Goal: Task Accomplishment & Management: Manage account settings

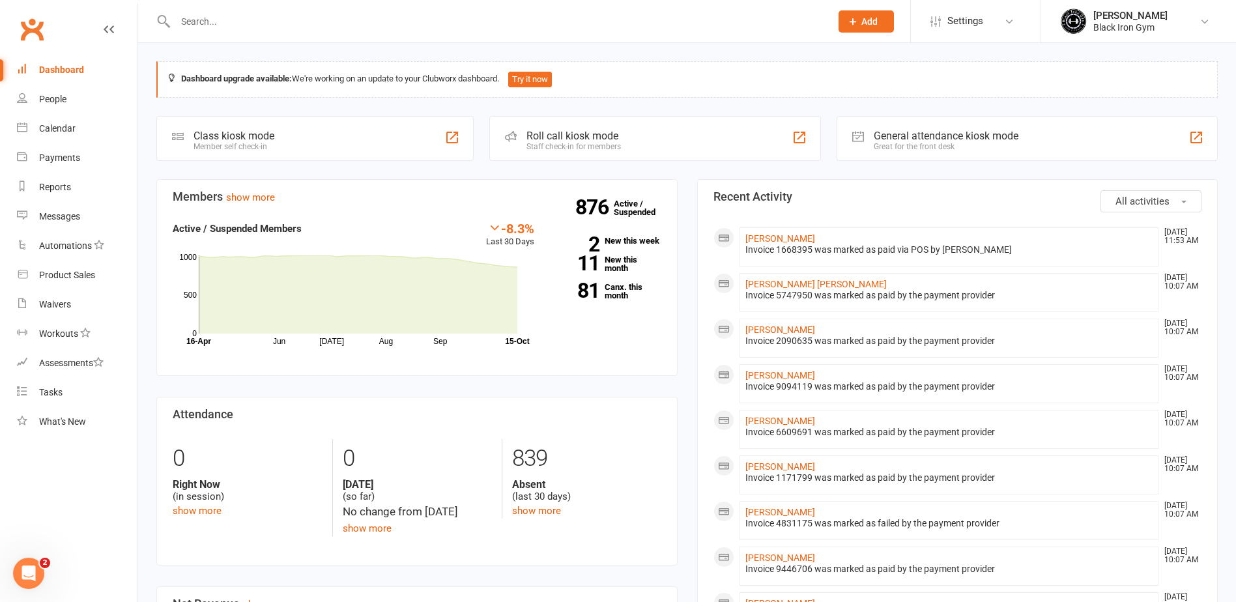
click at [200, 29] on input "text" at bounding box center [496, 21] width 650 height 18
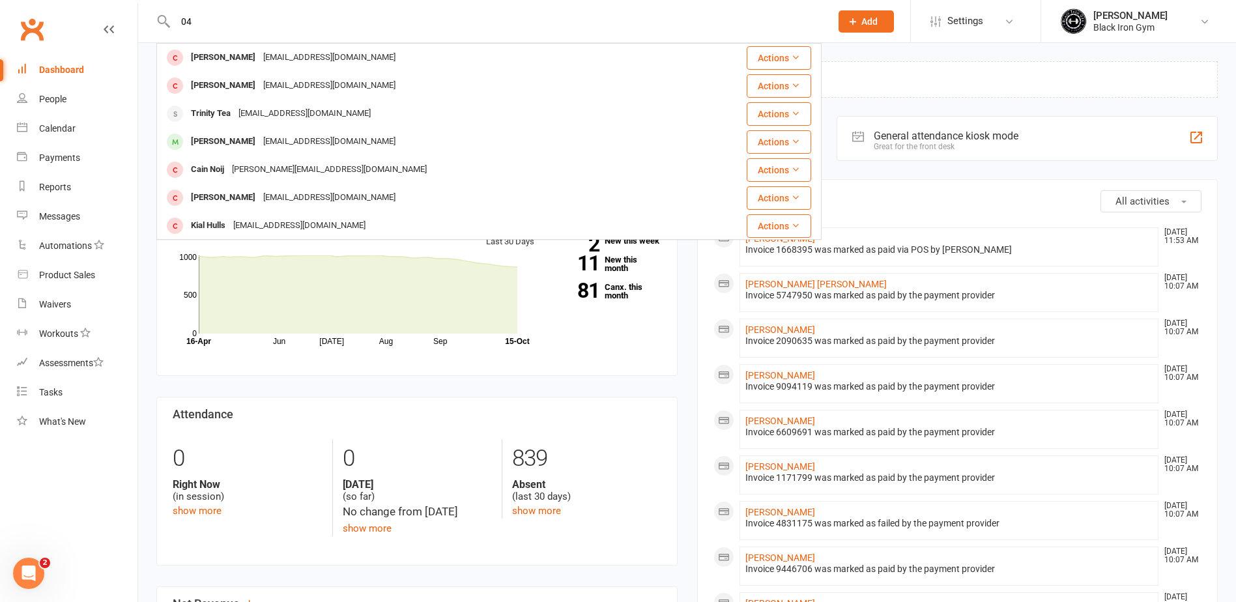
type input "0"
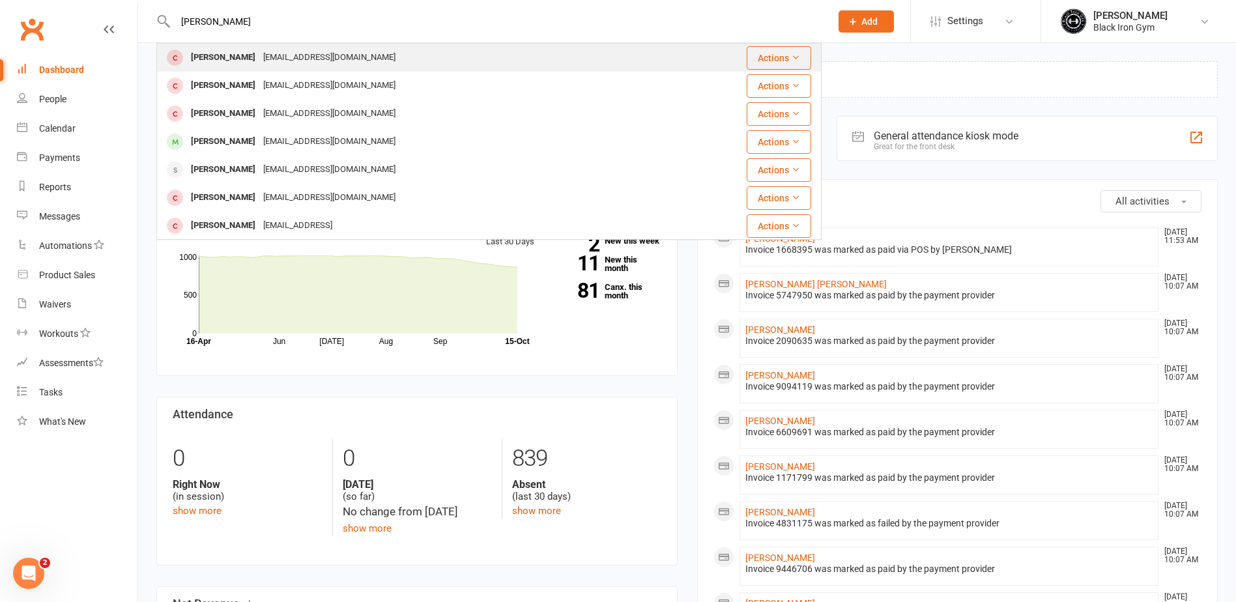
type input "[PERSON_NAME]"
click at [259, 58] on div "[EMAIL_ADDRESS][DOMAIN_NAME]" at bounding box center [329, 57] width 140 height 19
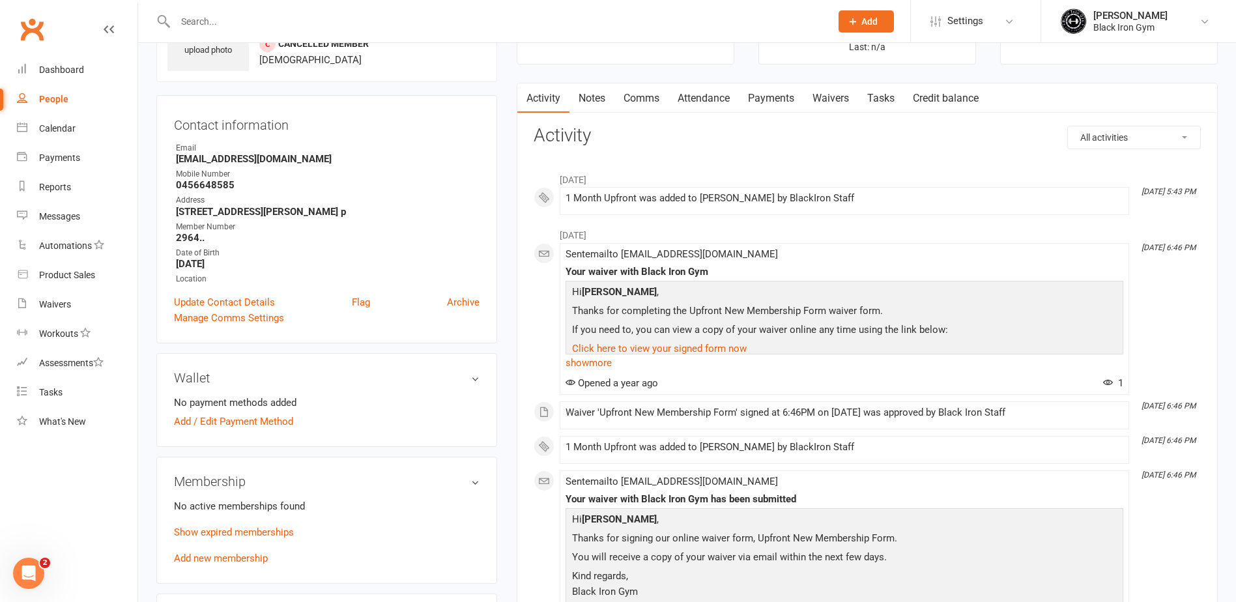
scroll to position [130, 0]
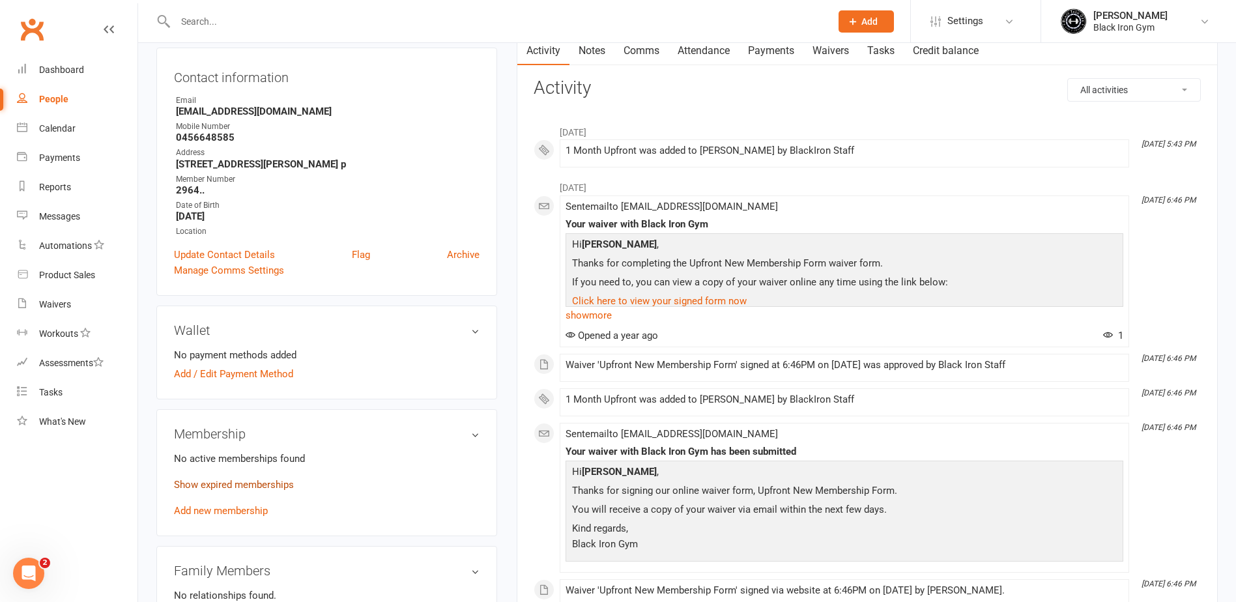
click at [250, 490] on link "Show expired memberships" at bounding box center [234, 485] width 120 height 12
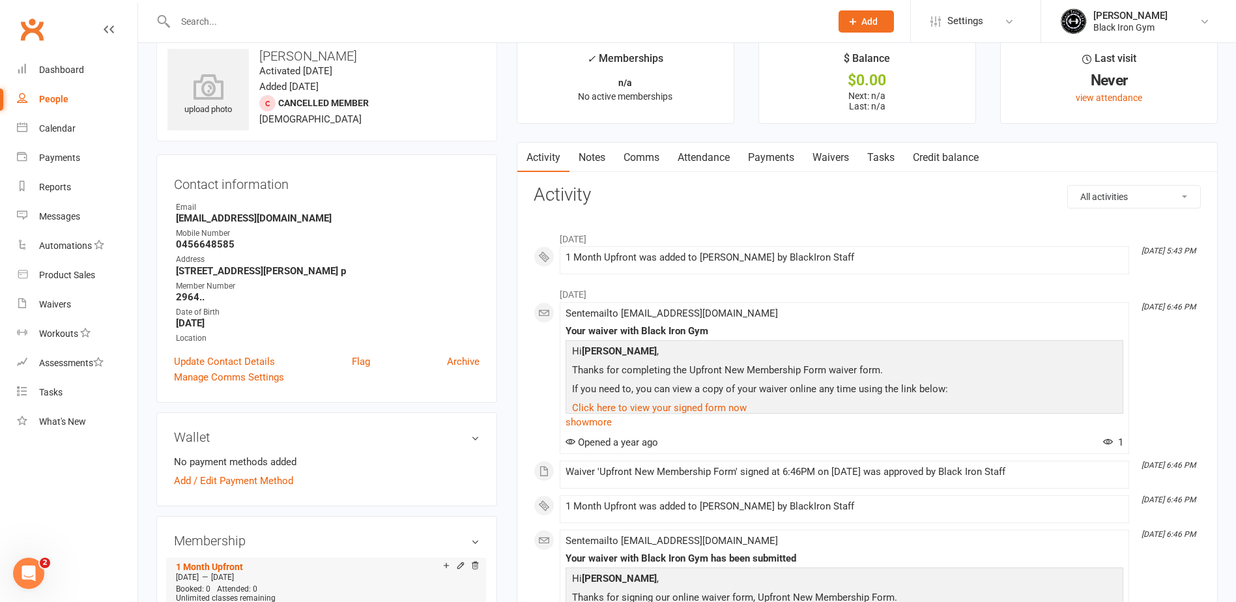
scroll to position [0, 0]
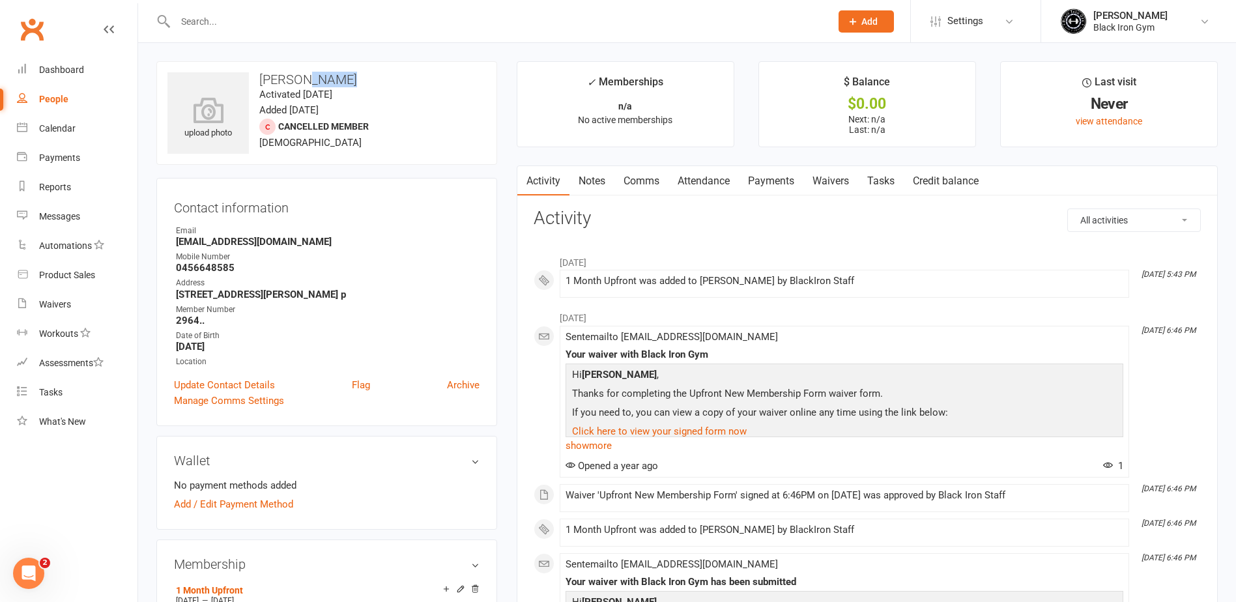
drag, startPoint x: 348, startPoint y: 80, endPoint x: 308, endPoint y: 78, distance: 40.4
click at [308, 78] on h3 "[PERSON_NAME]" at bounding box center [326, 79] width 319 height 14
copy h3 "[PERSON_NAME]"
drag, startPoint x: 180, startPoint y: 242, endPoint x: 325, endPoint y: 241, distance: 145.3
click at [325, 241] on strong "[EMAIL_ADDRESS][DOMAIN_NAME]" at bounding box center [328, 242] width 304 height 12
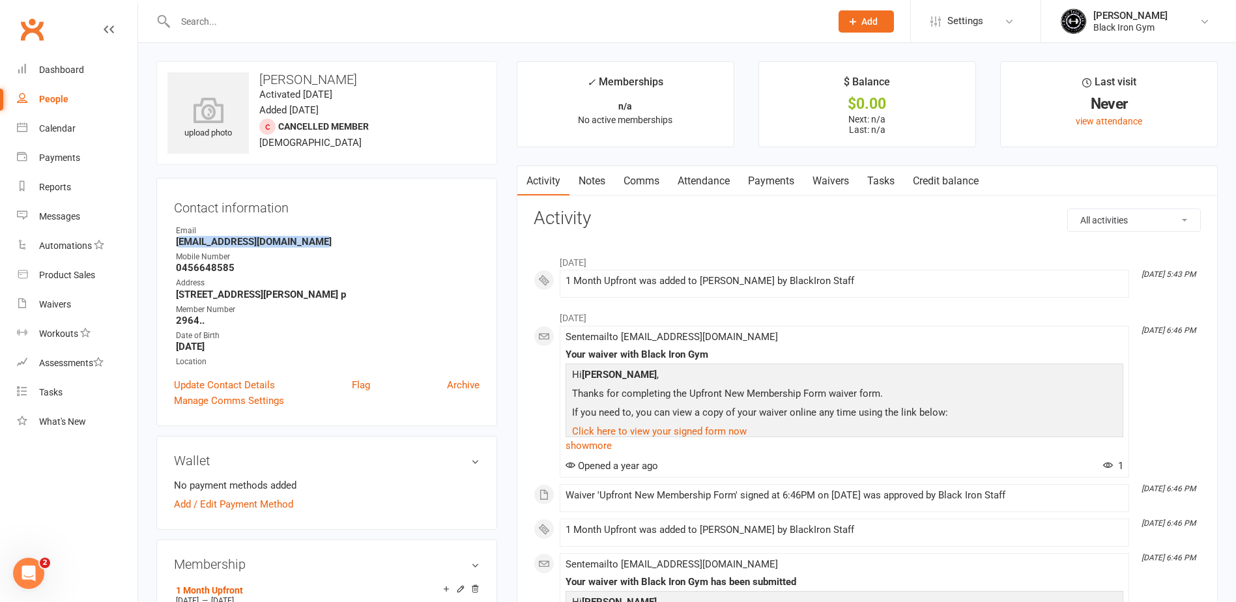
drag, startPoint x: 325, startPoint y: 241, endPoint x: 278, endPoint y: 243, distance: 47.0
click at [278, 243] on strong "[EMAIL_ADDRESS][DOMAIN_NAME]" at bounding box center [328, 242] width 304 height 12
drag, startPoint x: 177, startPoint y: 244, endPoint x: 325, endPoint y: 242, distance: 147.9
click at [325, 242] on strong "[EMAIL_ADDRESS][DOMAIN_NAME]" at bounding box center [328, 242] width 304 height 12
drag, startPoint x: 325, startPoint y: 242, endPoint x: 314, endPoint y: 242, distance: 10.4
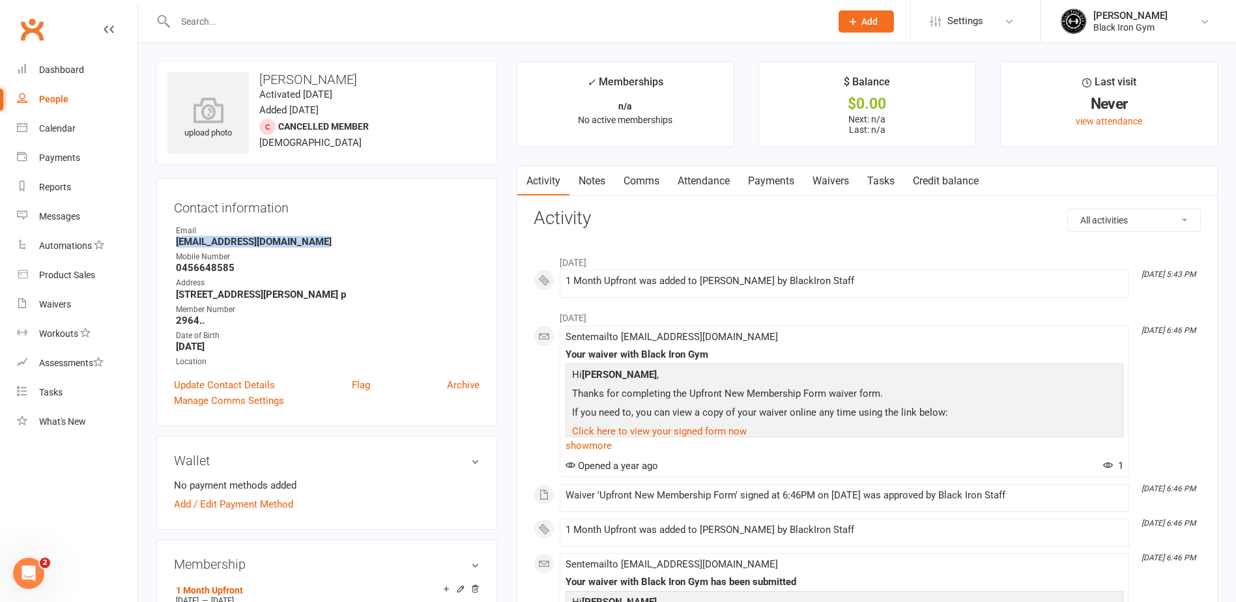
copy strong "[EMAIL_ADDRESS][DOMAIN_NAME]"
click at [244, 257] on div "Mobile Number" at bounding box center [328, 257] width 304 height 12
drag, startPoint x: 236, startPoint y: 270, endPoint x: 179, endPoint y: 270, distance: 57.3
click at [179, 270] on strong "0456648585" at bounding box center [328, 268] width 304 height 12
copy strong "0456648585"
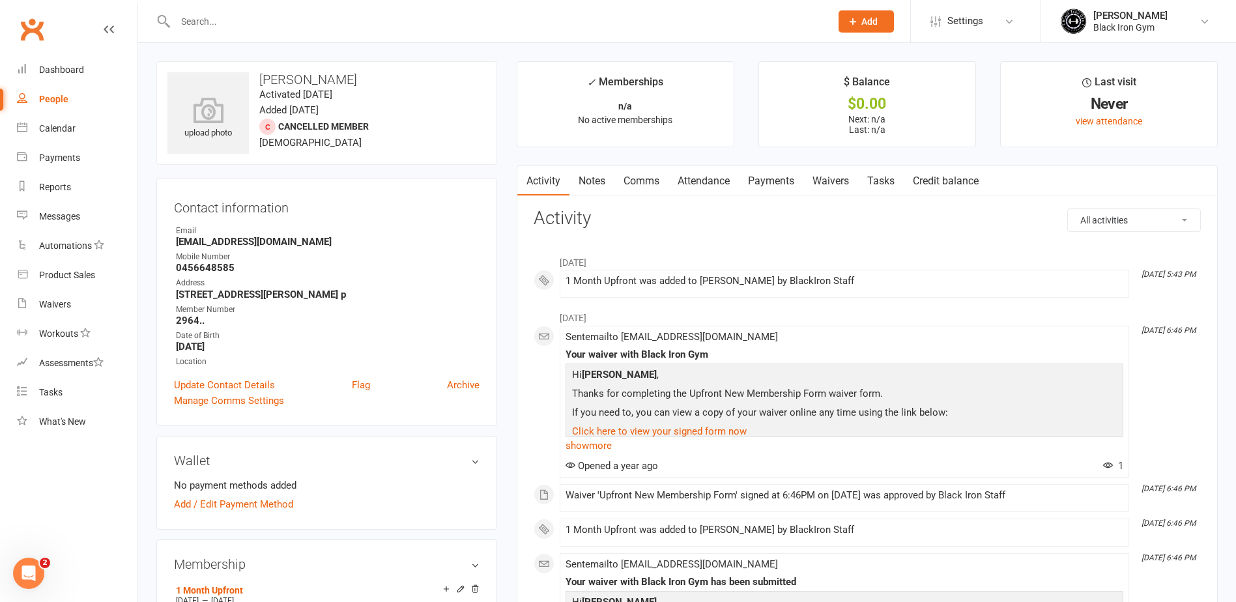
click at [300, 25] on input "text" at bounding box center [496, 21] width 650 height 18
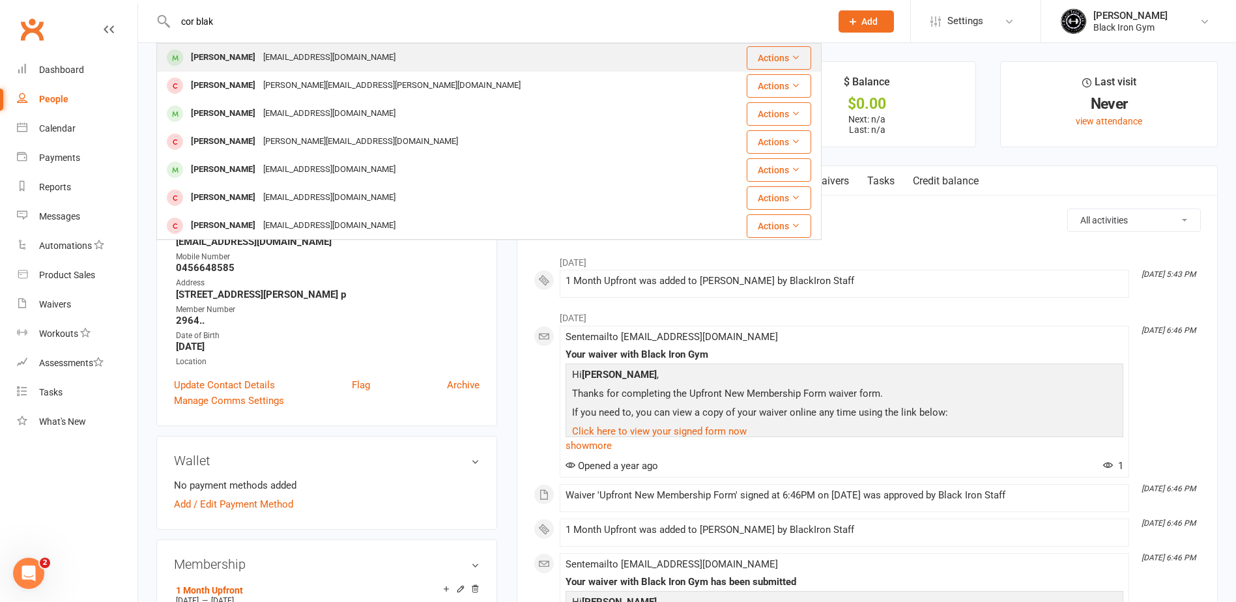
type input "cor blak"
click at [326, 59] on div "[EMAIL_ADDRESS][DOMAIN_NAME]" at bounding box center [329, 57] width 140 height 19
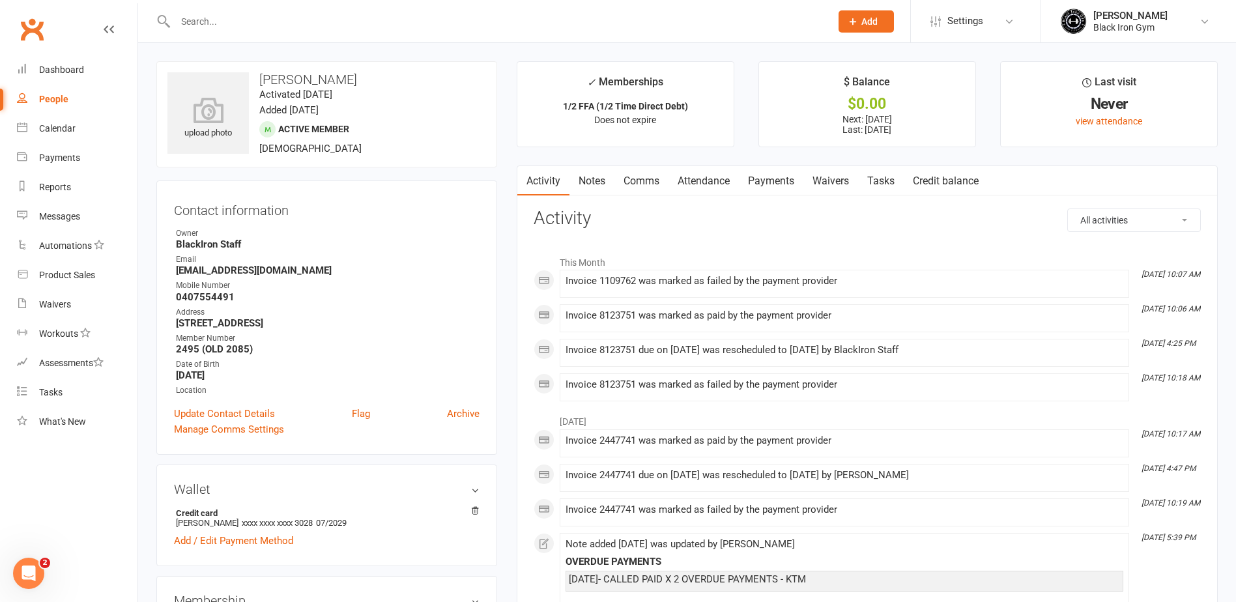
click at [766, 182] on link "Payments" at bounding box center [771, 181] width 65 height 30
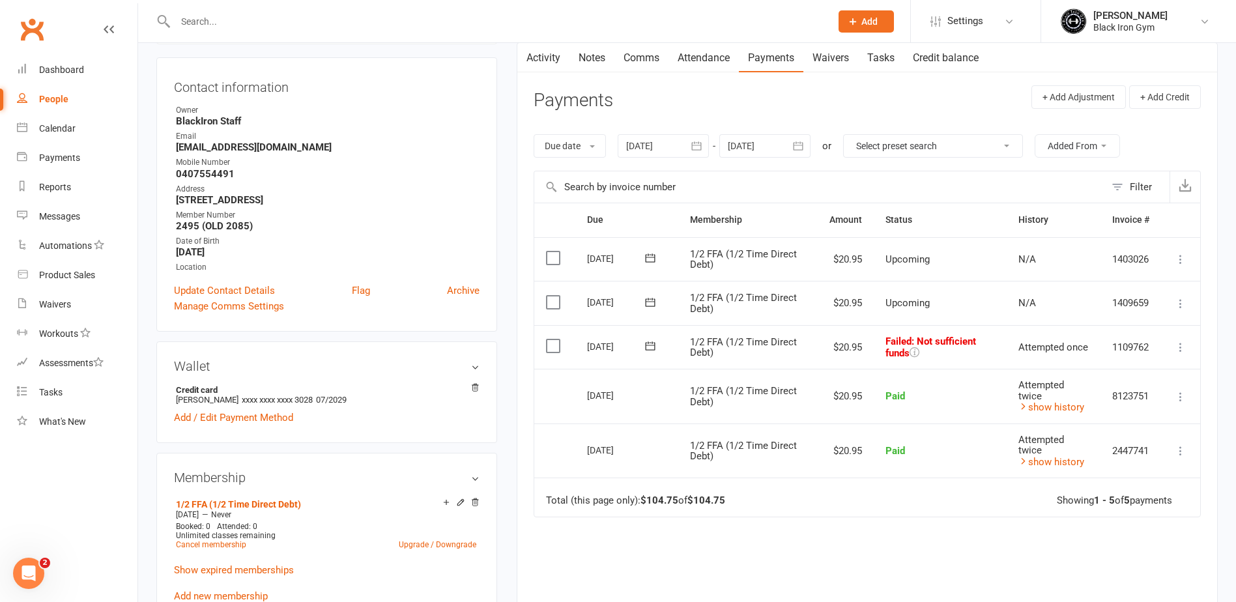
scroll to position [130, 0]
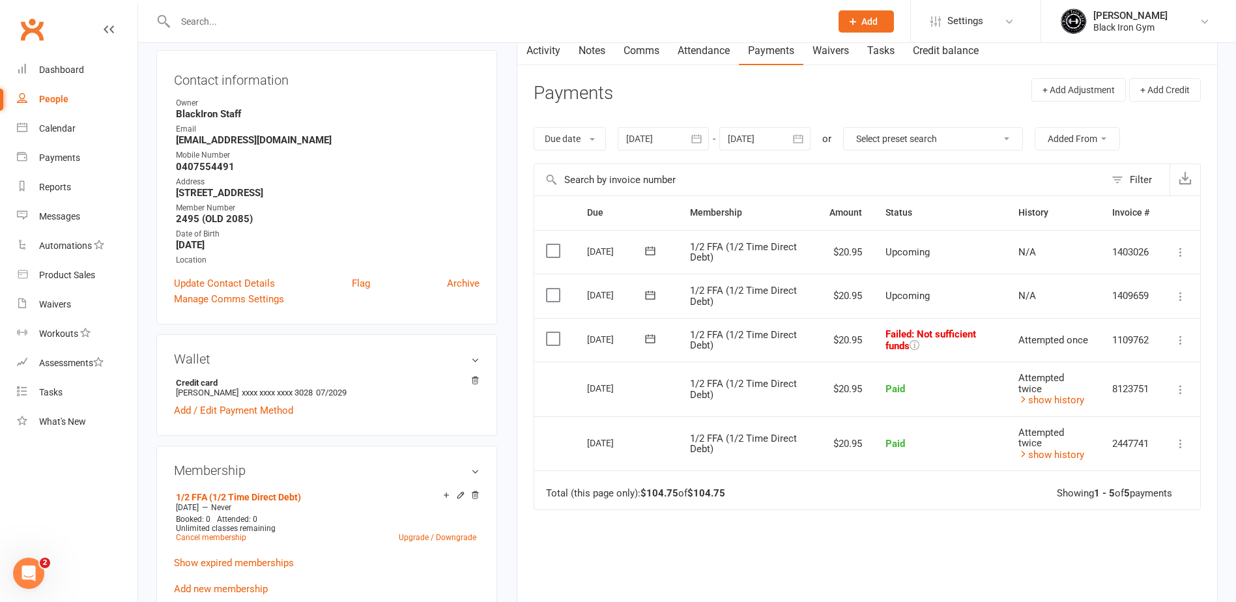
click at [650, 338] on icon at bounding box center [650, 339] width 10 height 8
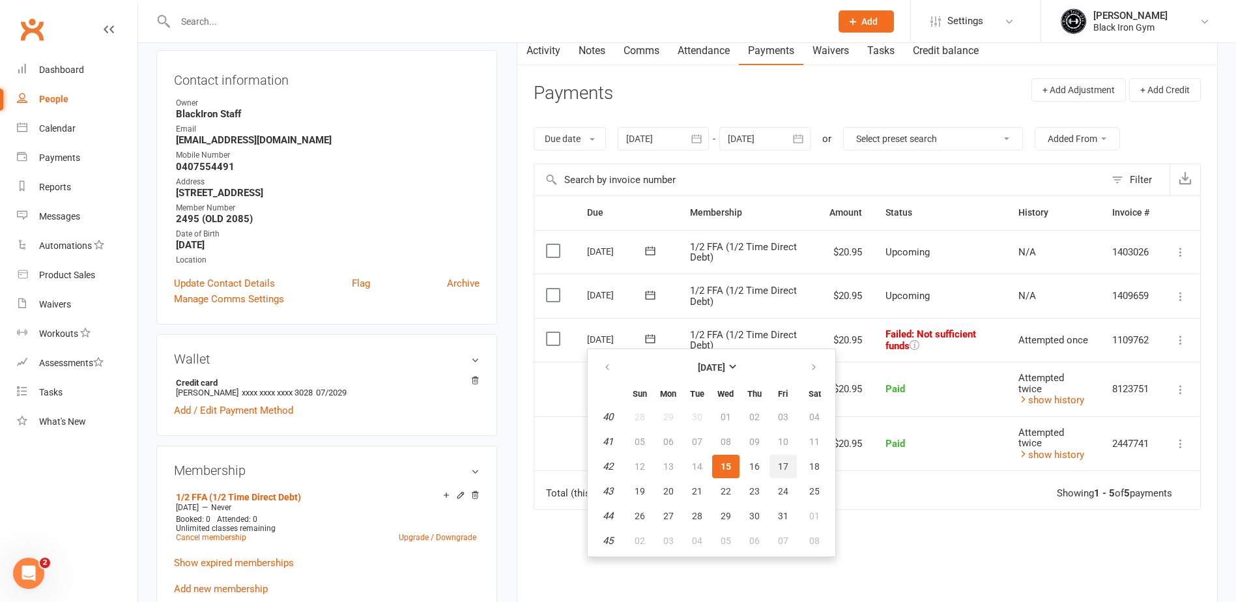
click at [778, 464] on span "17" at bounding box center [783, 466] width 10 height 10
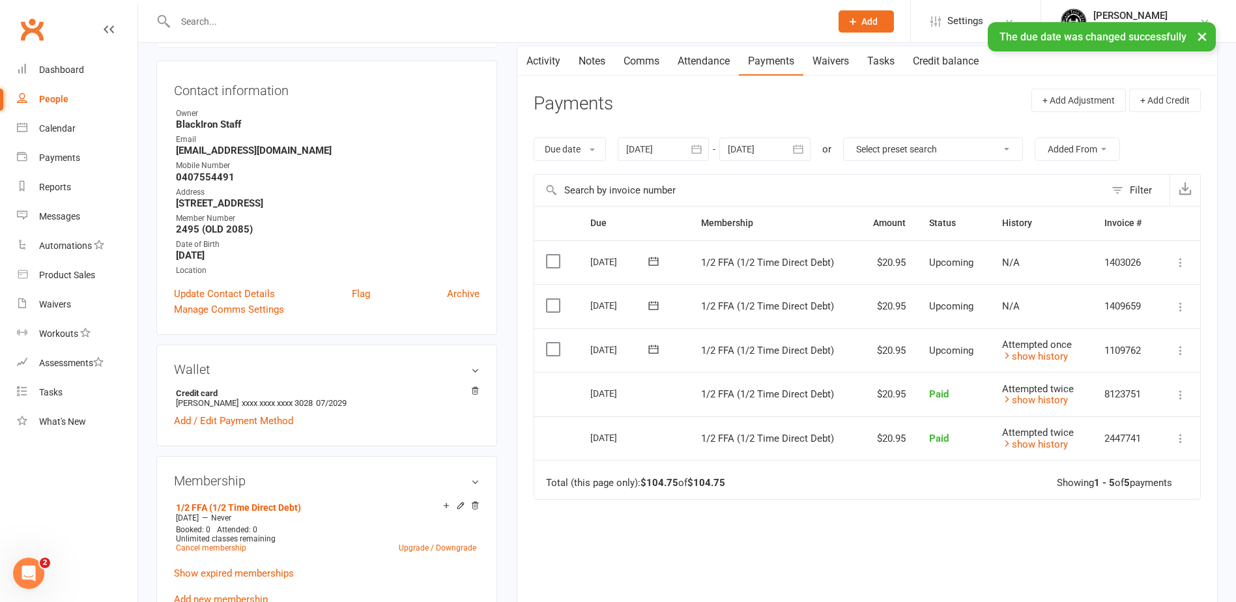
scroll to position [0, 0]
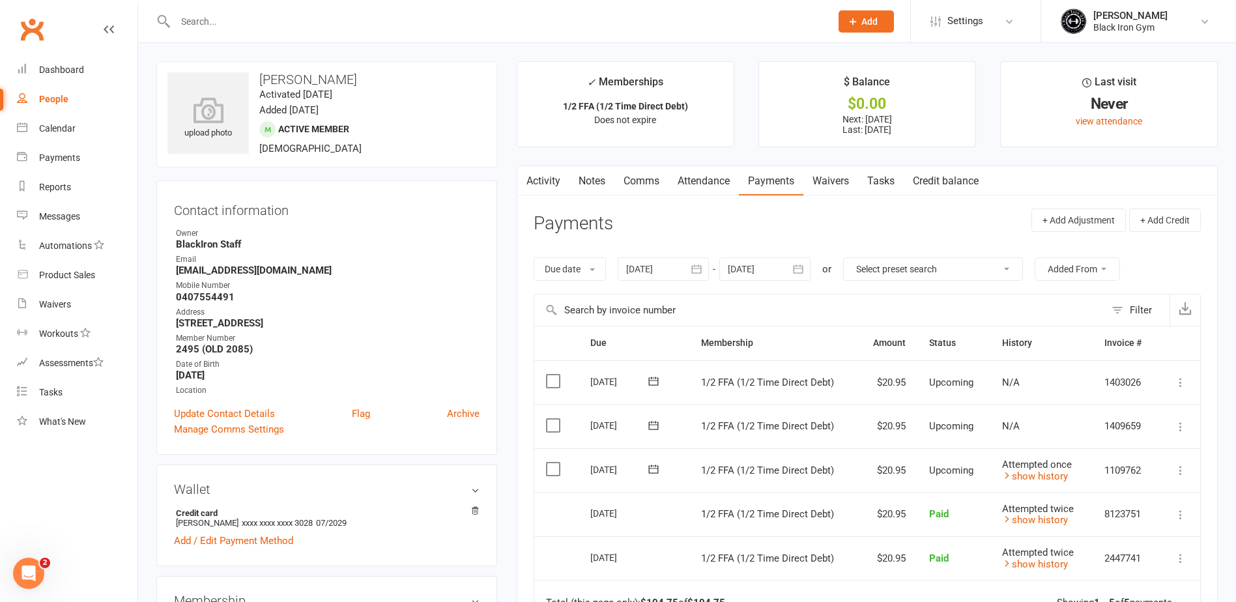
click at [279, 21] on input "text" at bounding box center [496, 21] width 650 height 18
type input "a"
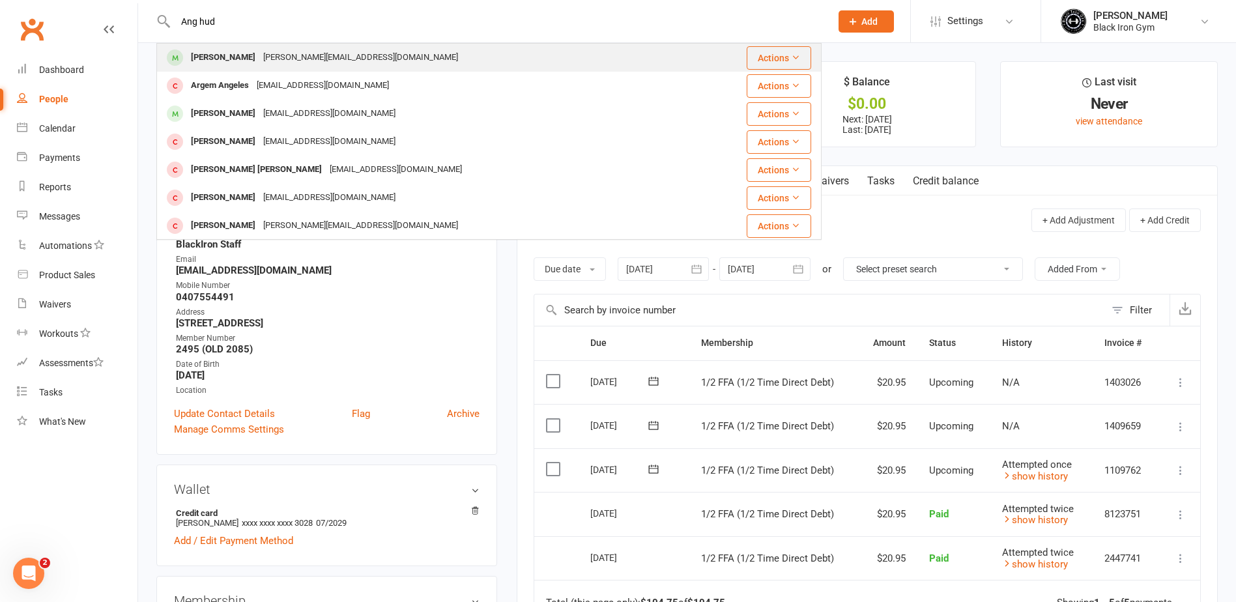
type input "Ang hud"
click at [259, 58] on div "[PERSON_NAME][EMAIL_ADDRESS][DOMAIN_NAME]" at bounding box center [360, 57] width 203 height 19
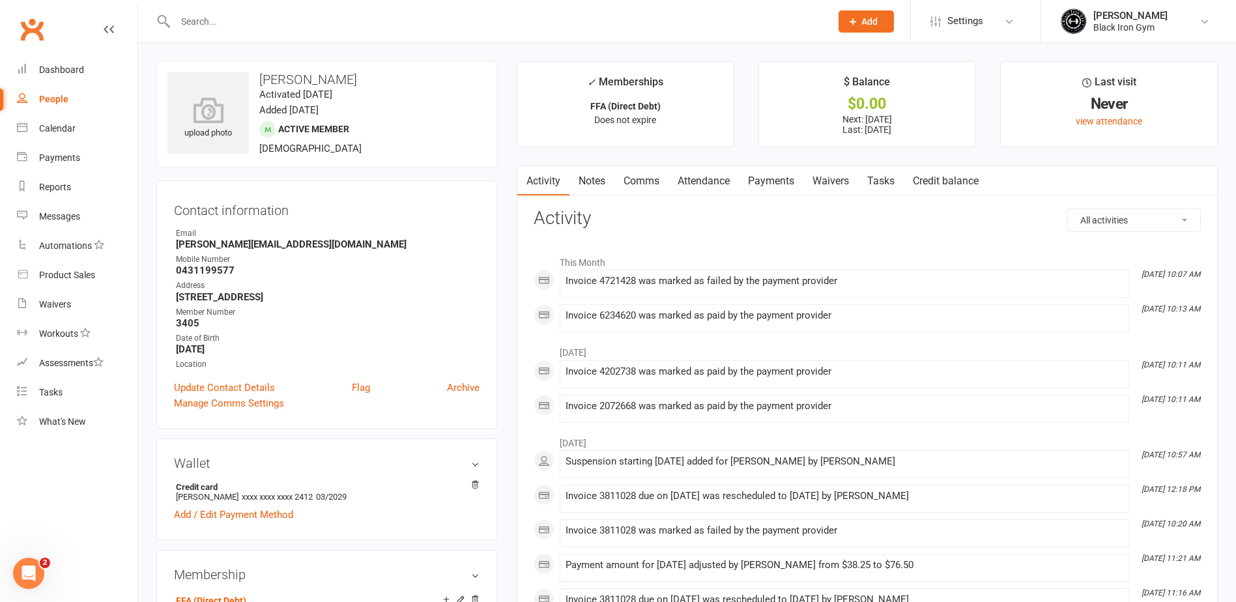
click at [769, 176] on link "Payments" at bounding box center [771, 181] width 65 height 30
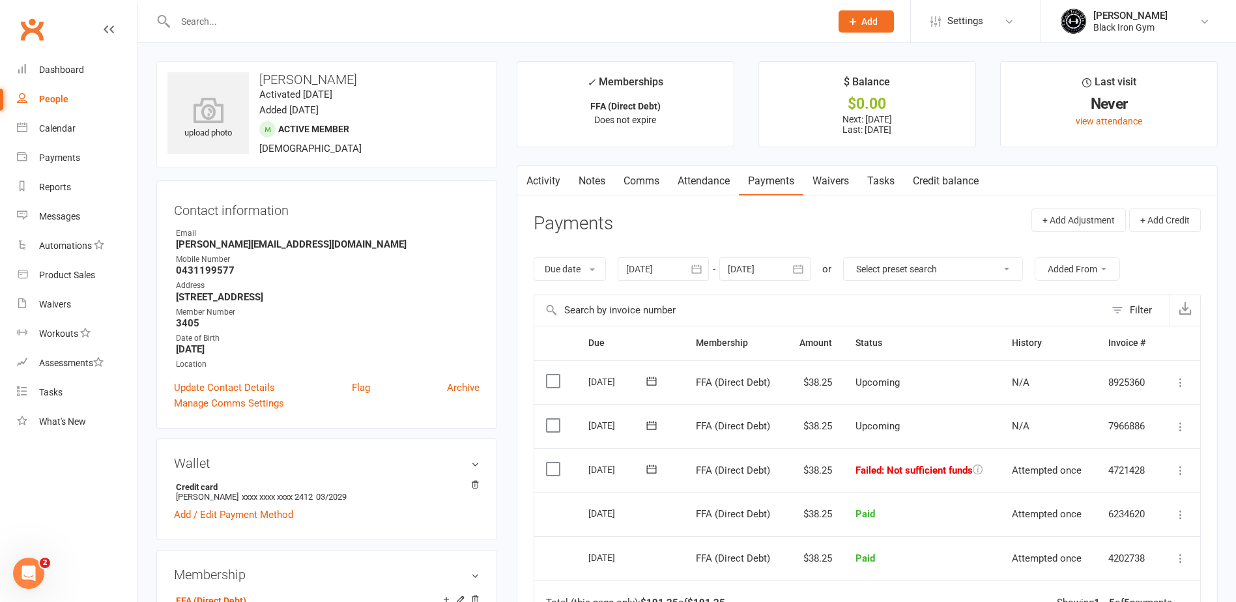
click at [650, 472] on icon at bounding box center [651, 469] width 13 height 13
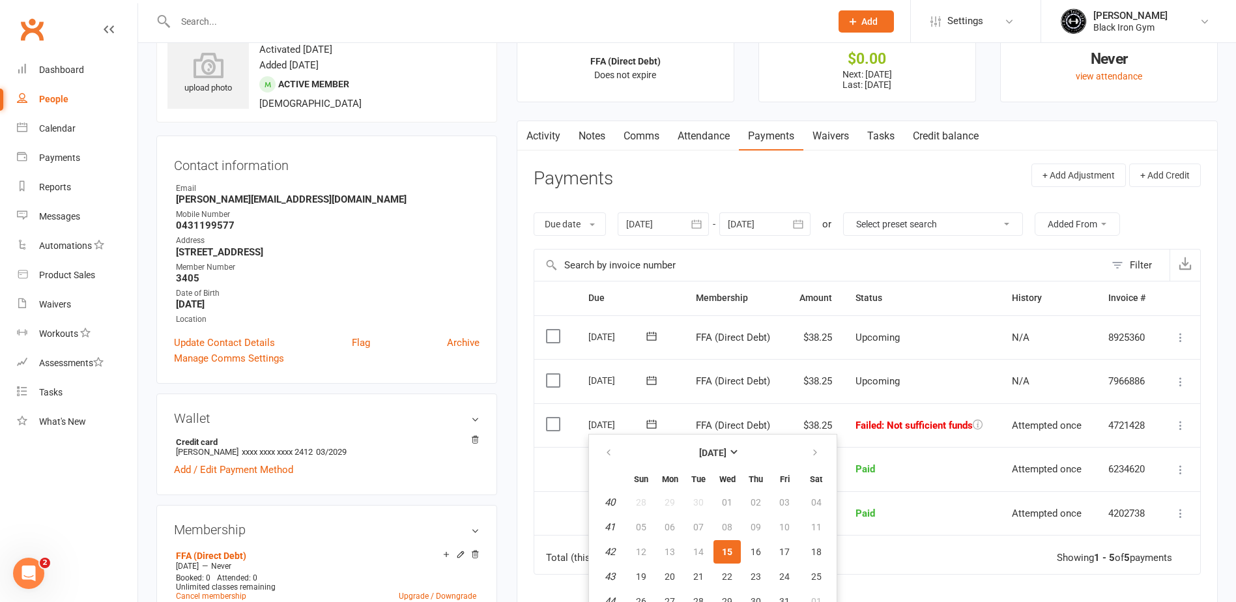
scroll to position [65, 0]
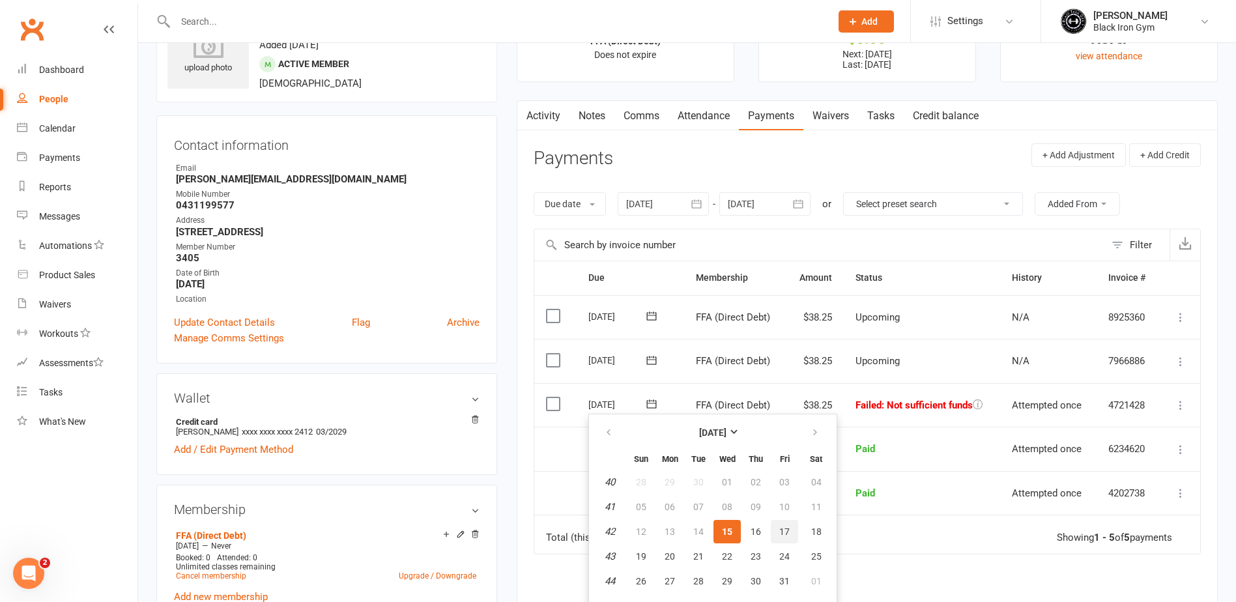
click at [784, 525] on button "17" at bounding box center [784, 531] width 27 height 23
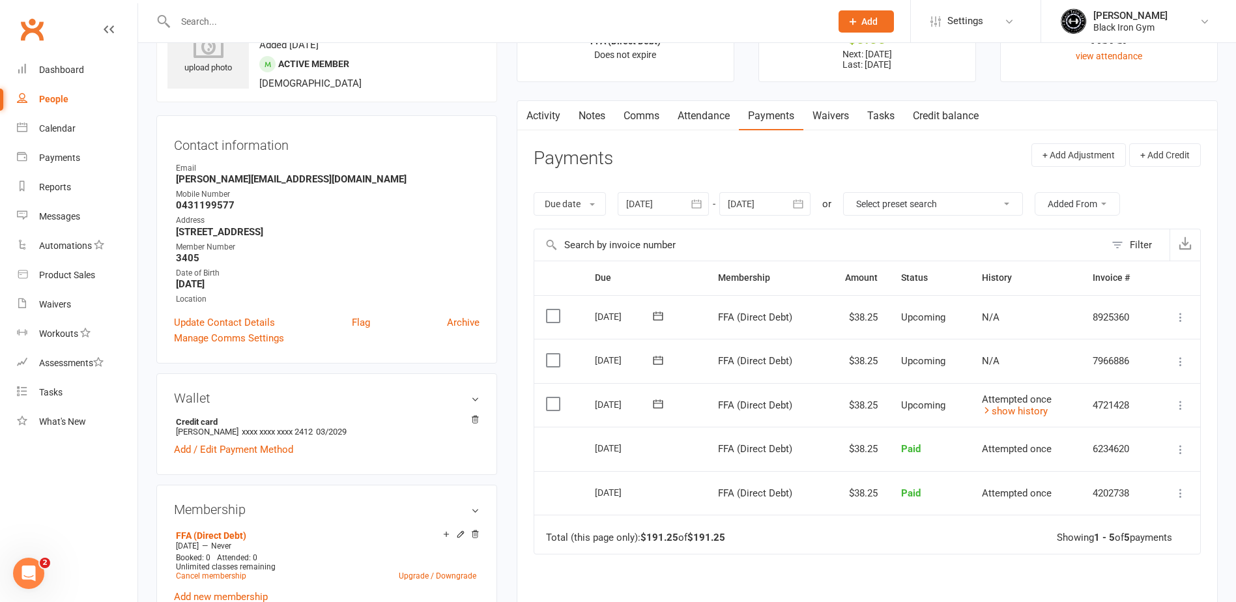
scroll to position [0, 0]
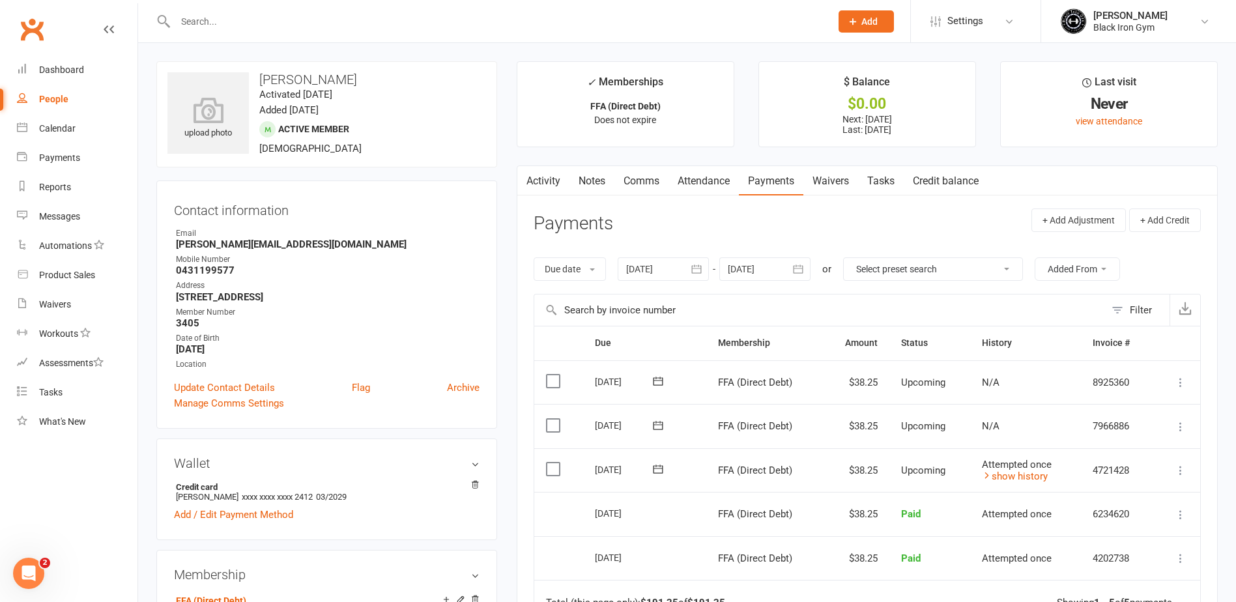
click at [313, 35] on div at bounding box center [488, 21] width 665 height 42
click at [318, 22] on input "text" at bounding box center [496, 21] width 650 height 18
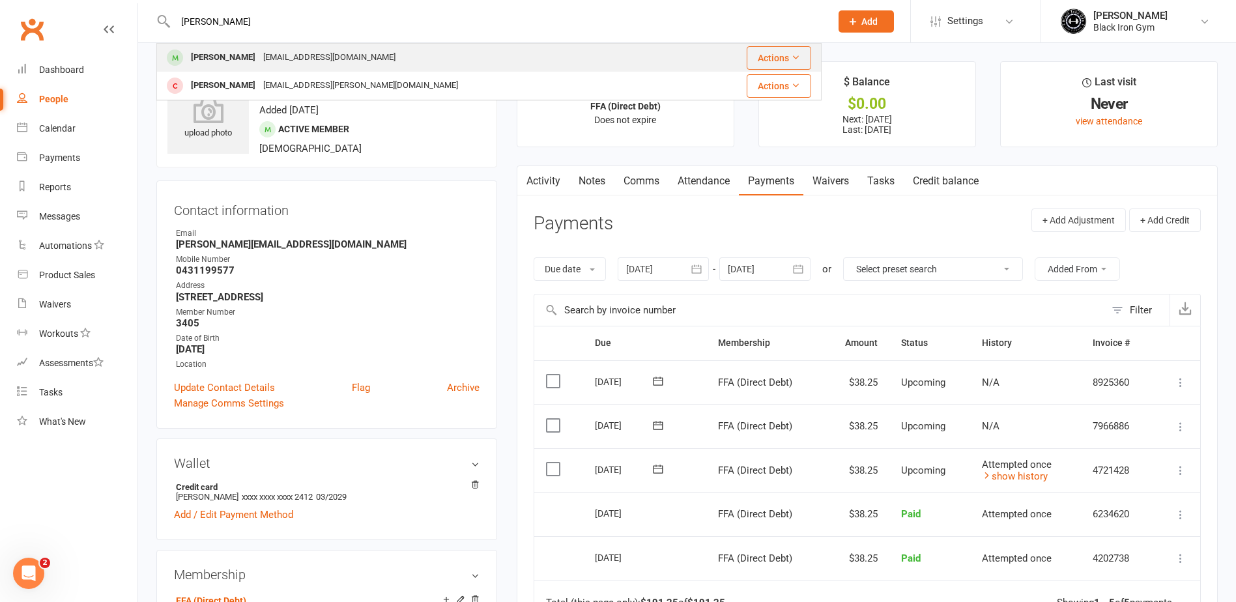
type input "[PERSON_NAME]"
click at [304, 51] on div "[EMAIL_ADDRESS][DOMAIN_NAME]" at bounding box center [329, 57] width 140 height 19
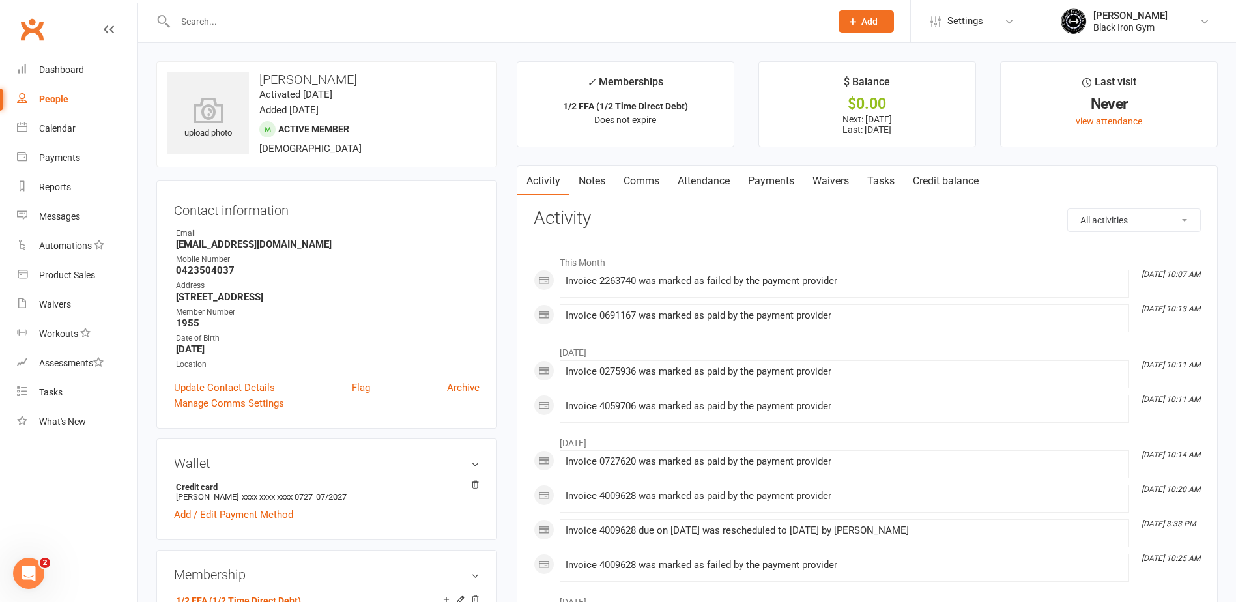
click at [764, 194] on link "Payments" at bounding box center [771, 181] width 65 height 30
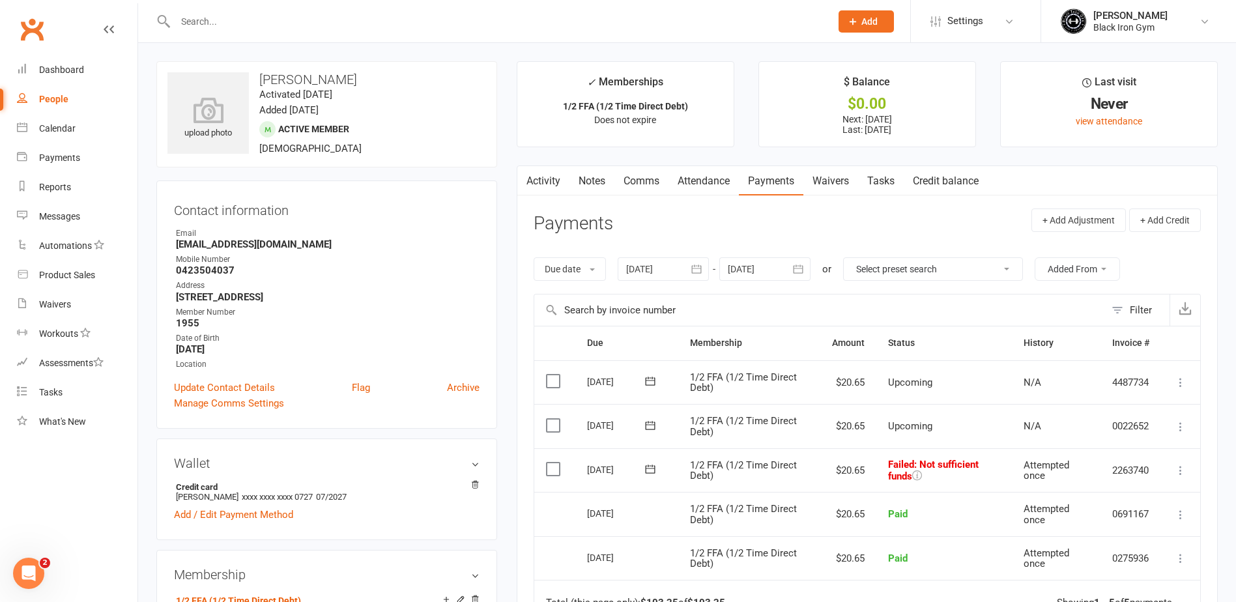
click at [654, 470] on icon at bounding box center [650, 469] width 13 height 13
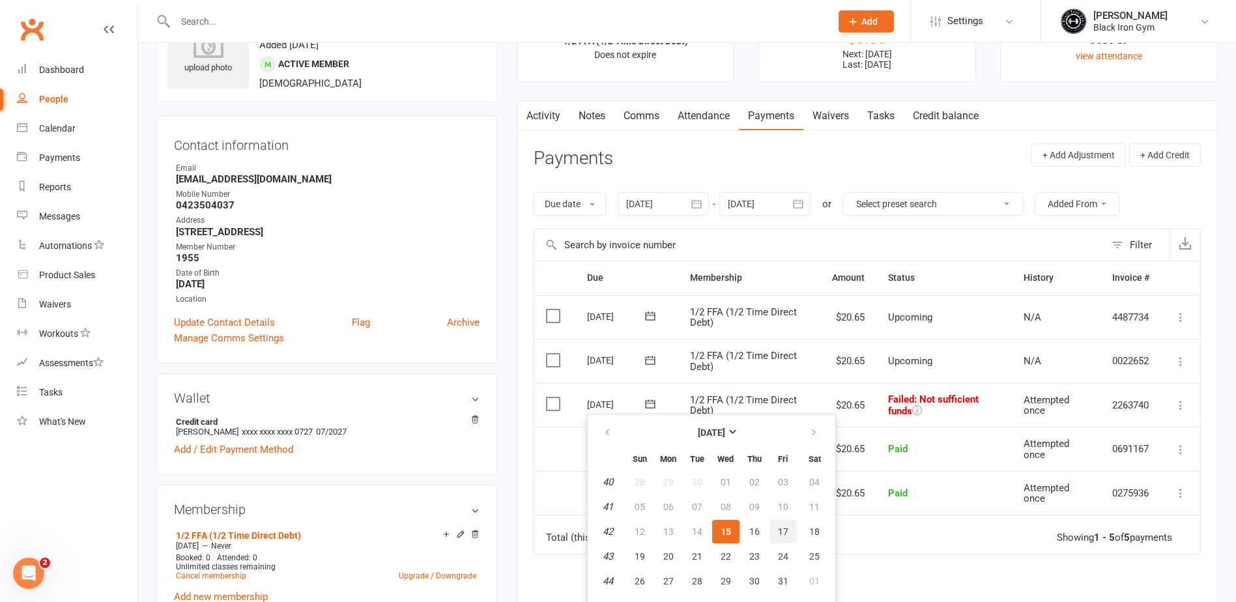
click at [788, 532] on button "17" at bounding box center [783, 531] width 27 height 23
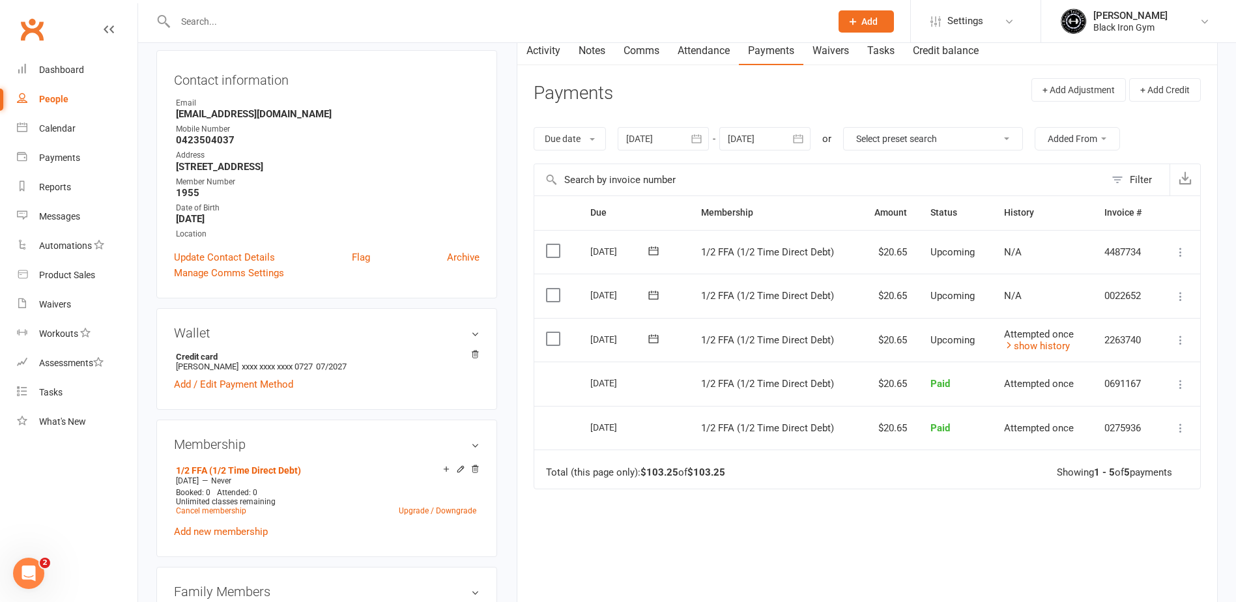
scroll to position [0, 0]
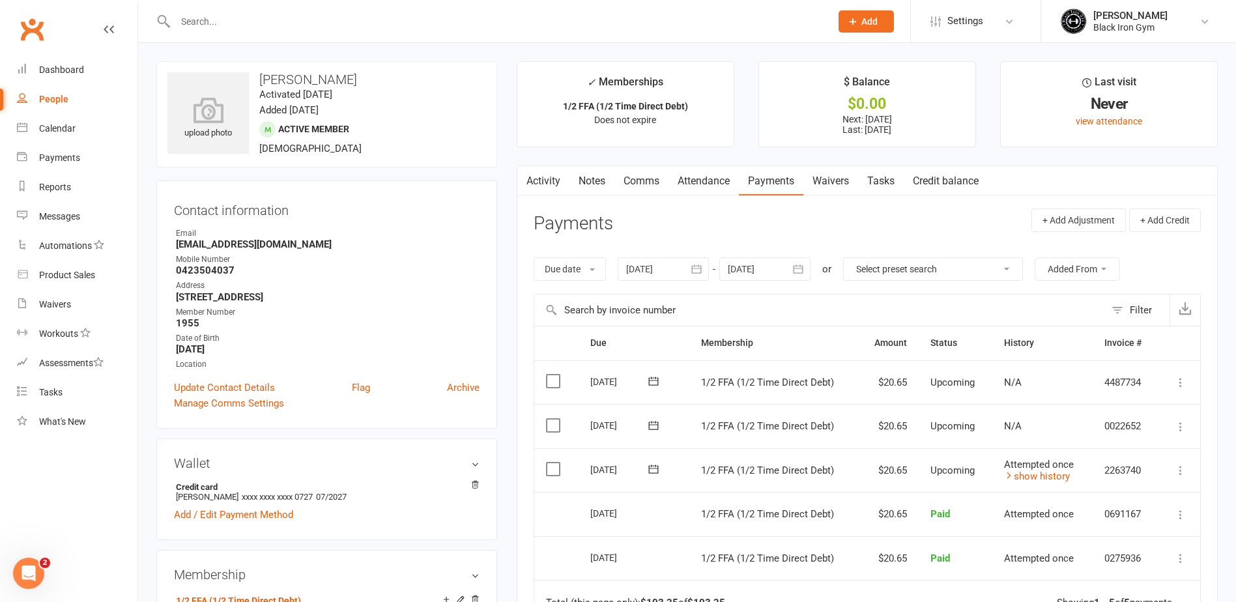
click at [208, 33] on div at bounding box center [488, 21] width 665 height 42
click at [231, 33] on div at bounding box center [488, 21] width 665 height 42
click at [224, 25] on input "text" at bounding box center [496, 21] width 650 height 18
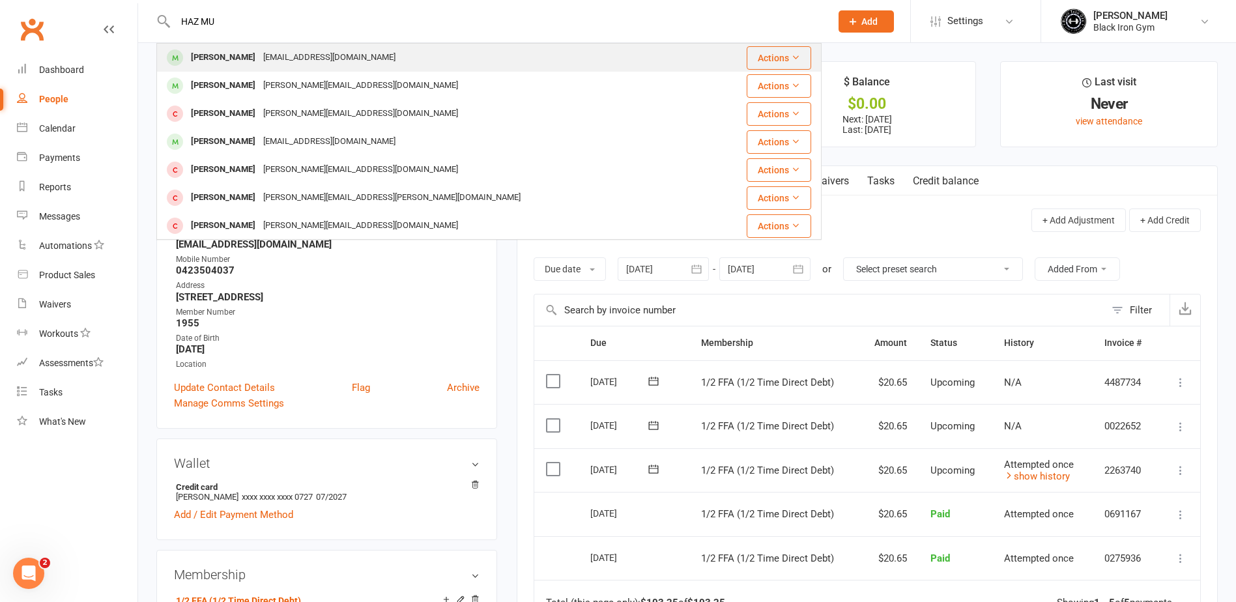
type input "HAZ MU"
click at [233, 61] on div "[PERSON_NAME]" at bounding box center [223, 57] width 72 height 19
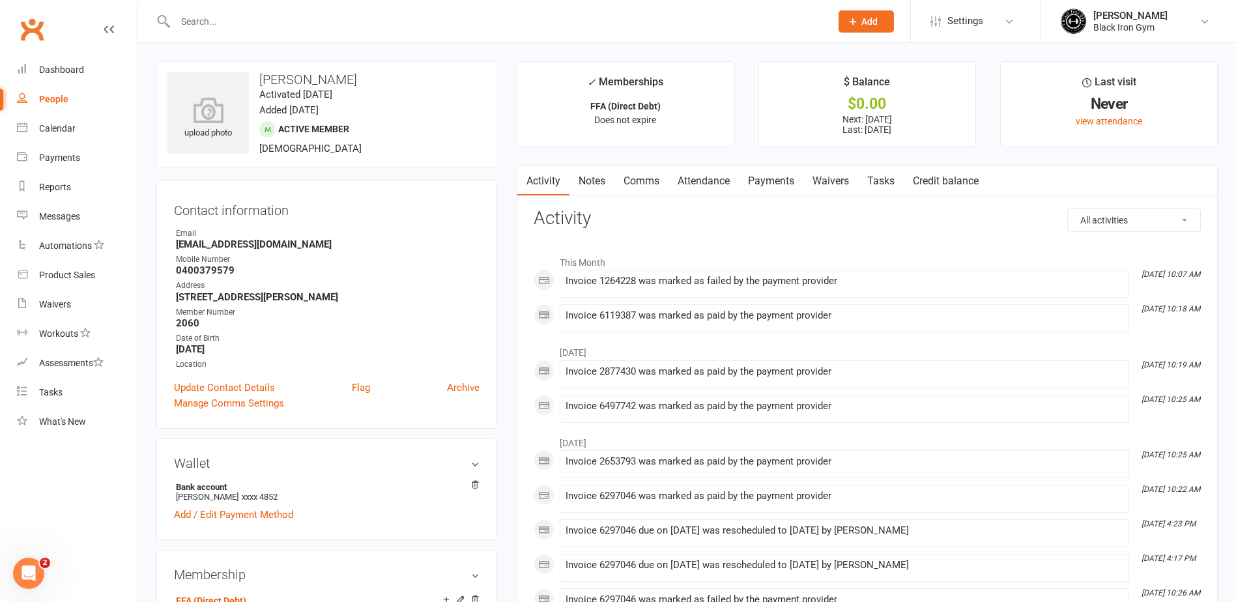
click at [760, 177] on link "Payments" at bounding box center [771, 181] width 65 height 30
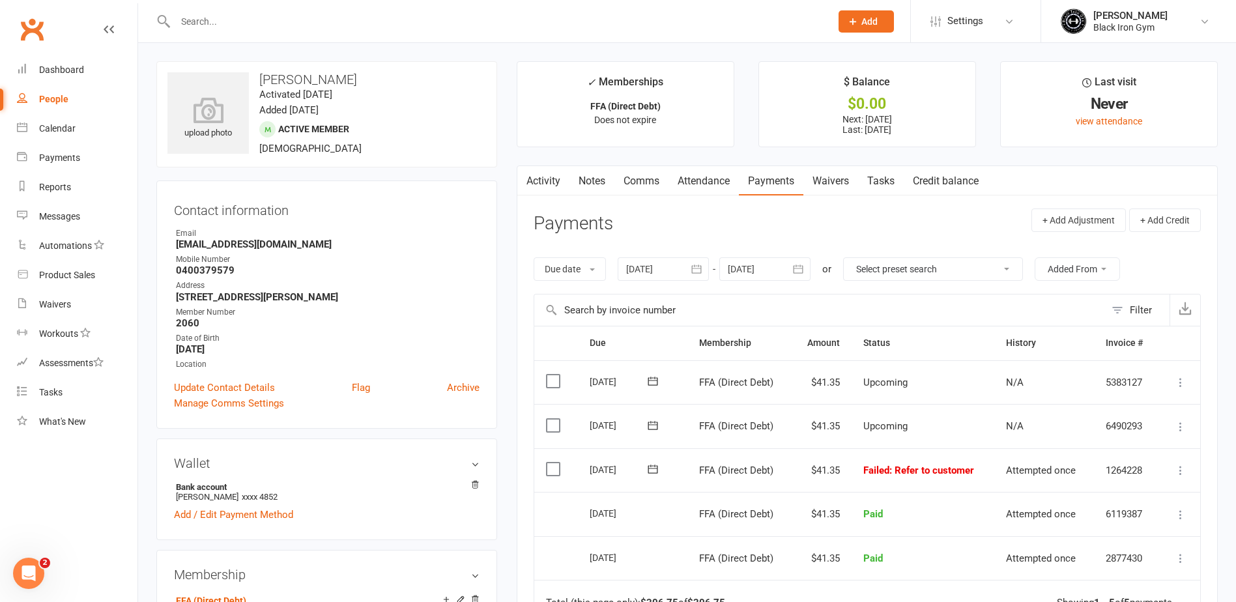
scroll to position [65, 0]
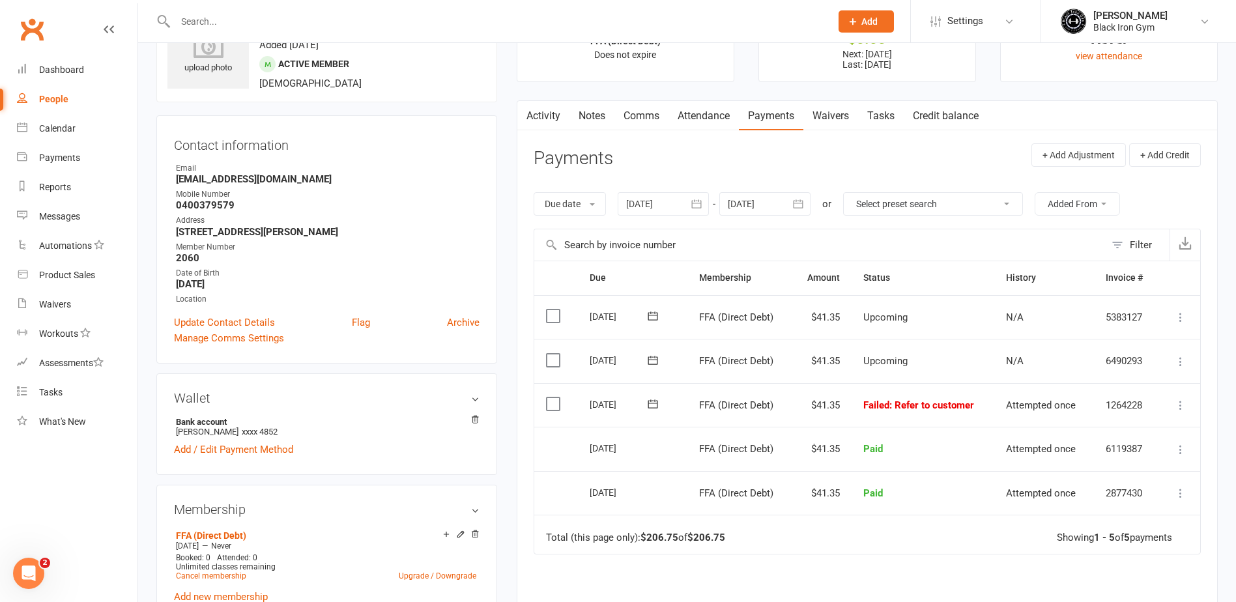
click at [650, 406] on icon at bounding box center [652, 404] width 13 height 13
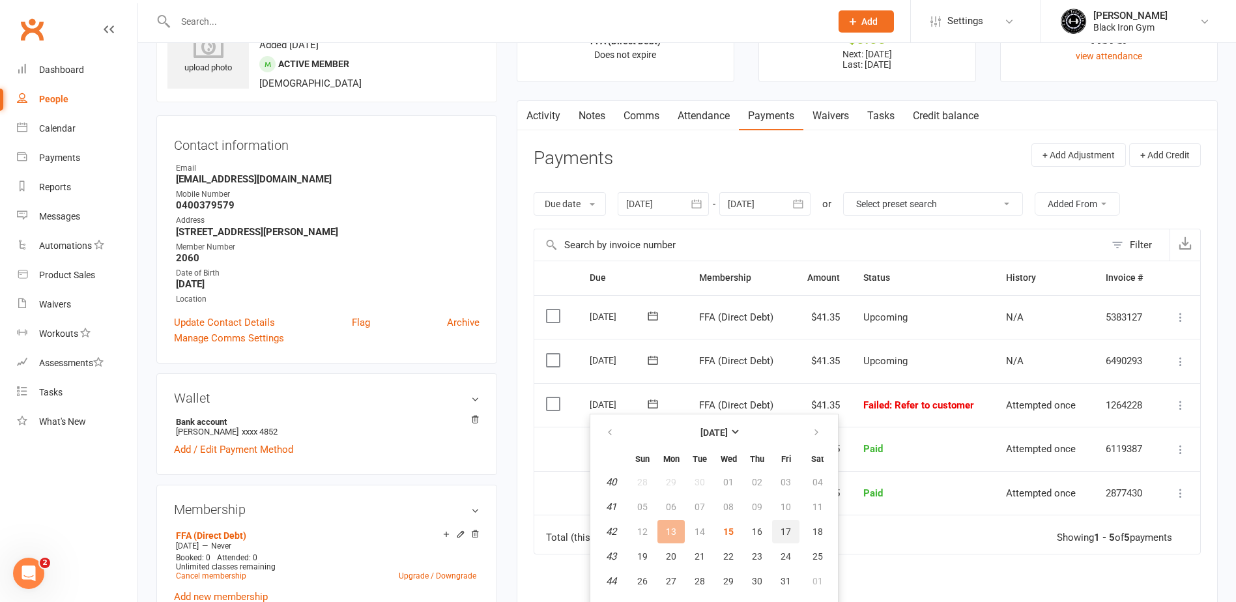
click at [792, 536] on button "17" at bounding box center [785, 531] width 27 height 23
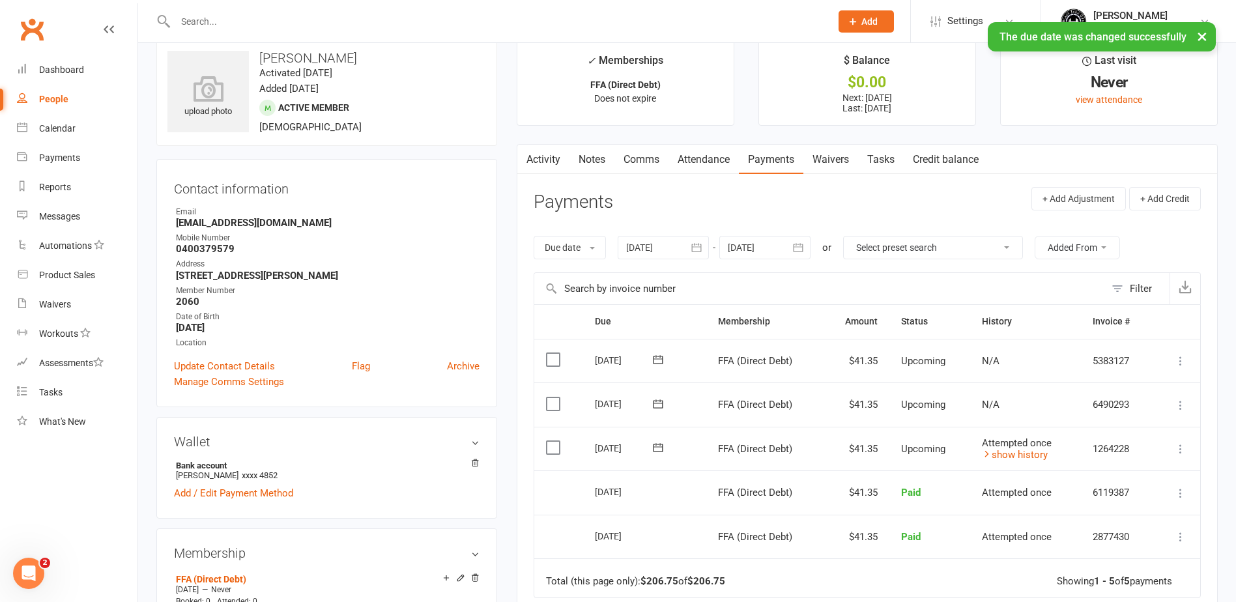
scroll to position [0, 0]
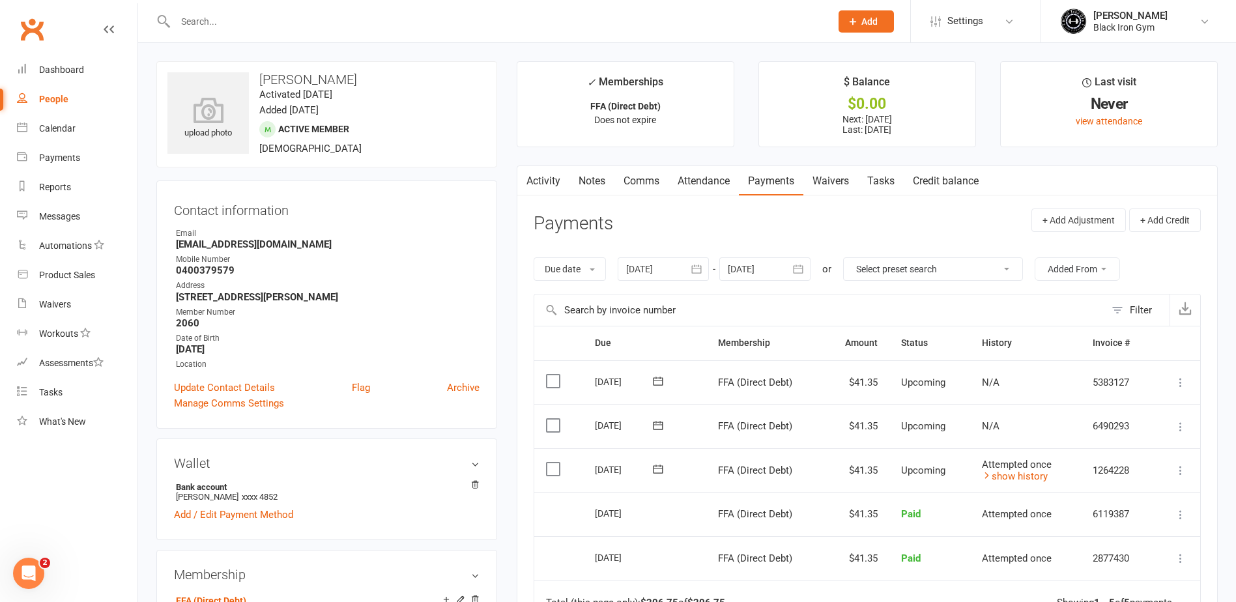
click at [240, 23] on input "text" at bounding box center [496, 21] width 650 height 18
click at [212, 35] on div at bounding box center [488, 21] width 665 height 42
click at [224, 27] on input "text" at bounding box center [496, 21] width 650 height 18
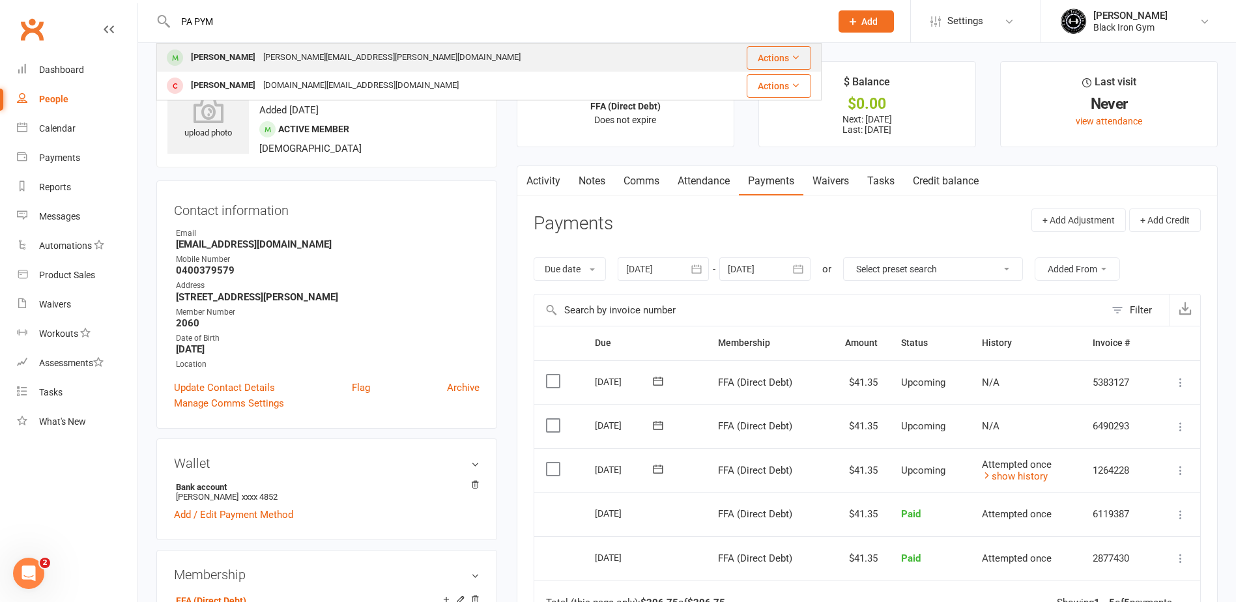
type input "PA PYM"
click at [222, 53] on div "[PERSON_NAME]" at bounding box center [223, 57] width 72 height 19
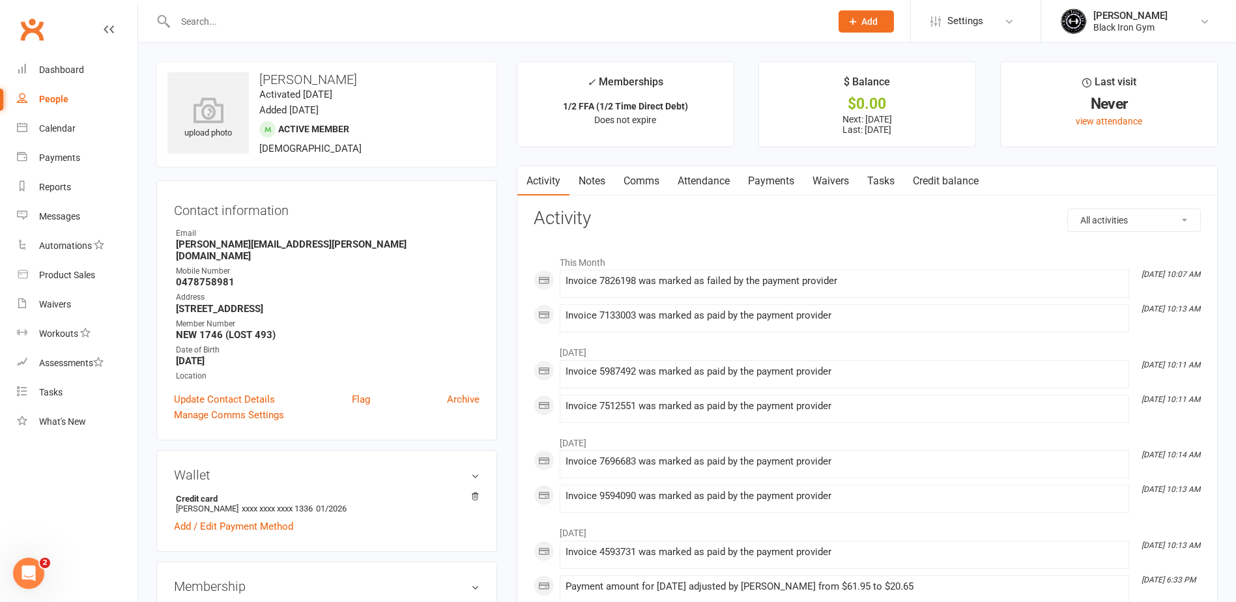
click at [793, 188] on link "Payments" at bounding box center [771, 181] width 65 height 30
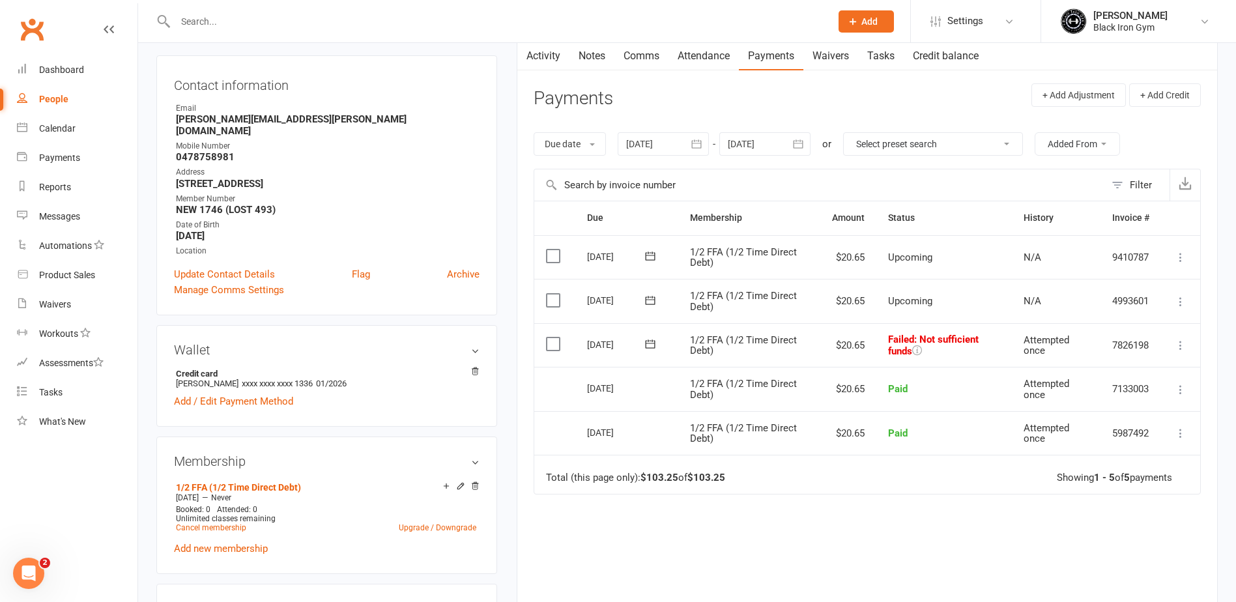
scroll to position [130, 0]
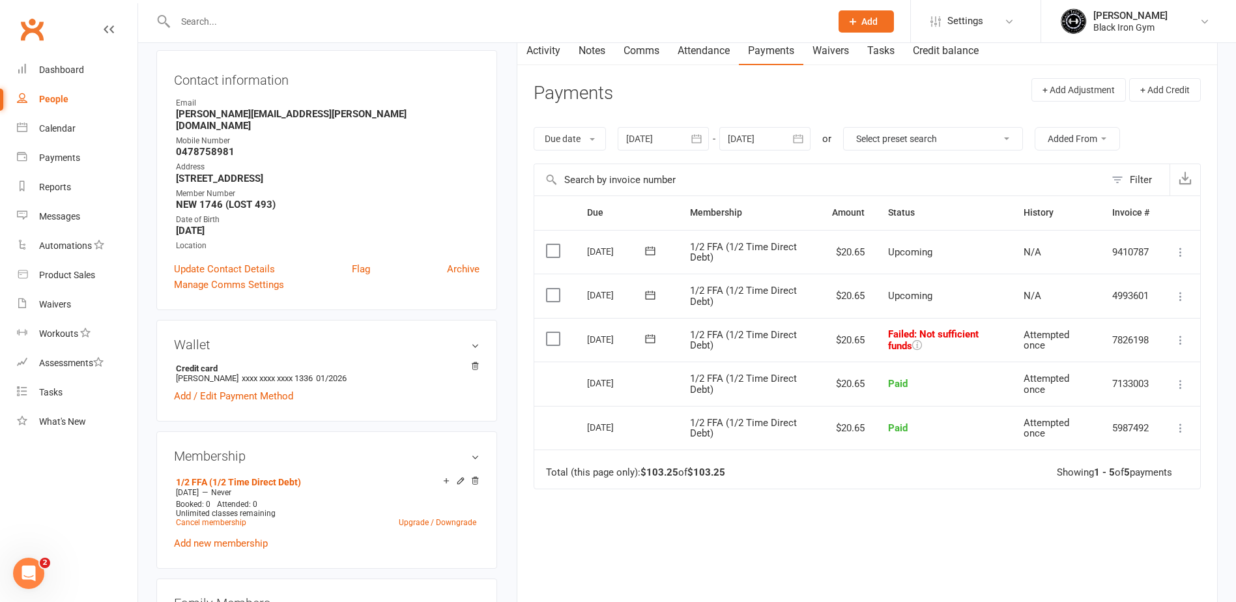
click at [649, 338] on icon at bounding box center [650, 339] width 10 height 8
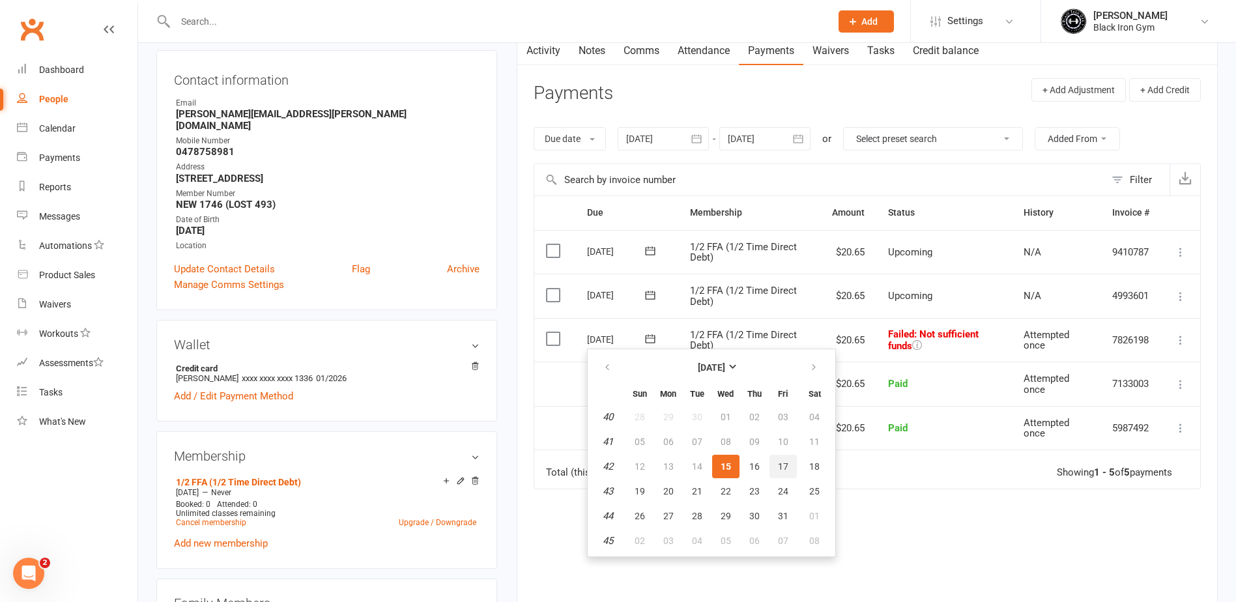
click at [788, 467] on button "17" at bounding box center [783, 466] width 27 height 23
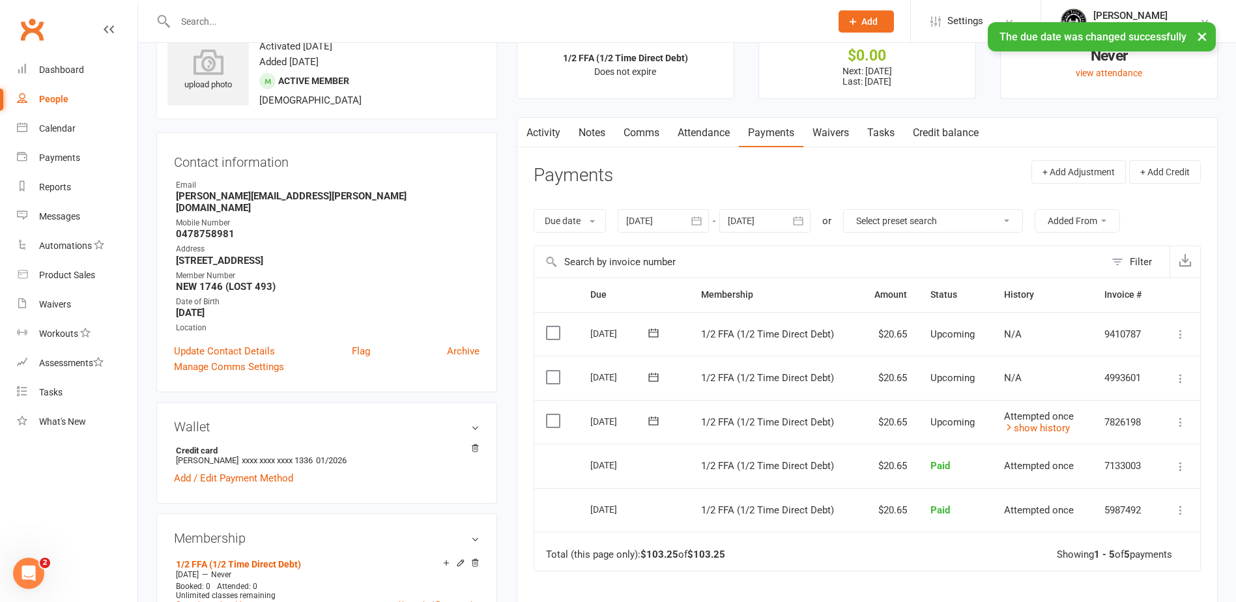
scroll to position [0, 0]
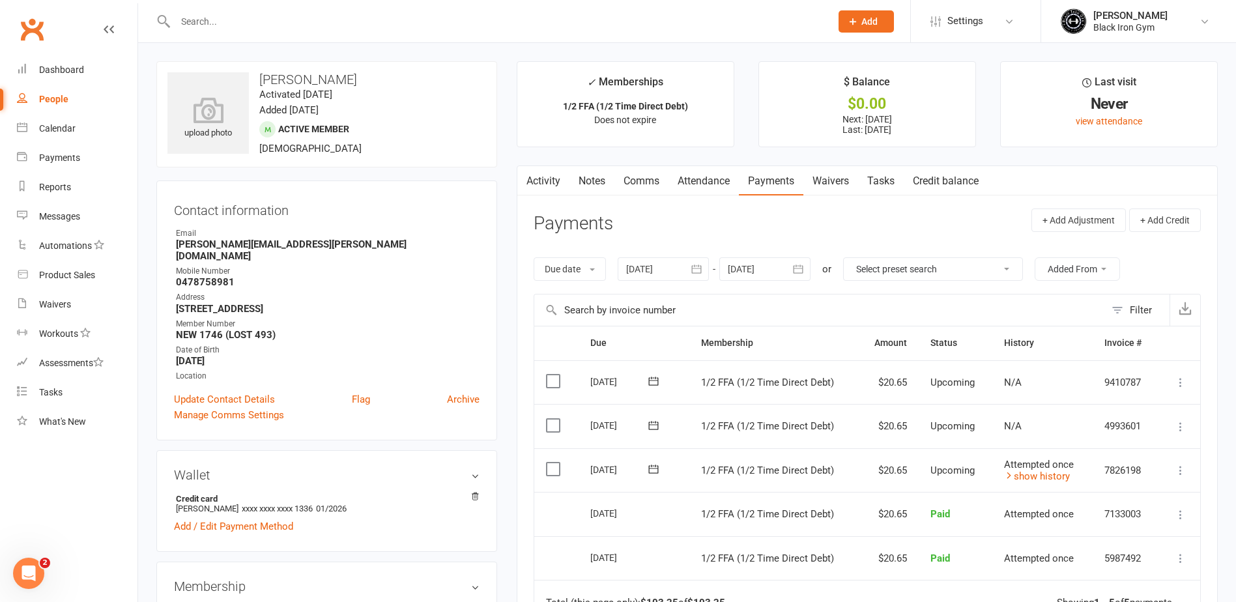
click at [242, 17] on input "text" at bounding box center [496, 21] width 650 height 18
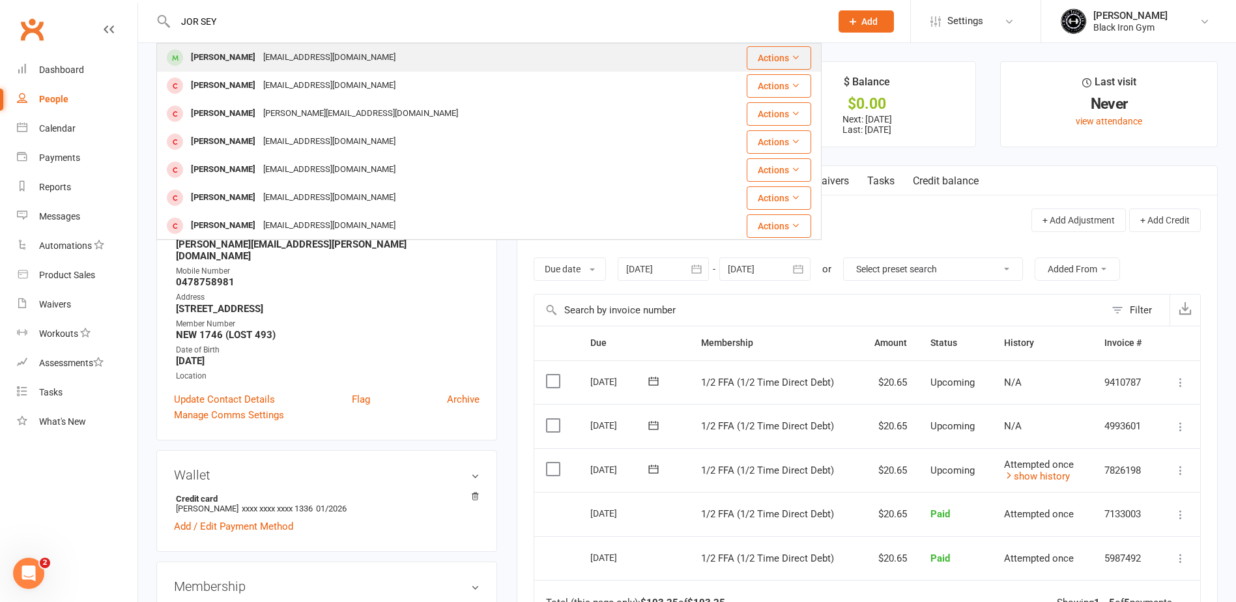
type input "JOR SEY"
click at [234, 49] on div "[PERSON_NAME]" at bounding box center [223, 57] width 72 height 19
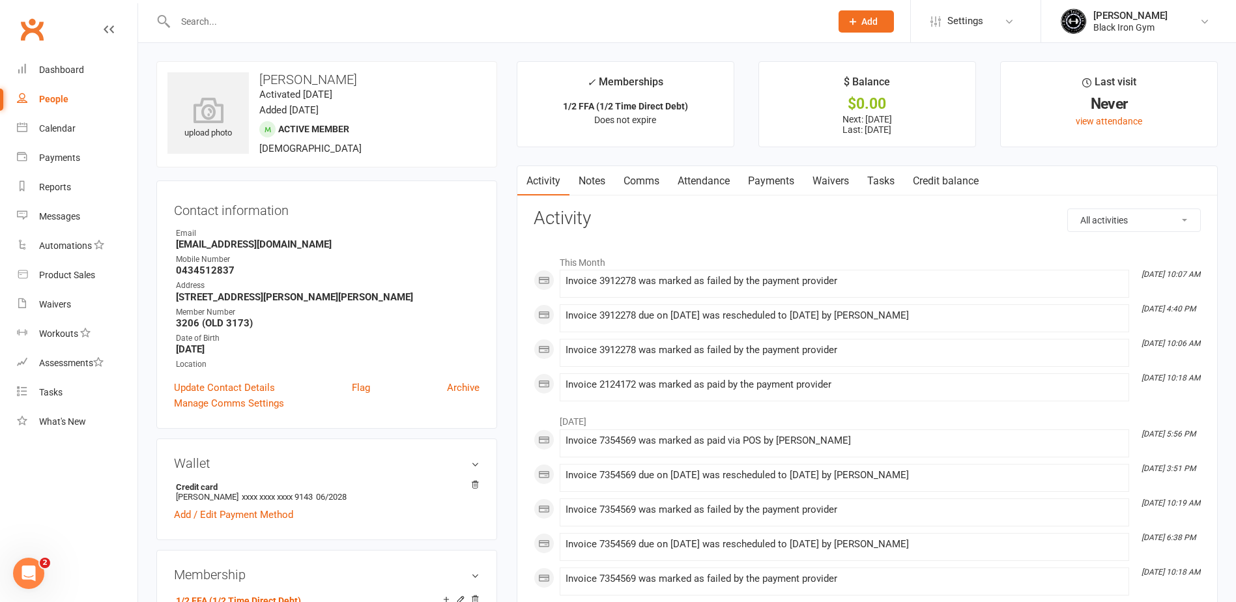
click at [765, 189] on link "Payments" at bounding box center [771, 181] width 65 height 30
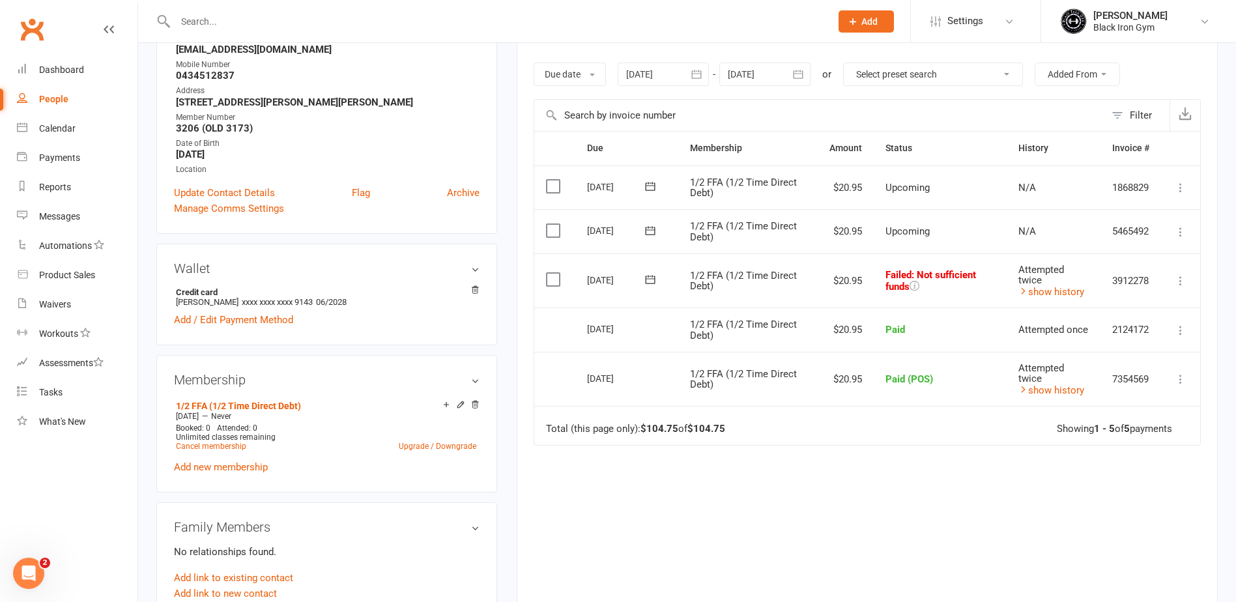
scroll to position [195, 0]
click at [652, 282] on icon at bounding box center [650, 278] width 13 height 13
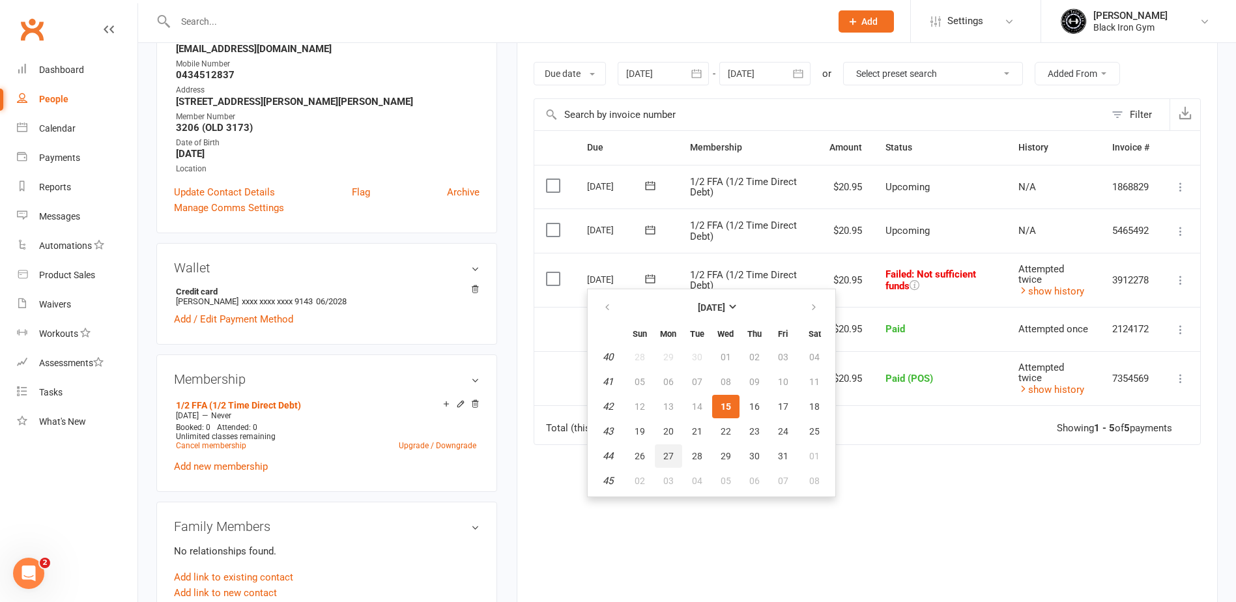
click at [674, 456] on button "27" at bounding box center [668, 455] width 27 height 23
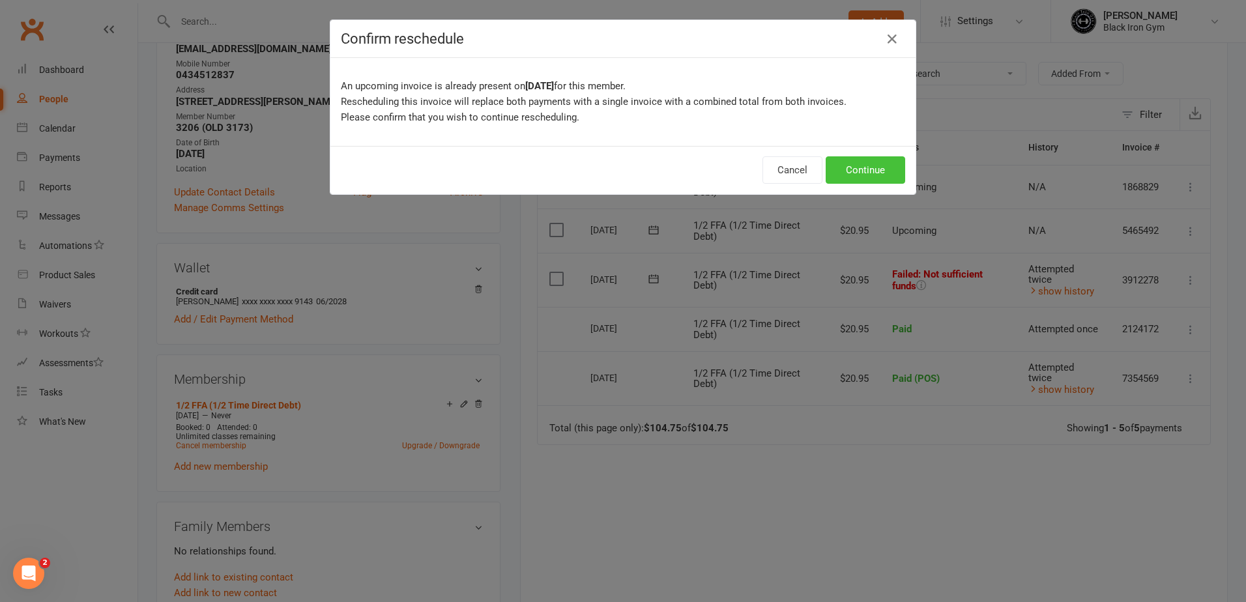
click at [872, 169] on button "Continue" at bounding box center [866, 169] width 80 height 27
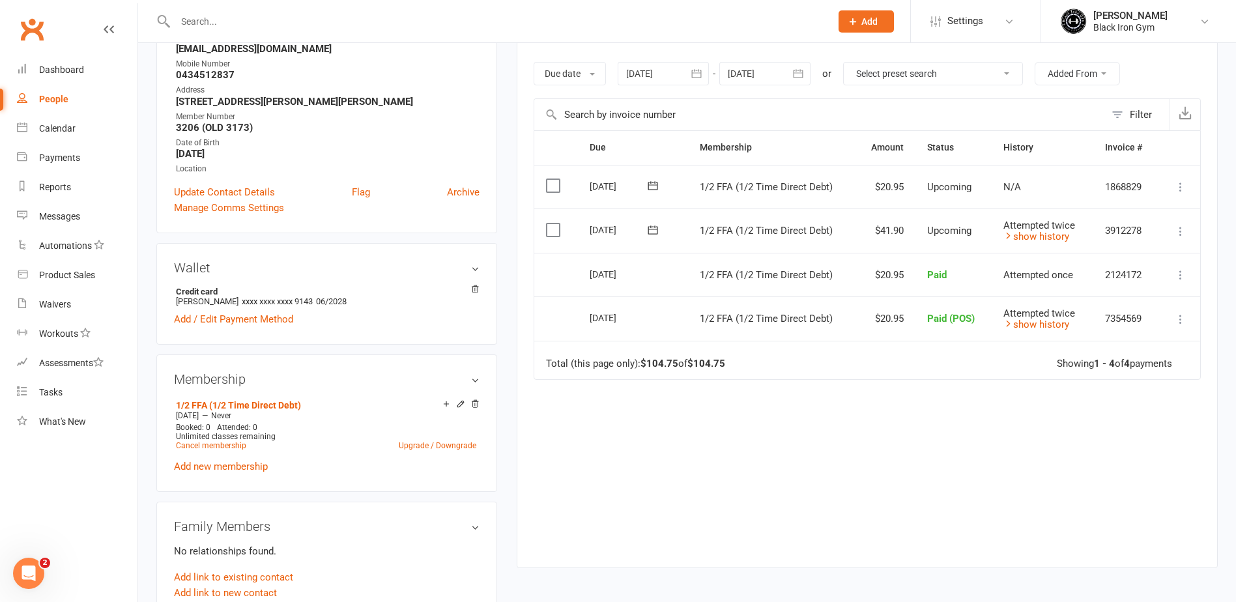
click at [284, 35] on div at bounding box center [488, 21] width 665 height 42
click at [278, 32] on div at bounding box center [488, 21] width 665 height 42
click at [280, 22] on input "text" at bounding box center [496, 21] width 650 height 18
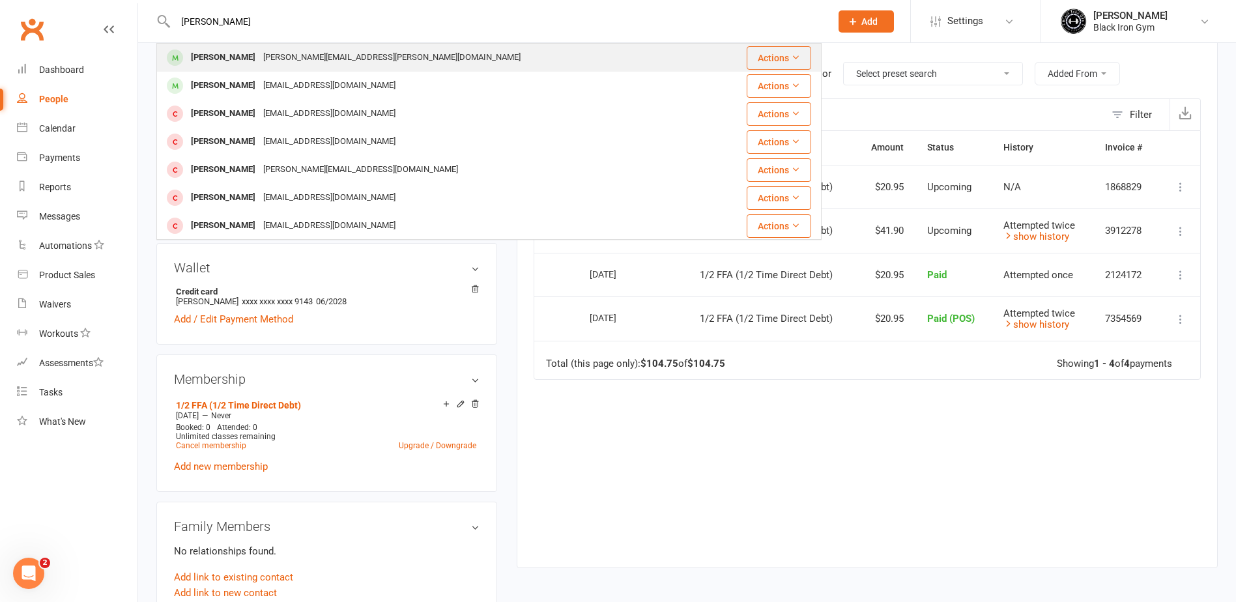
type input "[PERSON_NAME]"
click at [237, 57] on div "[PERSON_NAME]" at bounding box center [223, 57] width 72 height 19
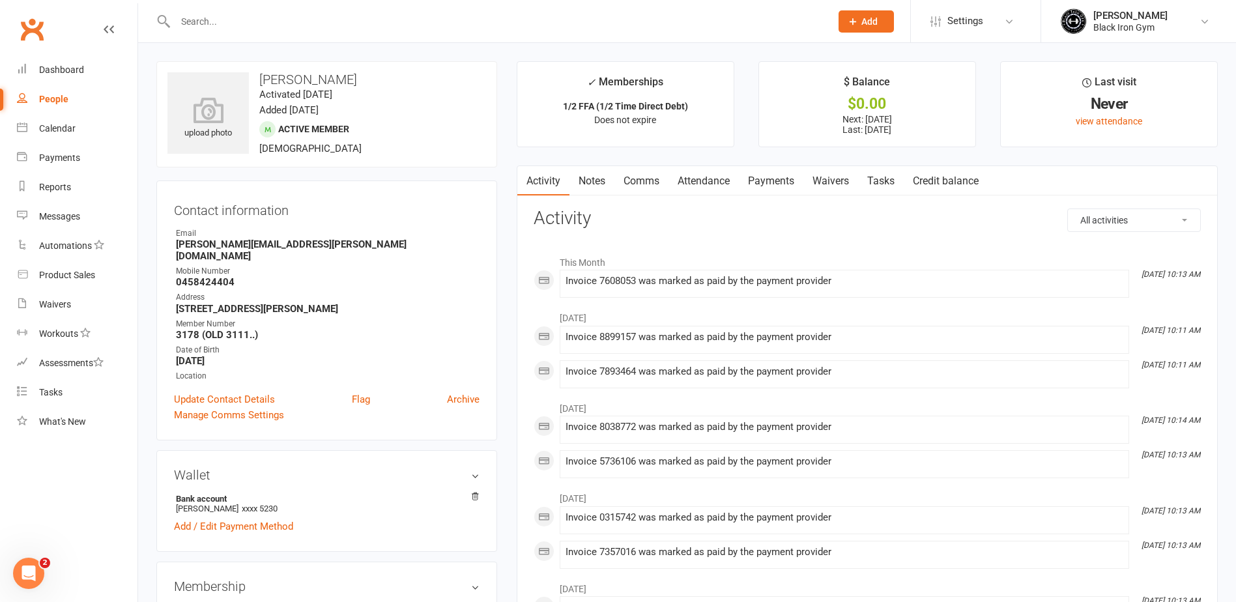
click at [340, 240] on strong "[PERSON_NAME][EMAIL_ADDRESS][PERSON_NAME][DOMAIN_NAME]" at bounding box center [328, 250] width 304 height 23
drag, startPoint x: 286, startPoint y: 245, endPoint x: 177, endPoint y: 247, distance: 109.5
click at [177, 247] on strong "[PERSON_NAME][EMAIL_ADDRESS][PERSON_NAME][DOMAIN_NAME]" at bounding box center [328, 250] width 304 height 23
copy strong "[PERSON_NAME][EMAIL_ADDRESS][PERSON_NAME][DOMAIN_NAME]"
drag, startPoint x: 234, startPoint y: 274, endPoint x: 172, endPoint y: 275, distance: 61.9
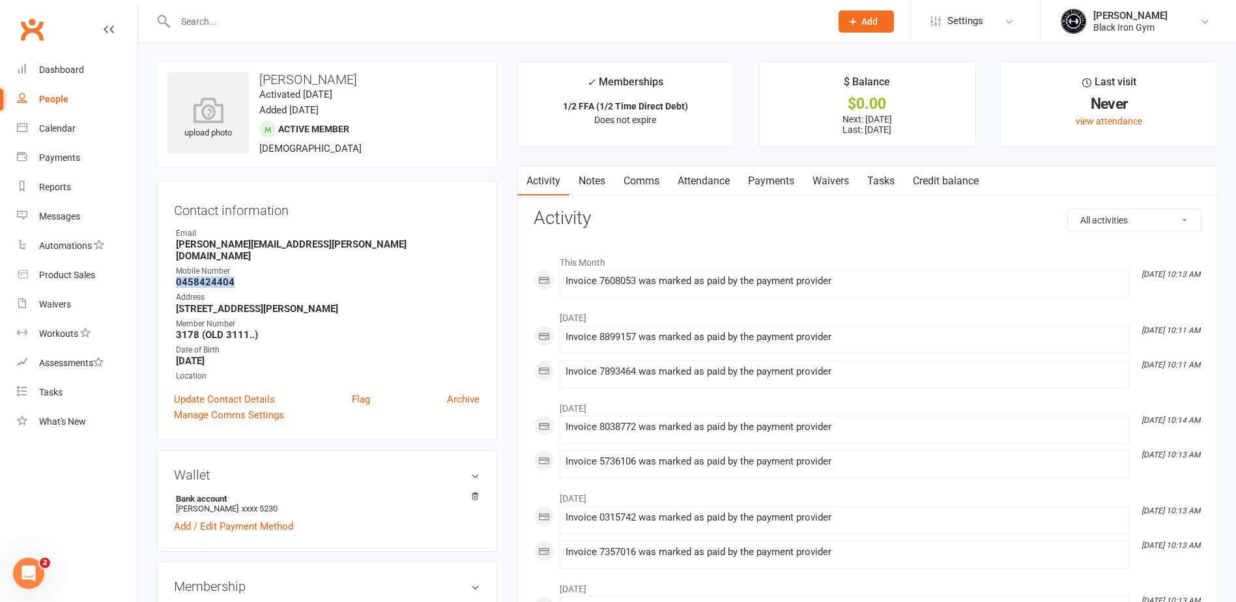
click at [172, 275] on div "Contact information Owner Email [PERSON_NAME][EMAIL_ADDRESS][PERSON_NAME][DOMAI…" at bounding box center [326, 311] width 341 height 260
copy strong "0458424404"
click at [222, 18] on input "text" at bounding box center [496, 21] width 650 height 18
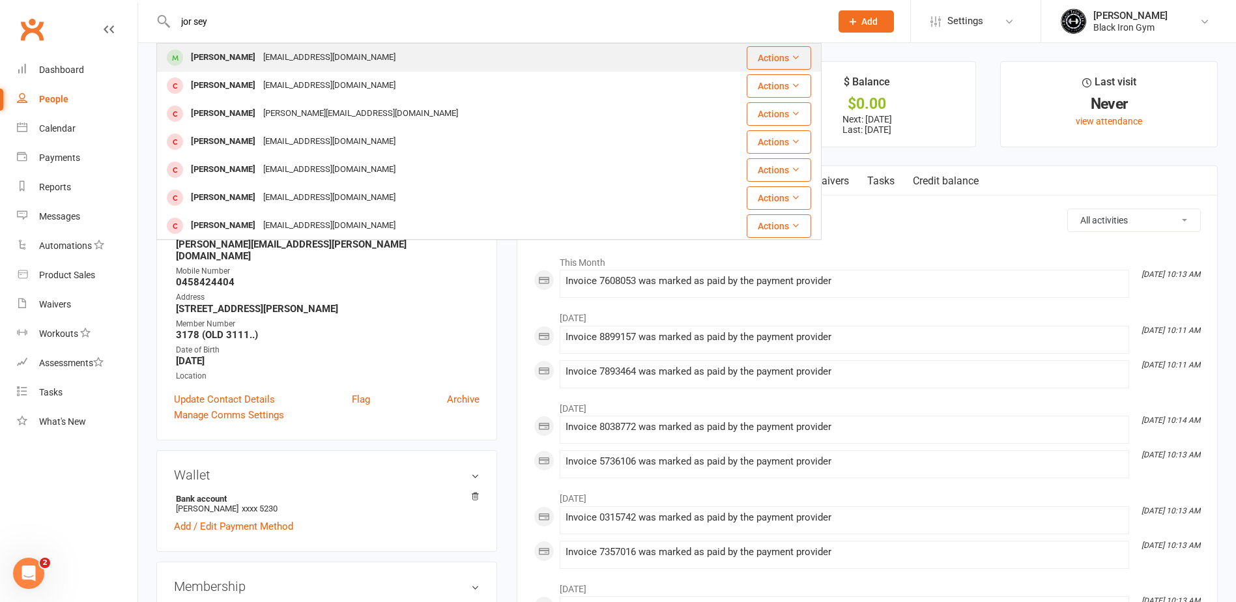
type input "jor sey"
click at [212, 52] on div "[PERSON_NAME]" at bounding box center [223, 57] width 72 height 19
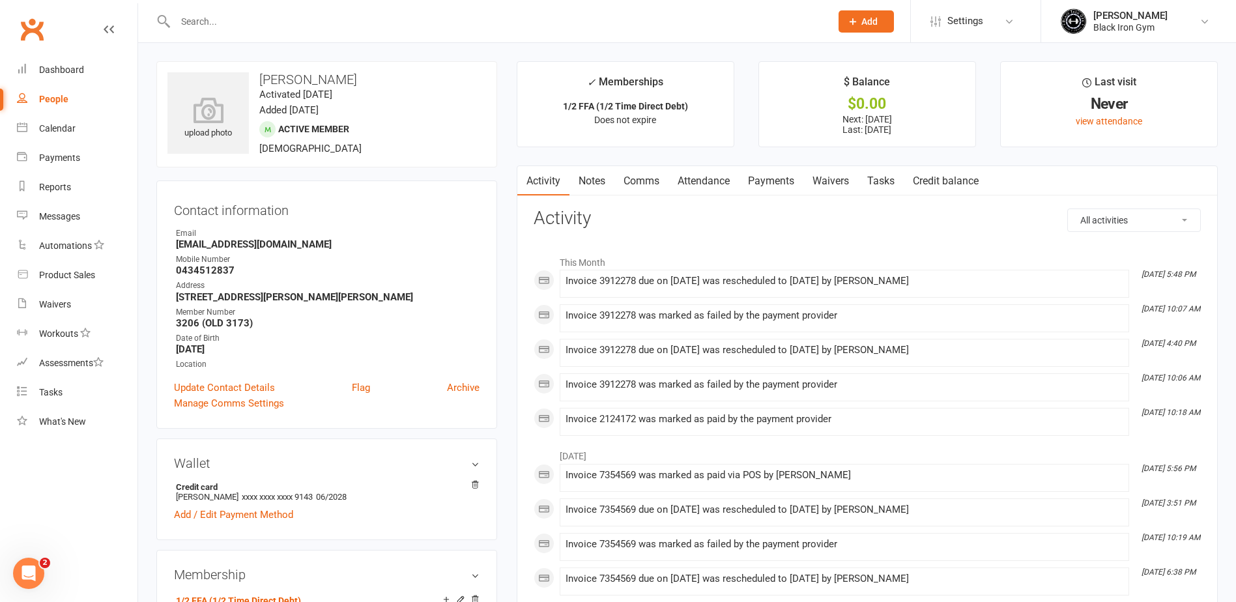
click at [774, 175] on link "Payments" at bounding box center [771, 181] width 65 height 30
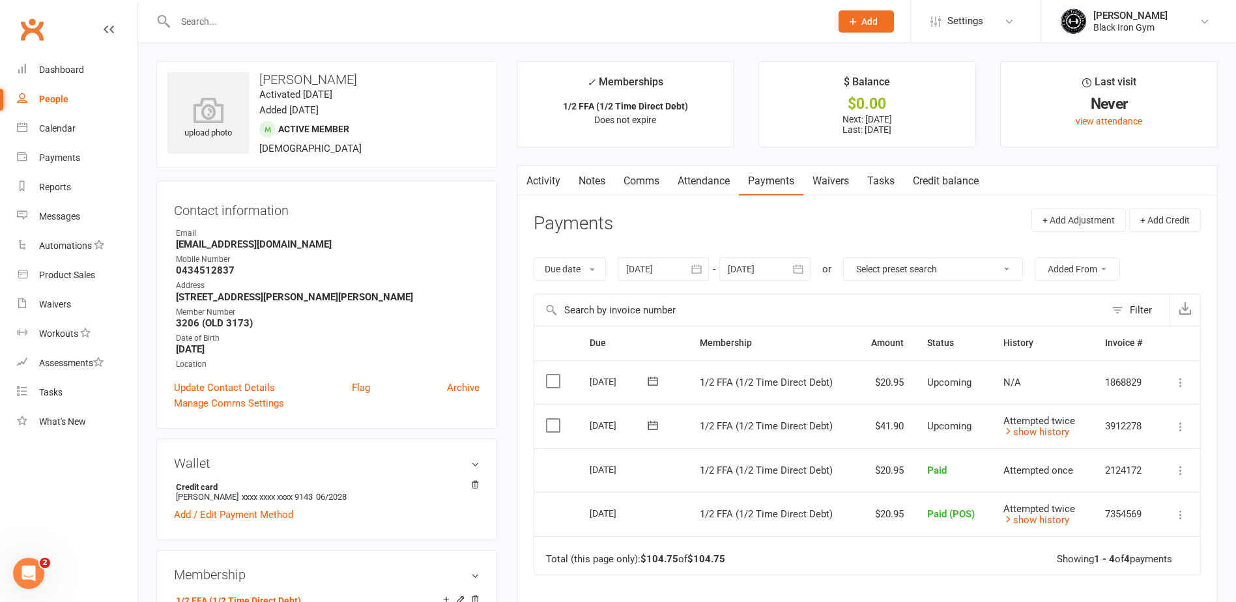
click at [246, 25] on input "text" at bounding box center [496, 21] width 650 height 18
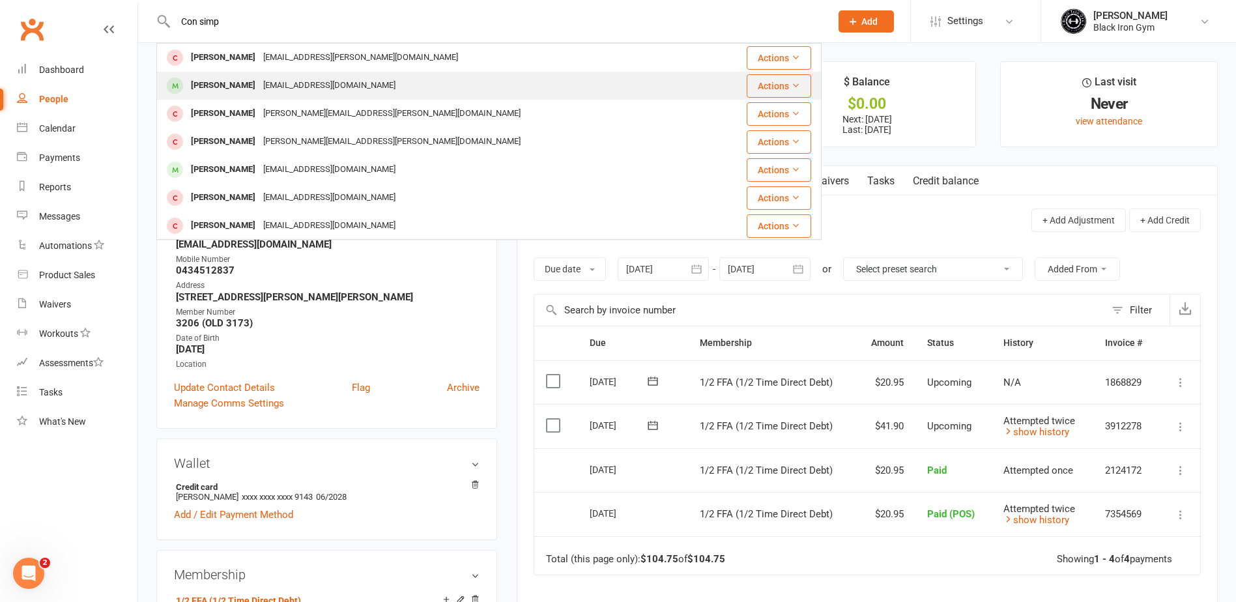
type input "Con simp"
click at [265, 81] on div "[EMAIL_ADDRESS][DOMAIN_NAME]" at bounding box center [329, 85] width 140 height 19
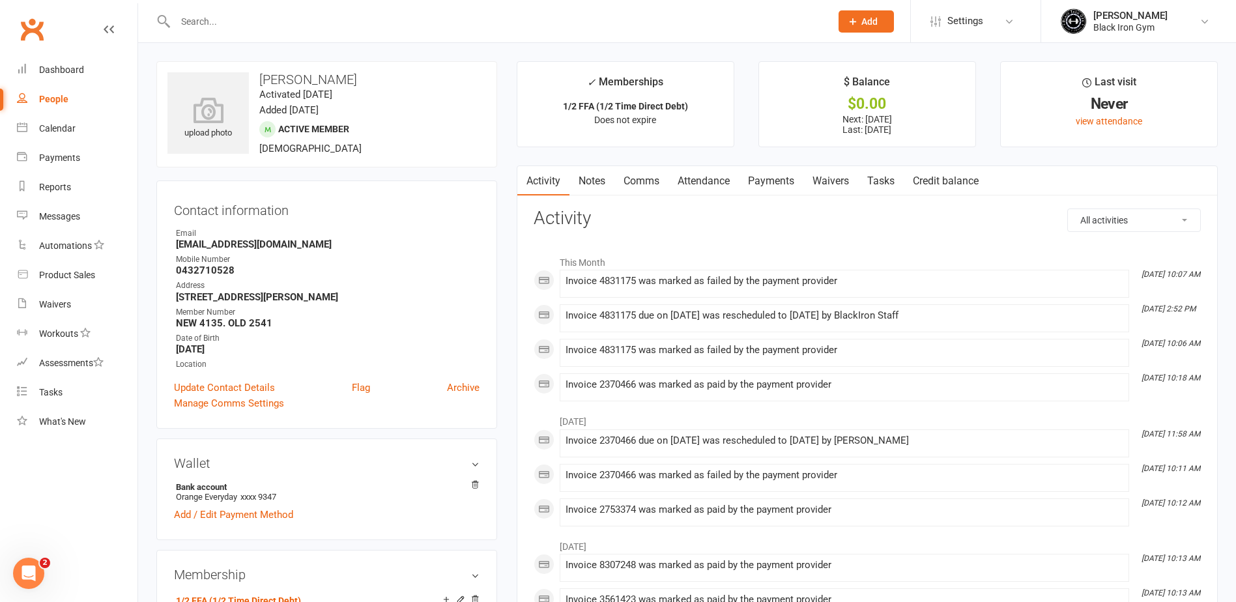
click at [791, 185] on link "Payments" at bounding box center [771, 181] width 65 height 30
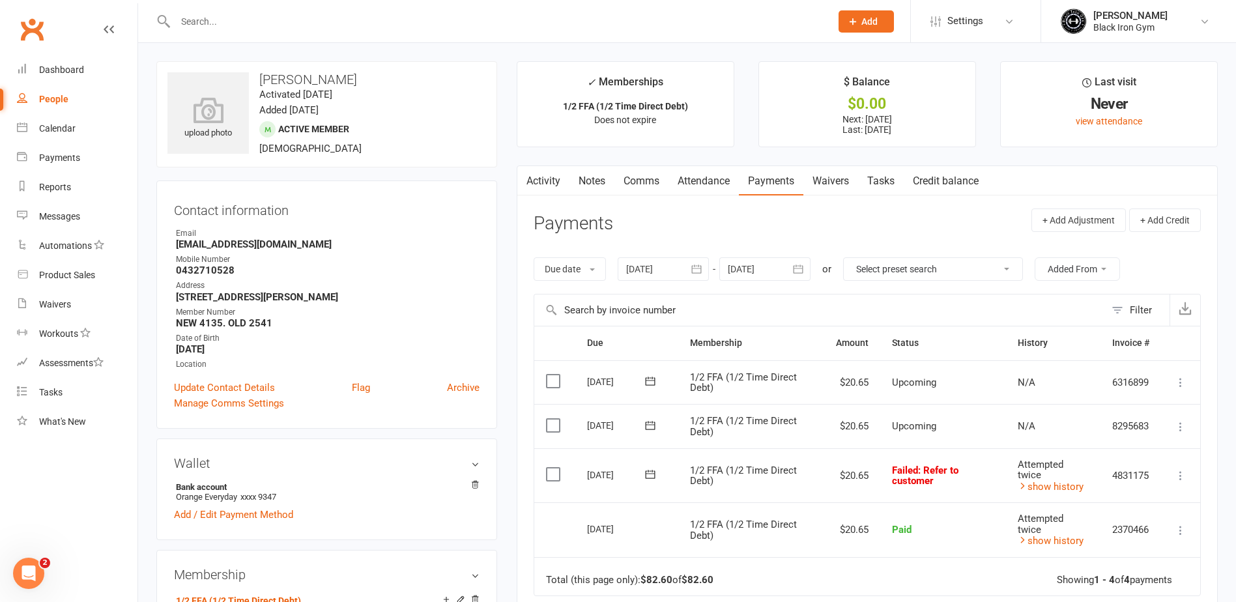
click at [650, 474] on icon at bounding box center [650, 474] width 10 height 8
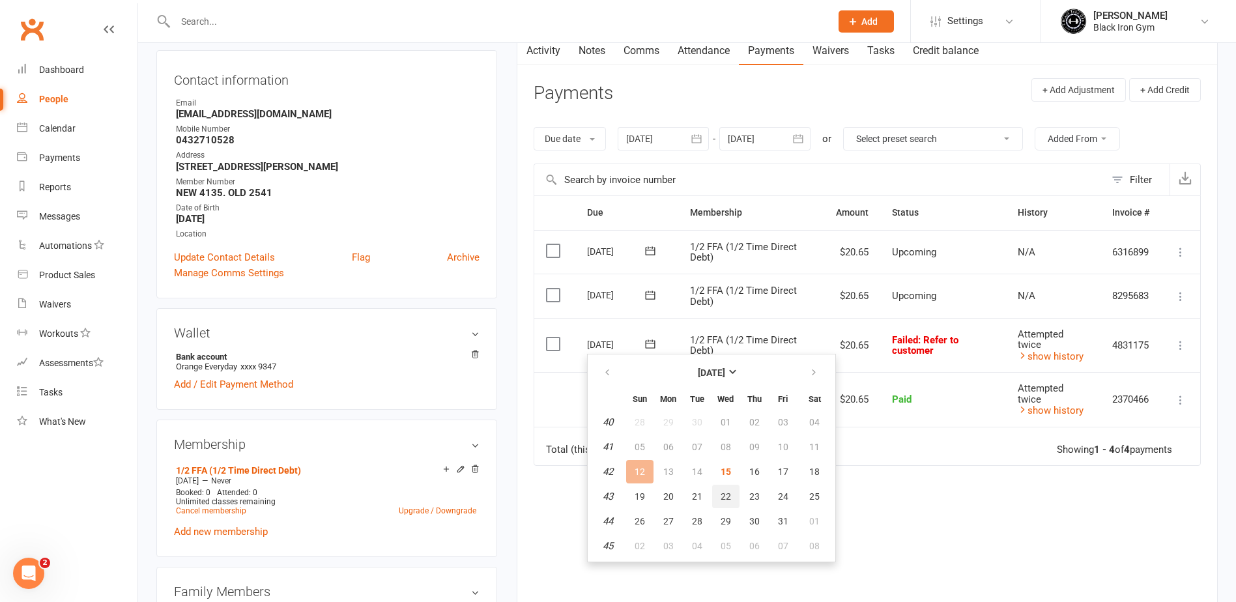
click at [725, 497] on span "22" at bounding box center [726, 496] width 10 height 10
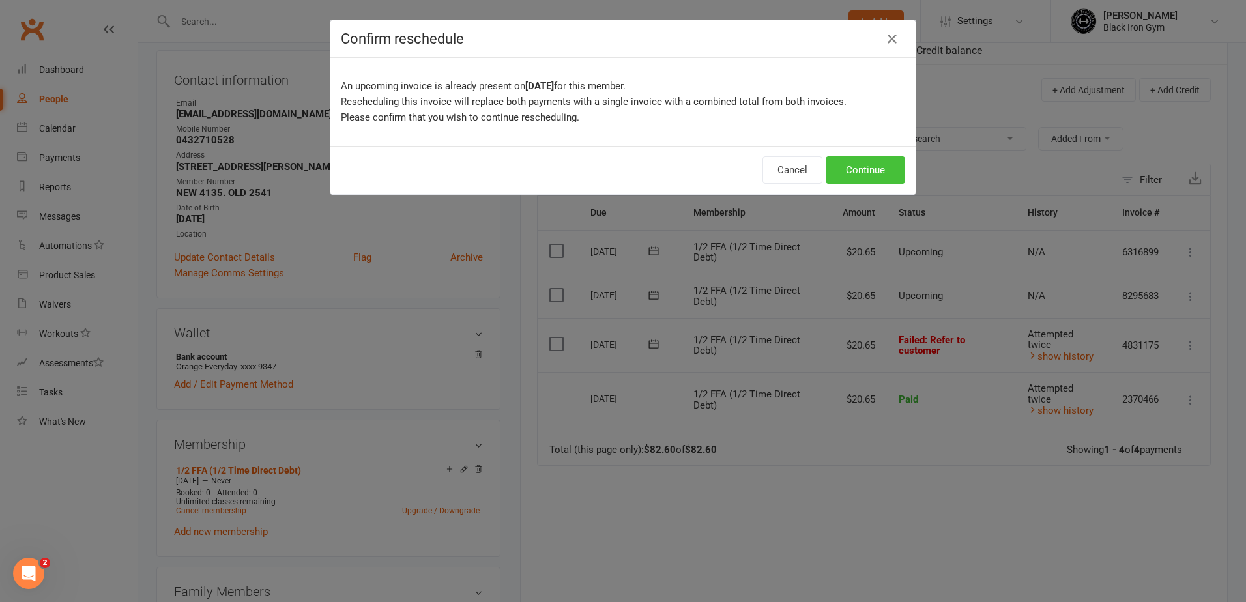
click at [883, 173] on button "Continue" at bounding box center [866, 169] width 80 height 27
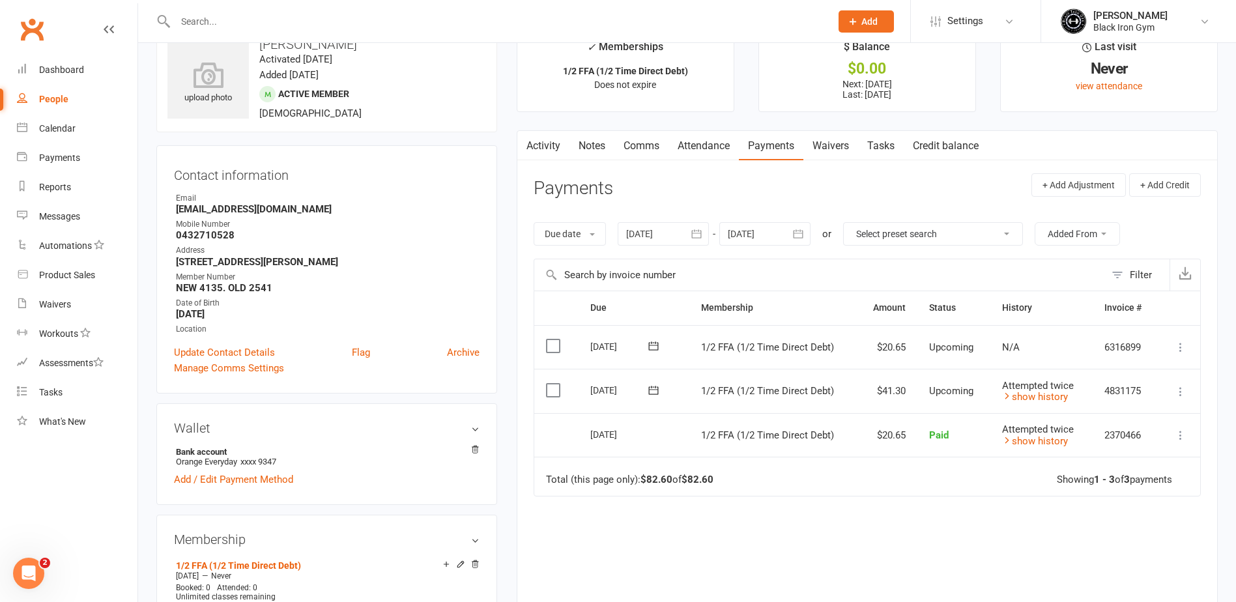
scroll to position [0, 0]
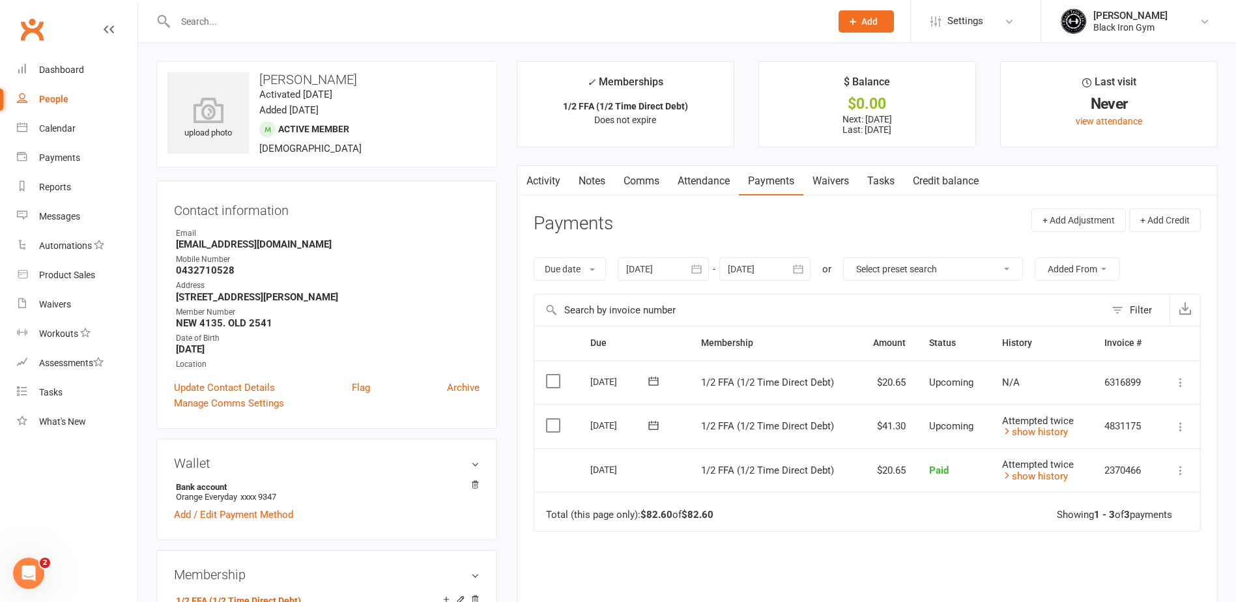
click at [225, 29] on input "text" at bounding box center [496, 21] width 650 height 18
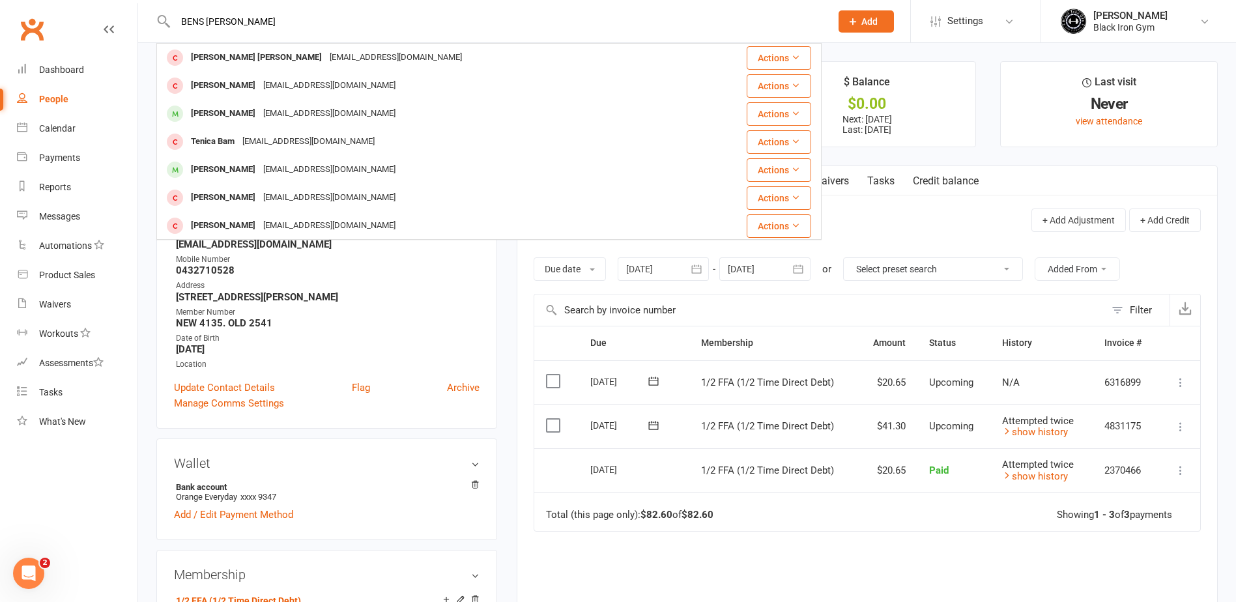
click at [210, 23] on input "BENS [PERSON_NAME]" at bounding box center [496, 21] width 650 height 18
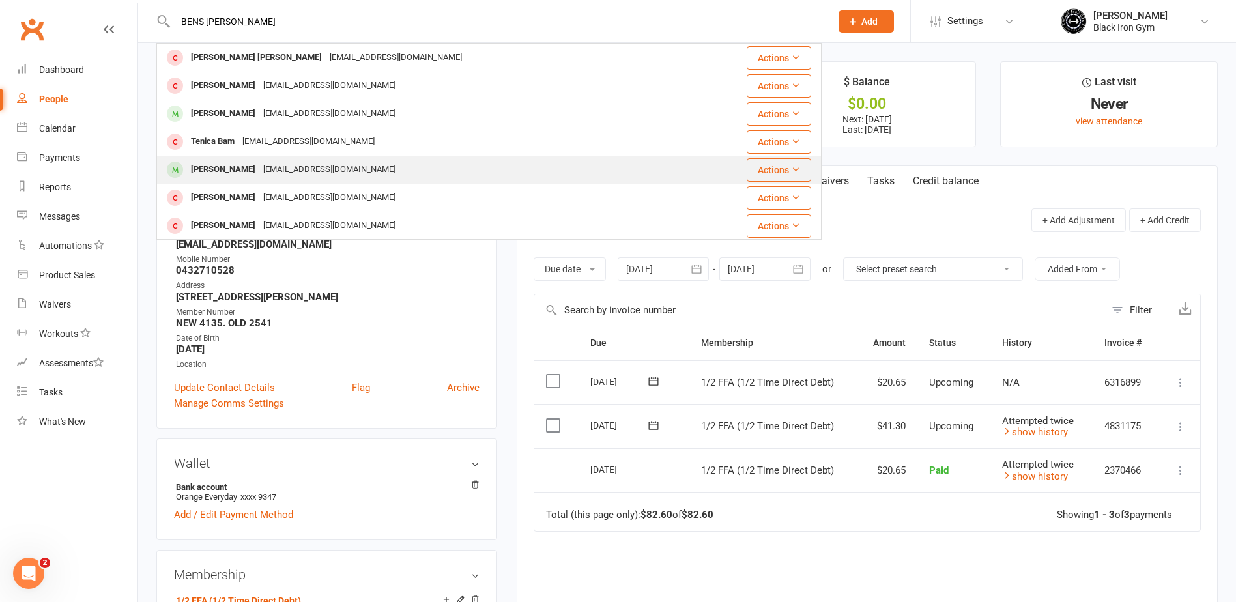
type input "BENS [PERSON_NAME]"
click at [223, 166] on div "[PERSON_NAME]" at bounding box center [223, 169] width 72 height 19
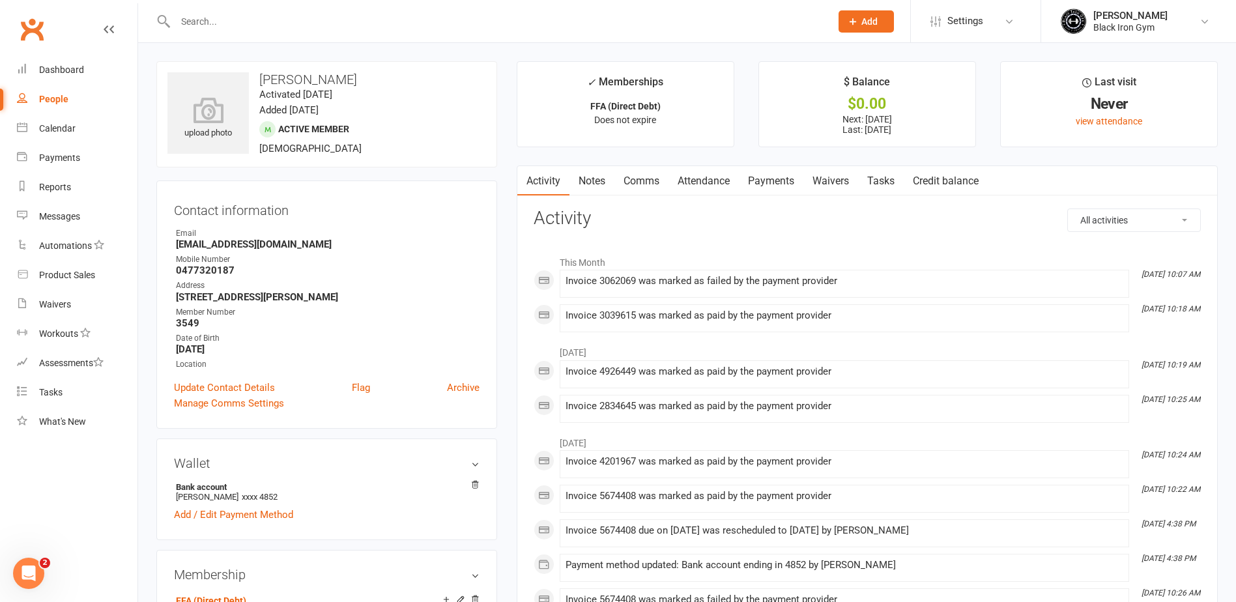
click at [768, 174] on link "Payments" at bounding box center [771, 181] width 65 height 30
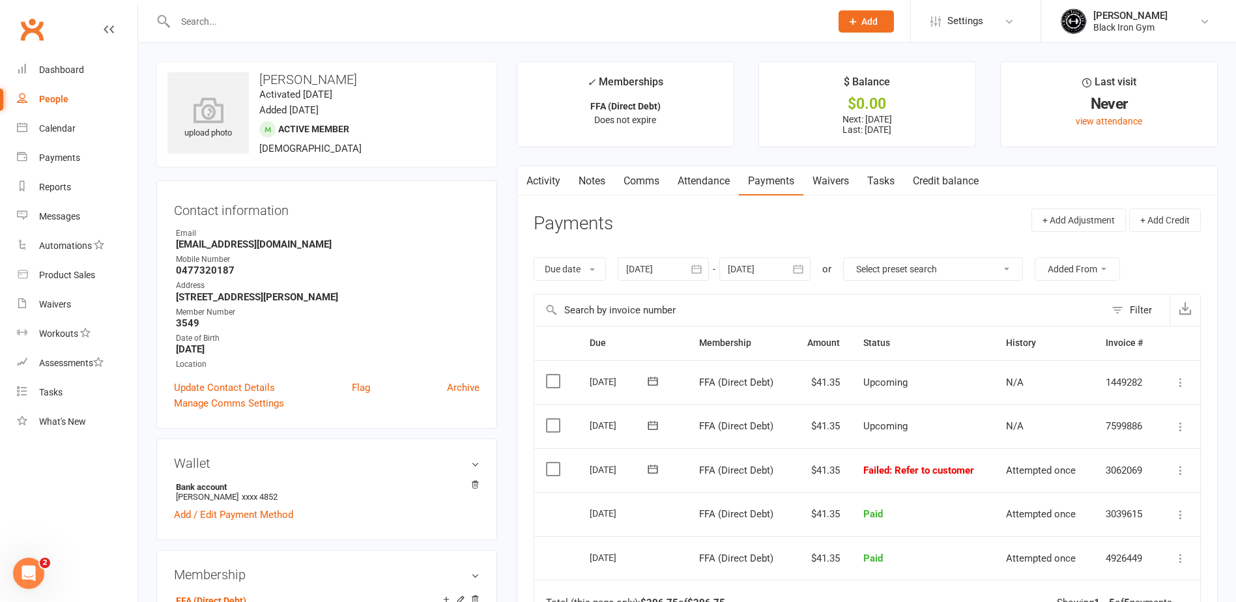
click at [648, 465] on icon at bounding box center [652, 469] width 13 height 13
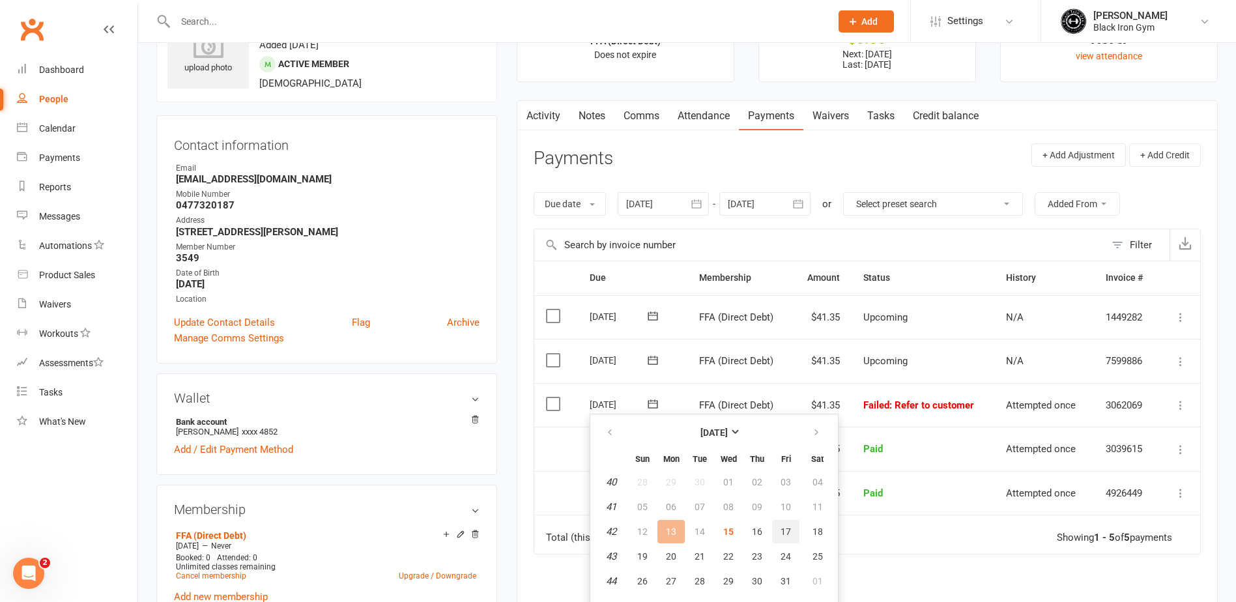
click at [787, 527] on span "17" at bounding box center [786, 532] width 10 height 10
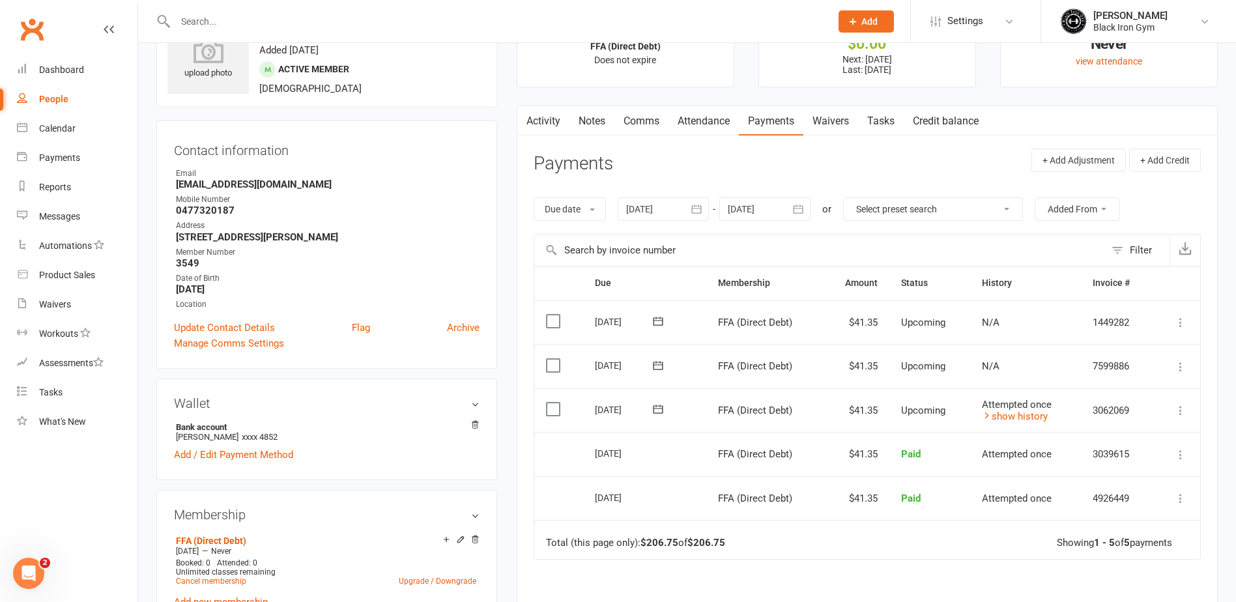
scroll to position [0, 0]
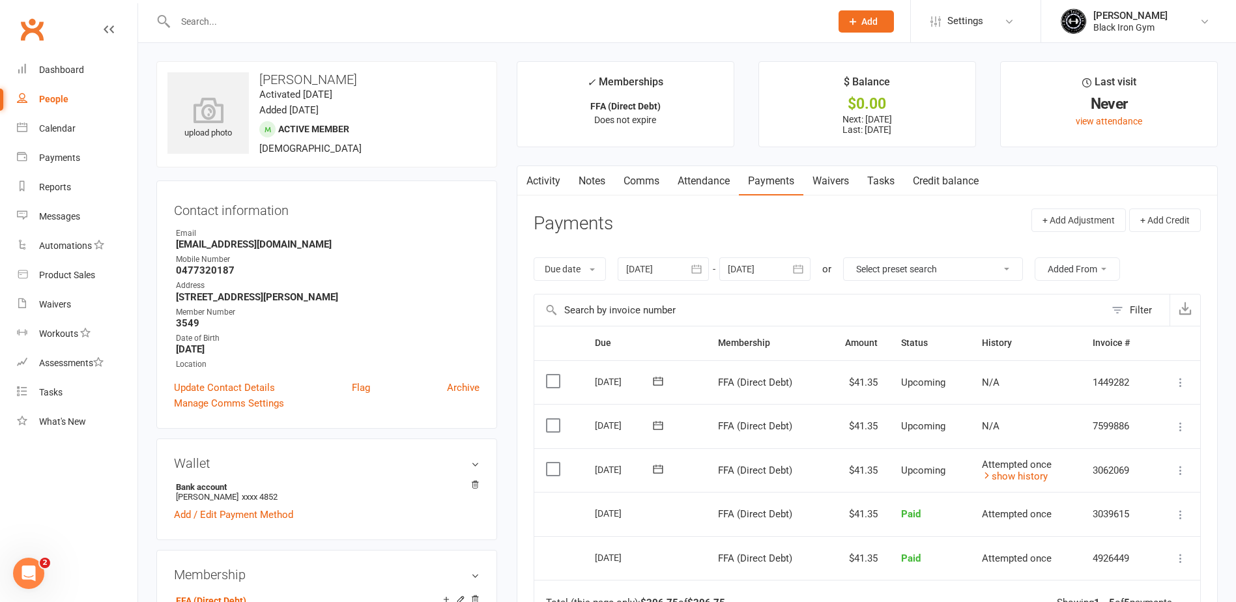
click at [220, 20] on input "text" at bounding box center [496, 21] width 650 height 18
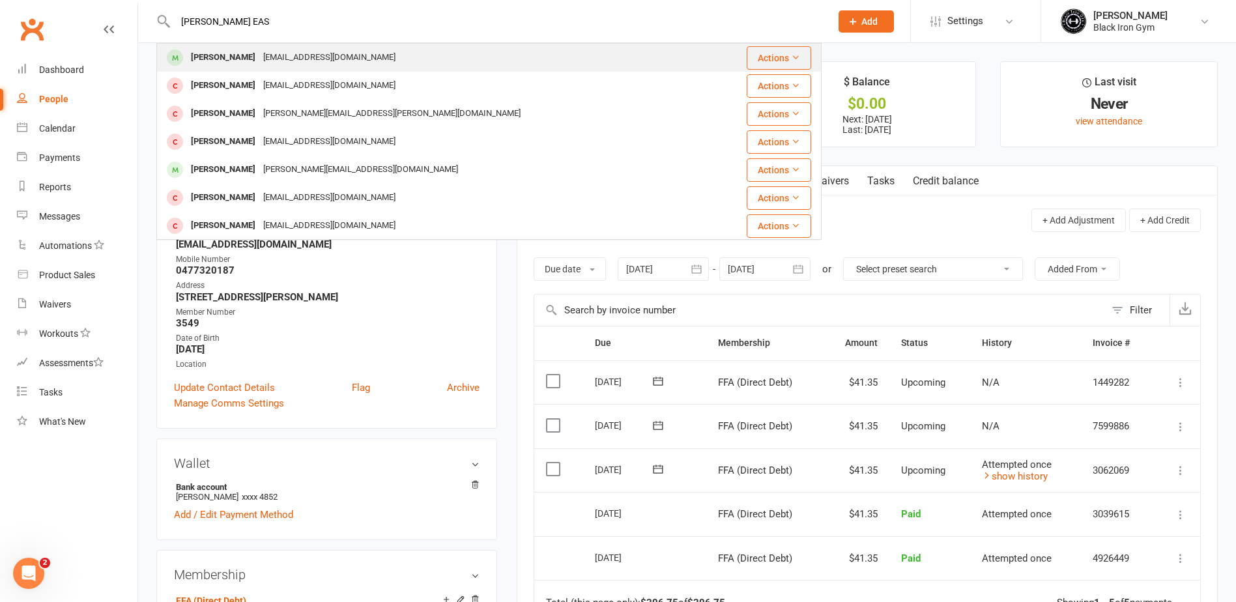
type input "[PERSON_NAME] EAS"
click at [229, 61] on div "[PERSON_NAME]" at bounding box center [223, 57] width 72 height 19
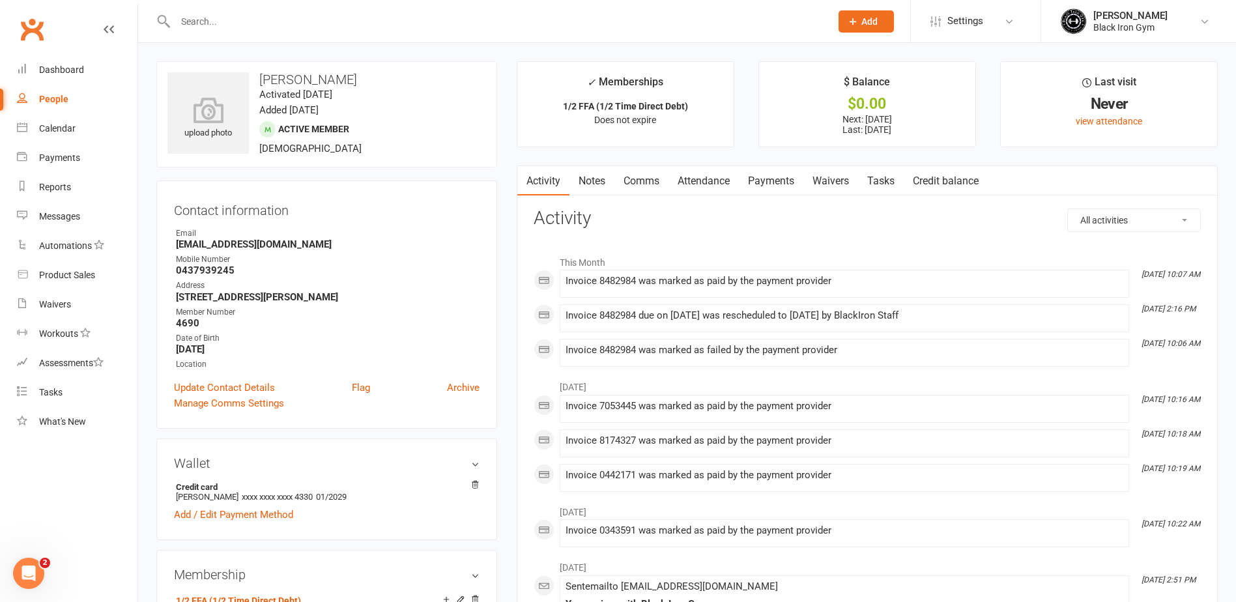
click at [766, 182] on link "Payments" at bounding box center [771, 181] width 65 height 30
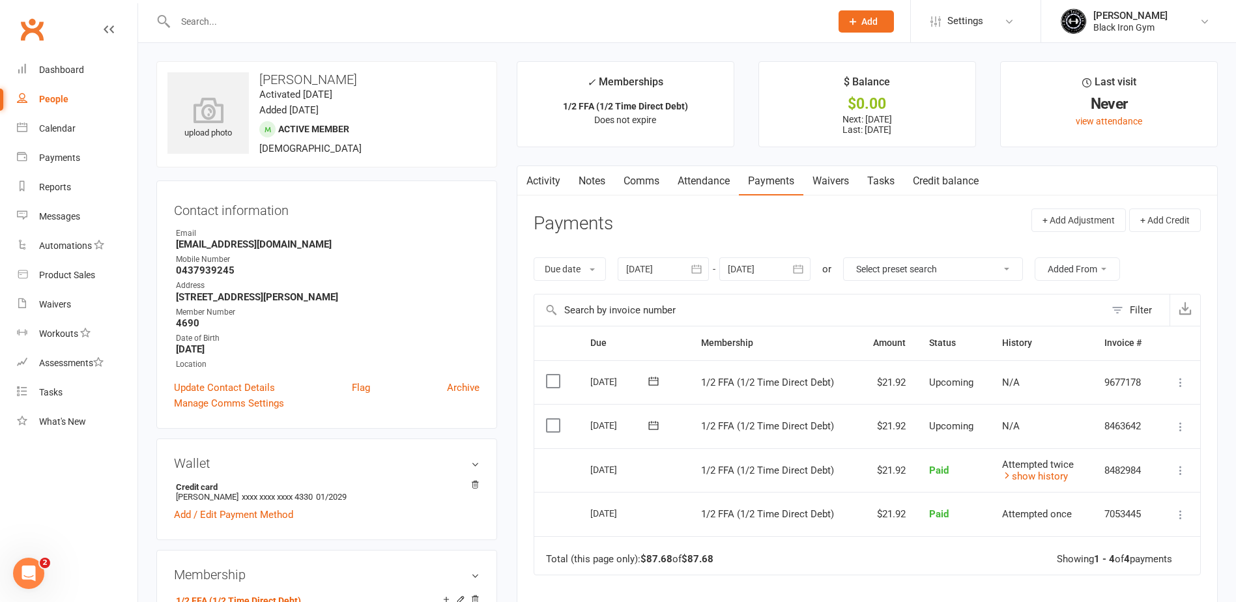
click at [261, 35] on div at bounding box center [488, 21] width 665 height 42
click at [265, 28] on input "text" at bounding box center [496, 21] width 650 height 18
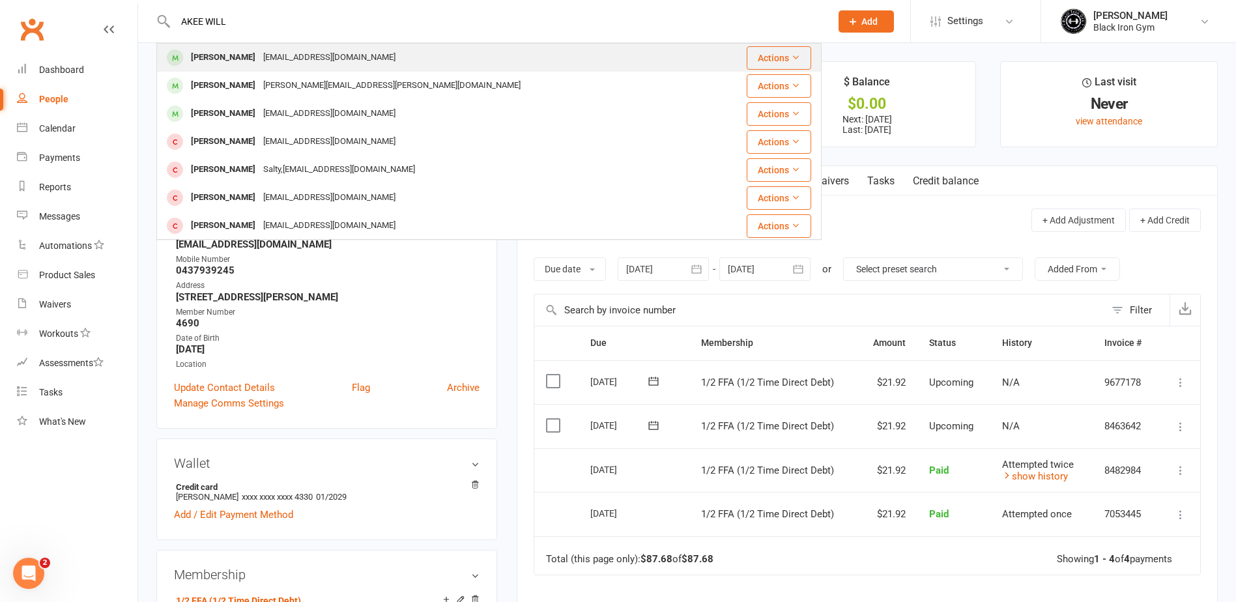
type input "AKEE WILL"
click at [259, 52] on div "[PERSON_NAME]" at bounding box center [223, 57] width 72 height 19
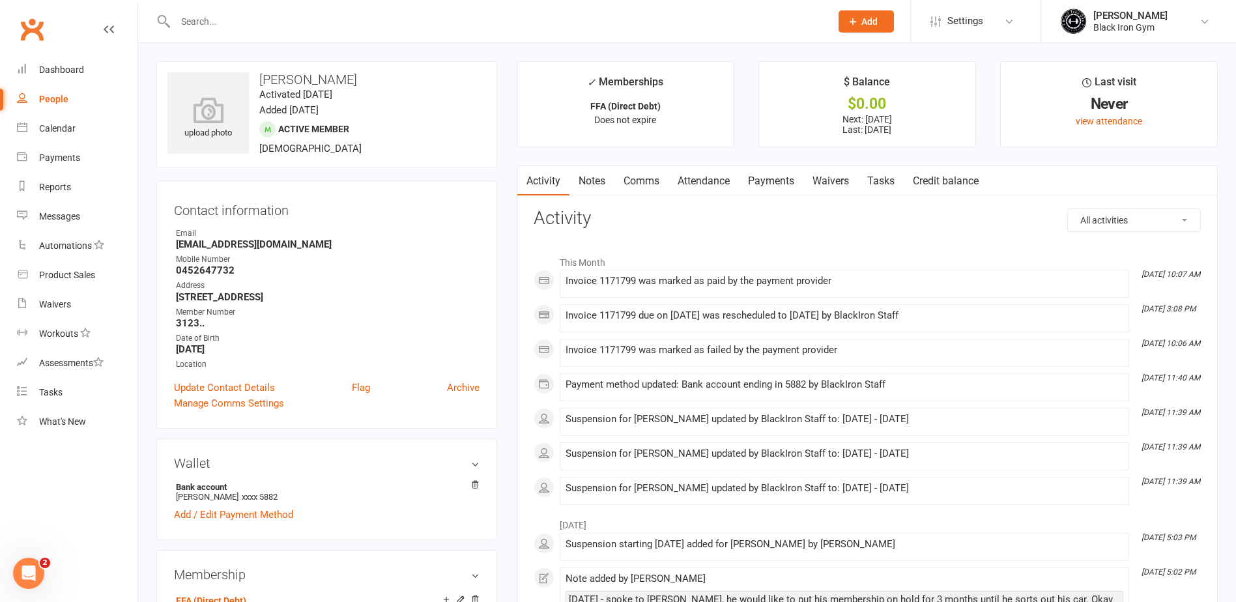
click at [772, 182] on link "Payments" at bounding box center [771, 181] width 65 height 30
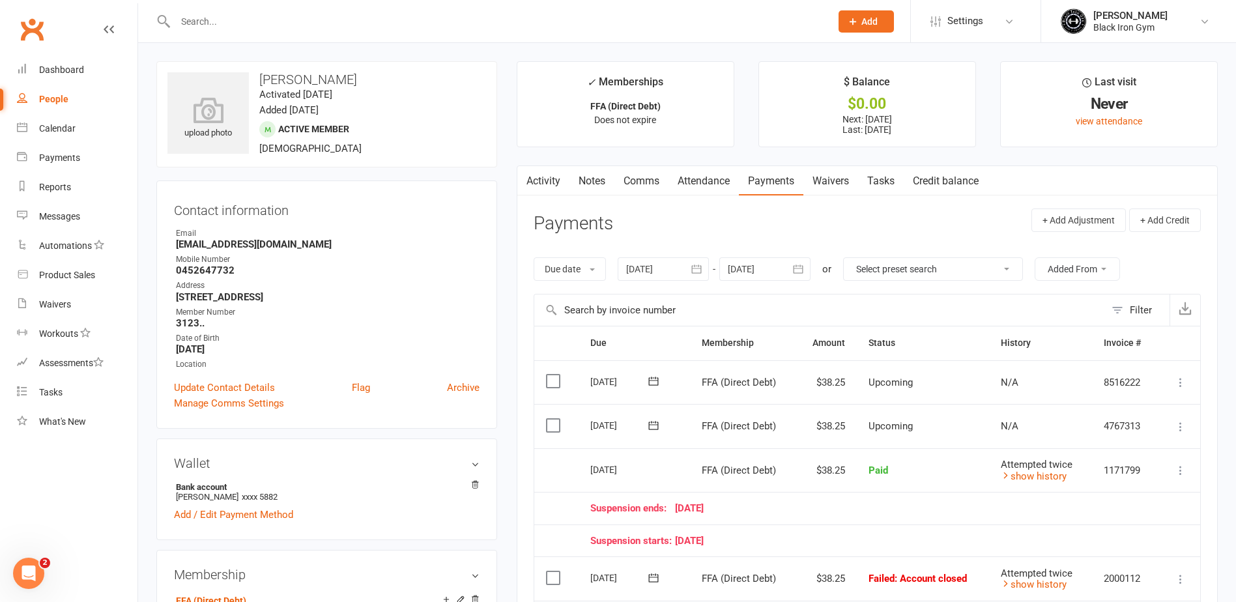
scroll to position [65, 0]
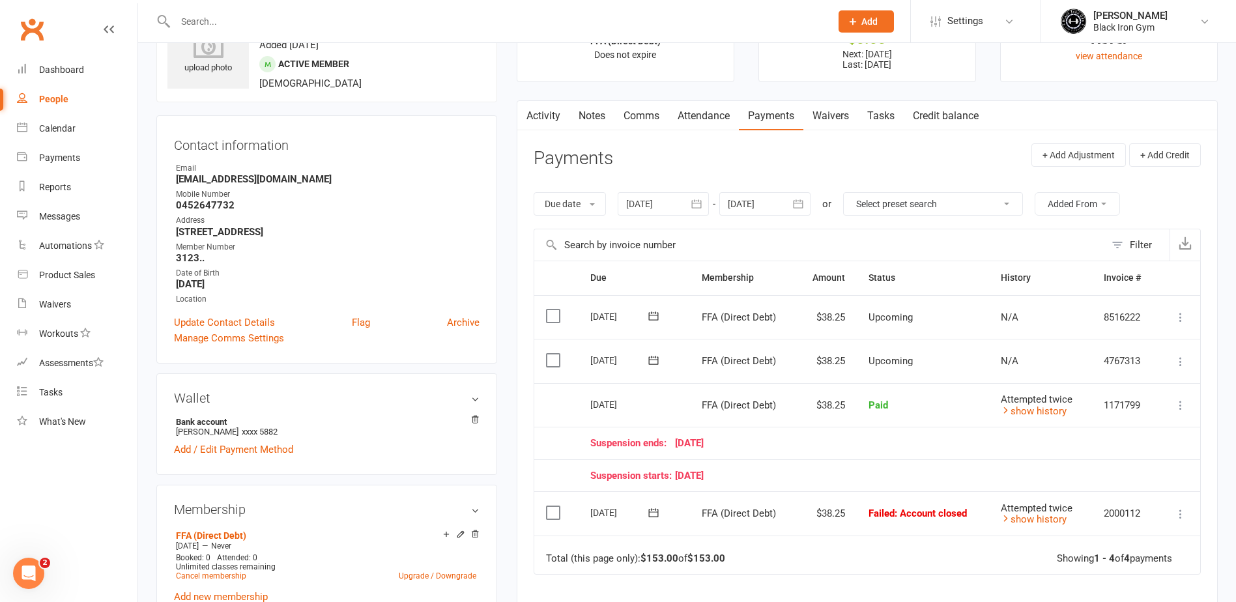
click at [318, 26] on input "text" at bounding box center [496, 21] width 650 height 18
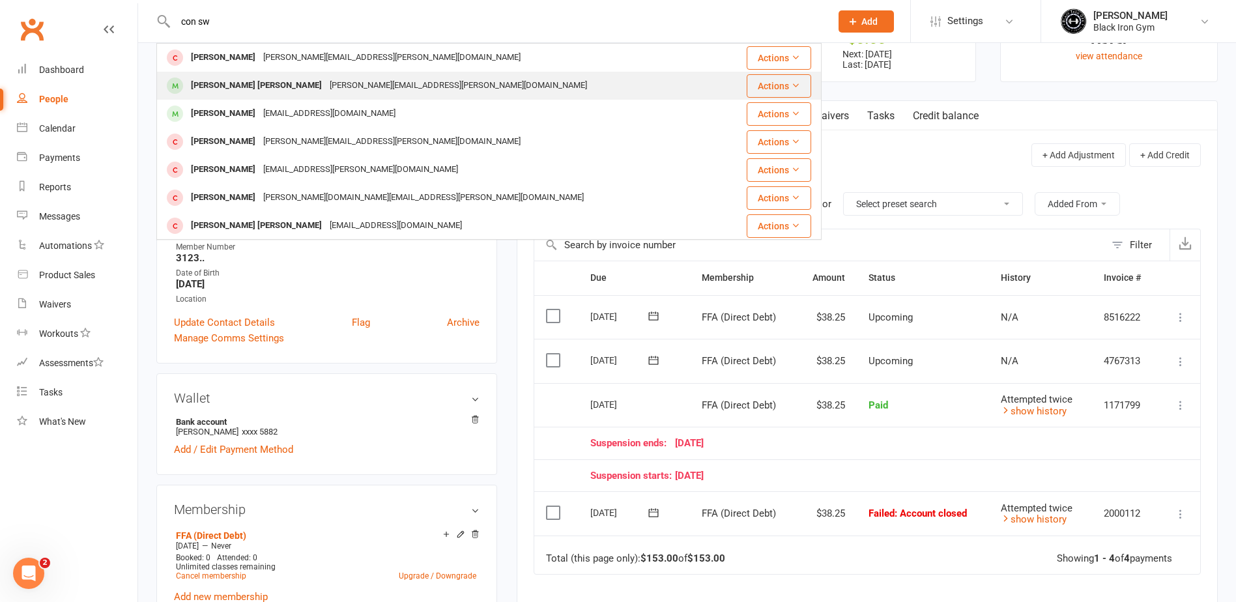
type input "con sw"
click at [326, 87] on div "[PERSON_NAME][EMAIL_ADDRESS][PERSON_NAME][DOMAIN_NAME]" at bounding box center [458, 85] width 265 height 19
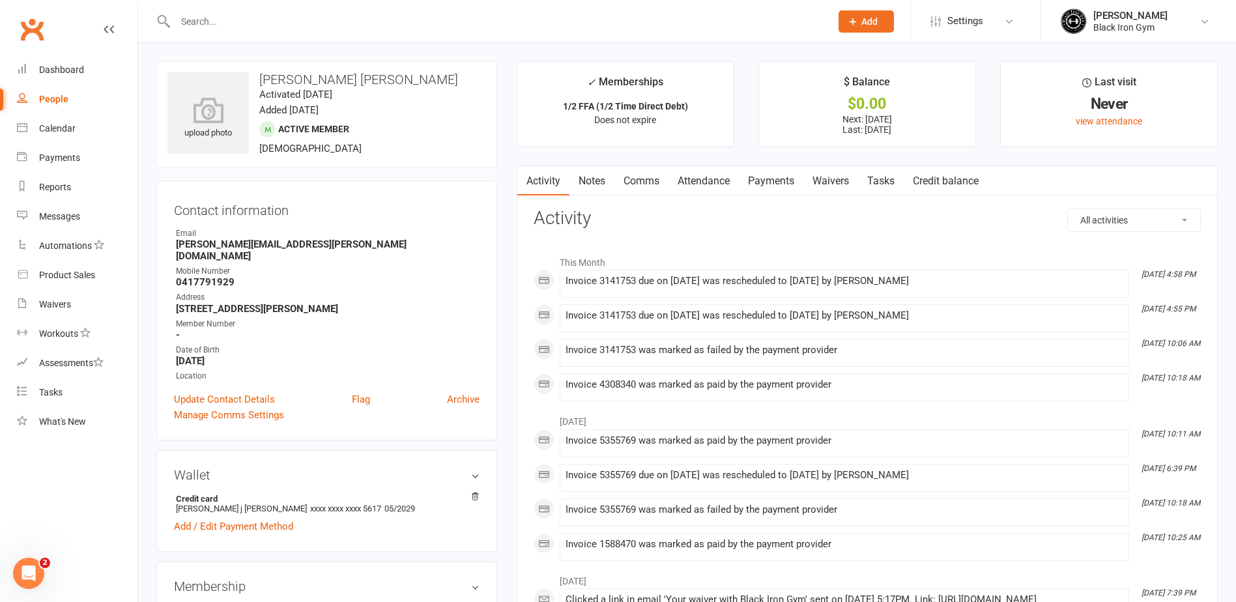
click at [794, 185] on link "Payments" at bounding box center [771, 181] width 65 height 30
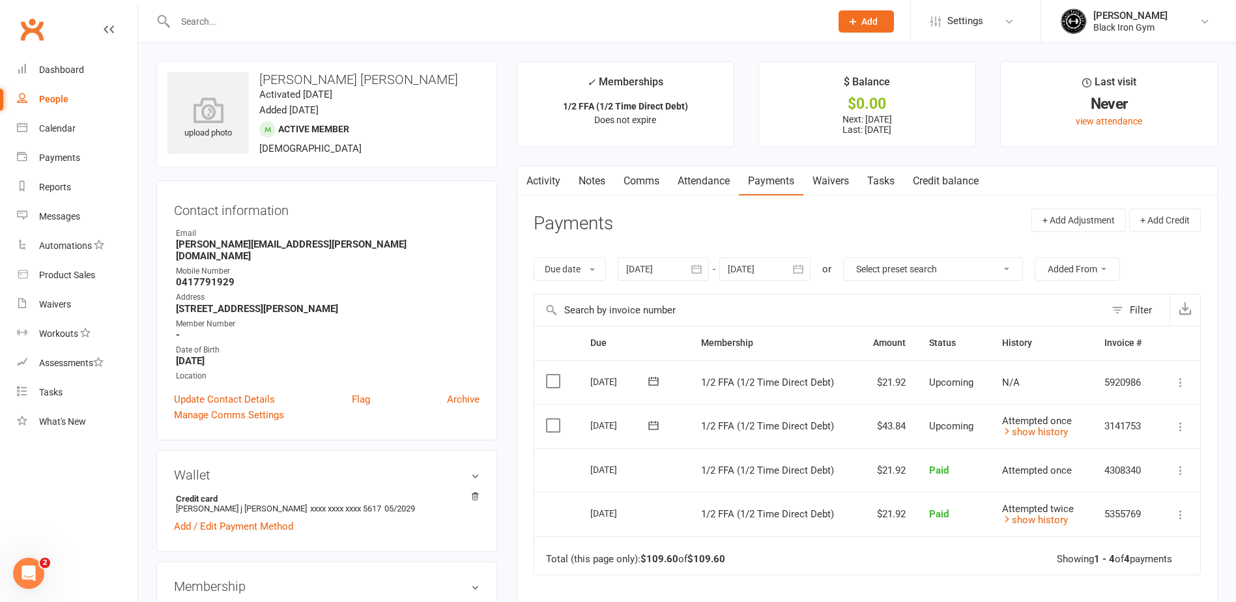
click at [407, 14] on input "text" at bounding box center [496, 21] width 650 height 18
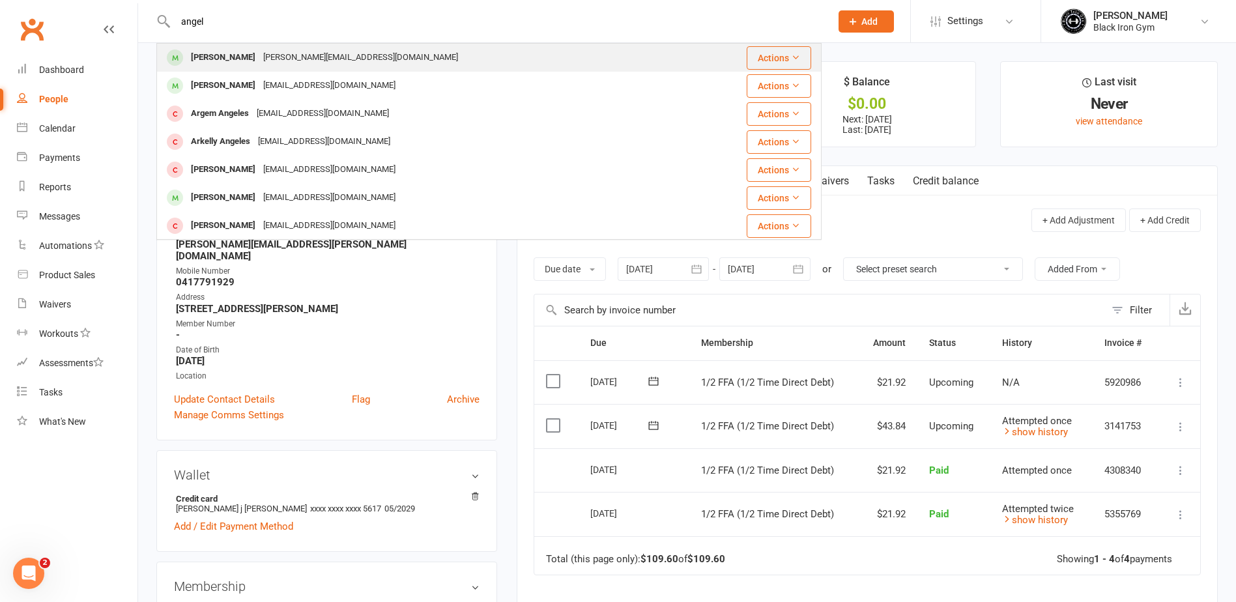
type input "angel"
click at [345, 51] on div "[PERSON_NAME][EMAIL_ADDRESS][DOMAIN_NAME]" at bounding box center [360, 57] width 203 height 19
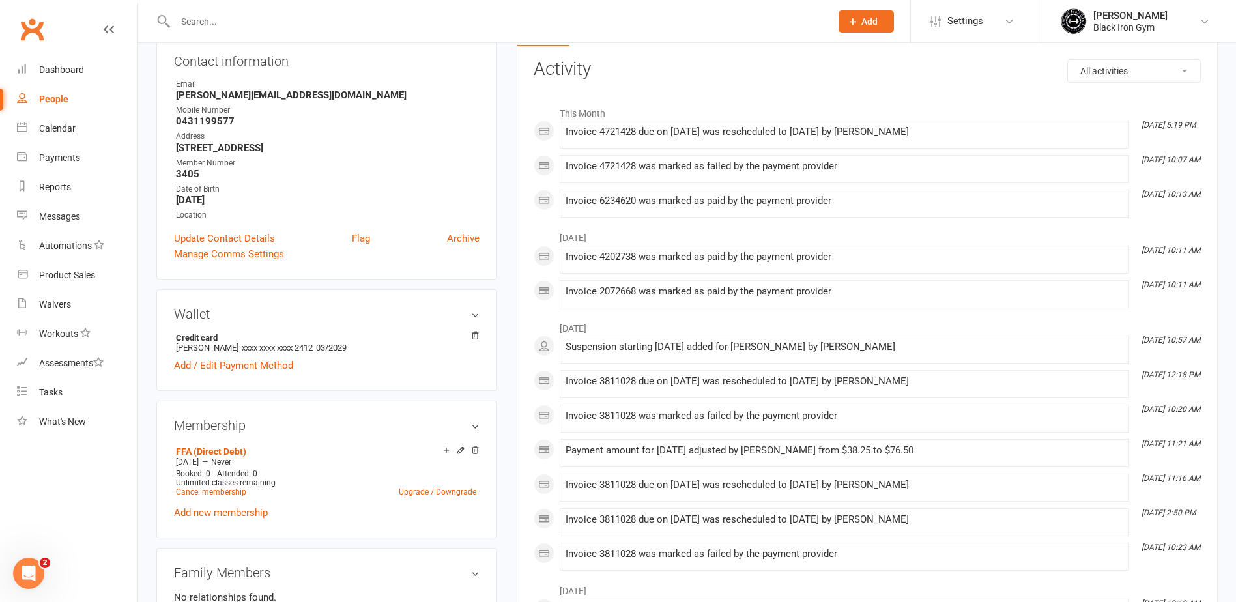
scroll to position [65, 0]
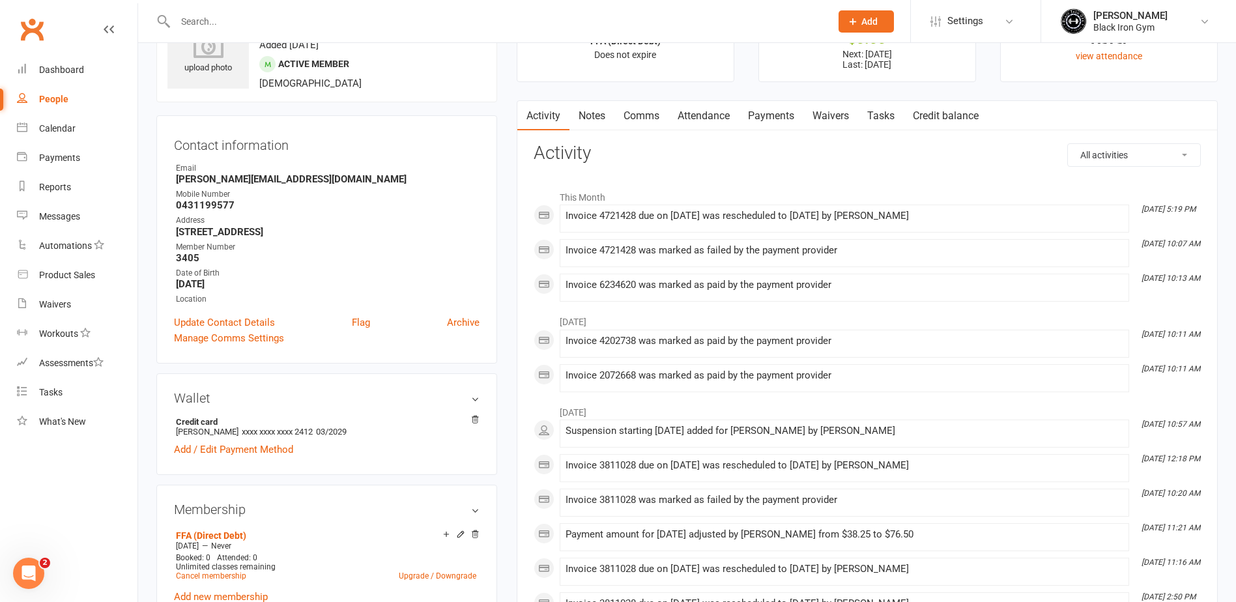
click at [781, 120] on link "Payments" at bounding box center [771, 116] width 65 height 30
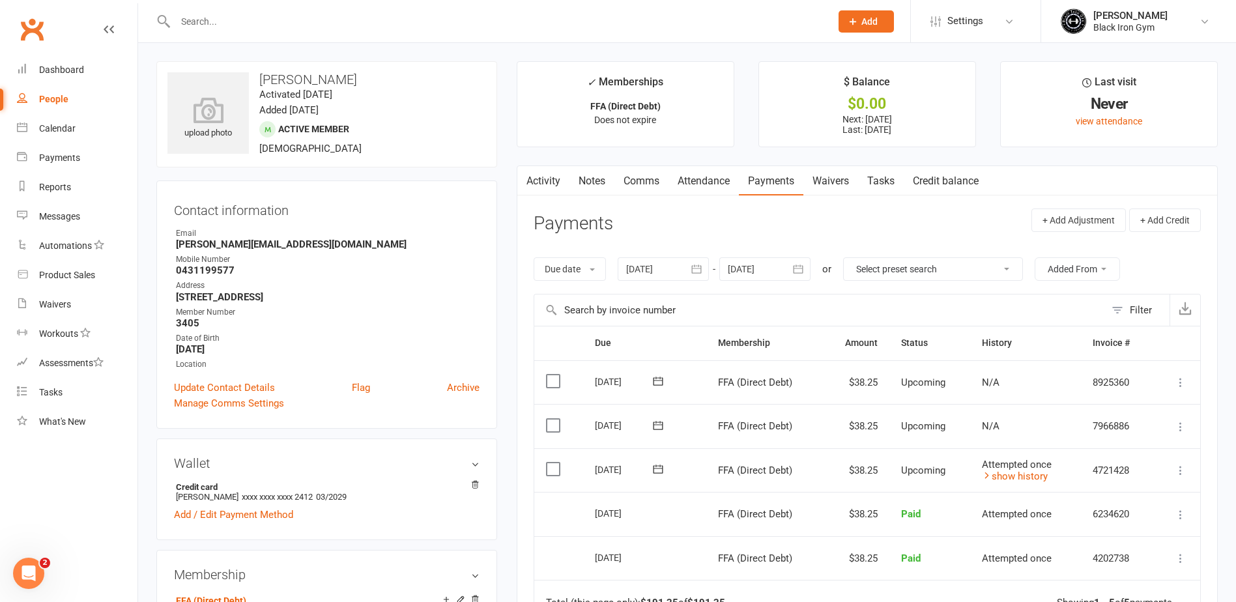
click at [239, 38] on div at bounding box center [488, 21] width 665 height 42
click at [250, 30] on input "text" at bounding box center [496, 21] width 650 height 18
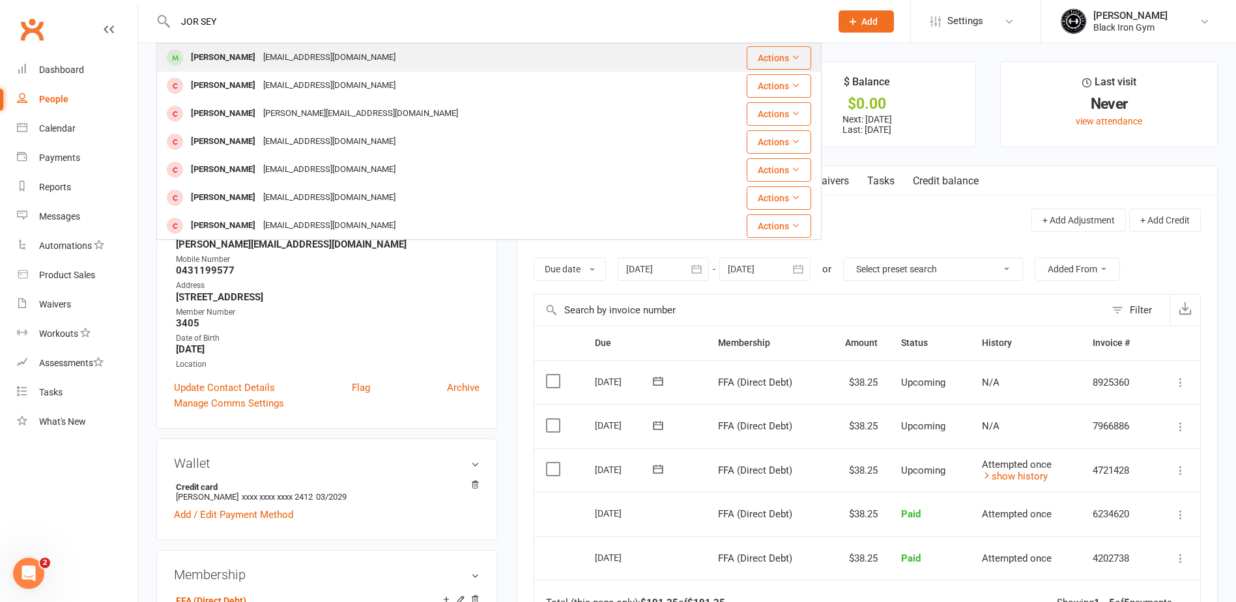
type input "JOR SEY"
click at [238, 48] on div "[PERSON_NAME]" at bounding box center [223, 57] width 72 height 19
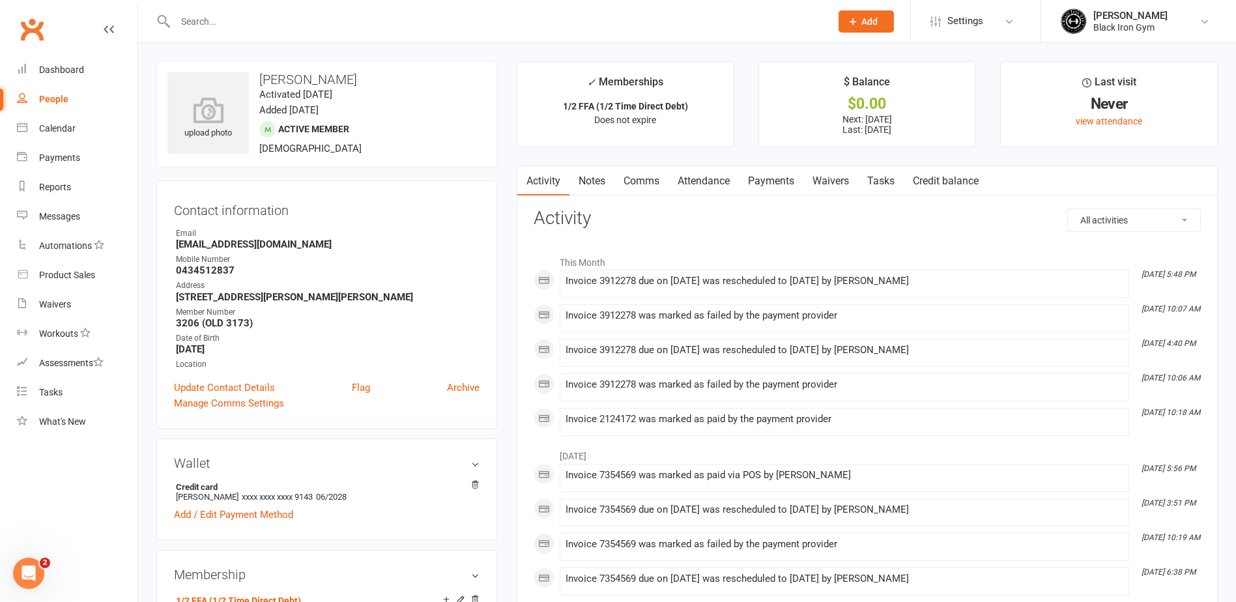
click at [771, 188] on link "Payments" at bounding box center [771, 181] width 65 height 30
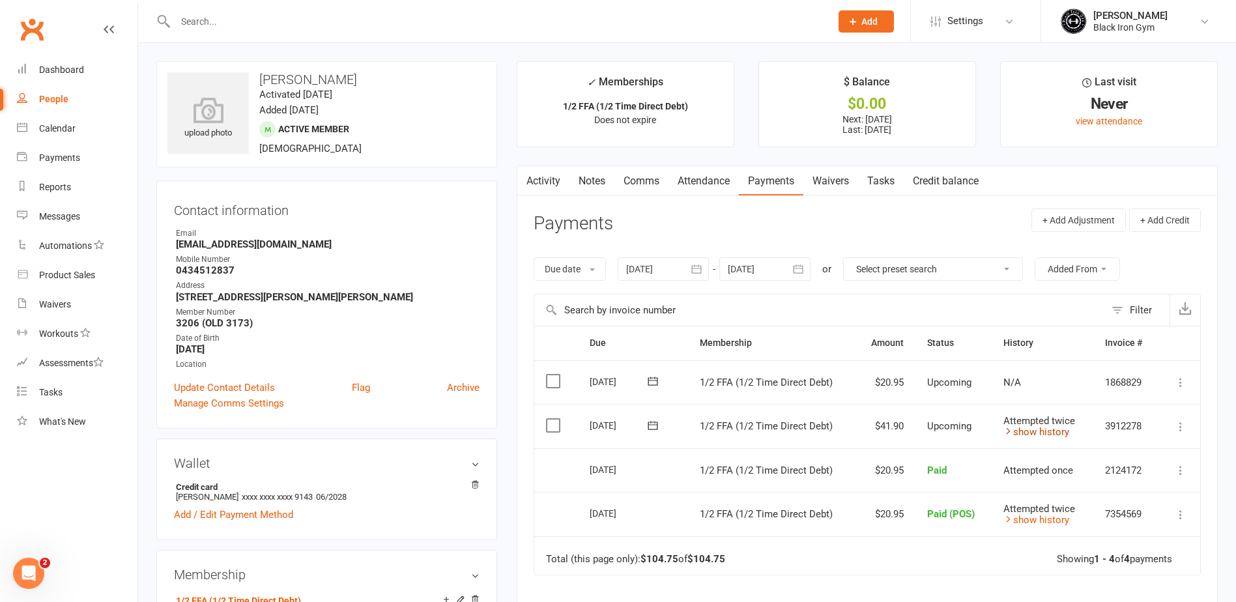
click at [1007, 432] on icon at bounding box center [1009, 431] width 10 height 10
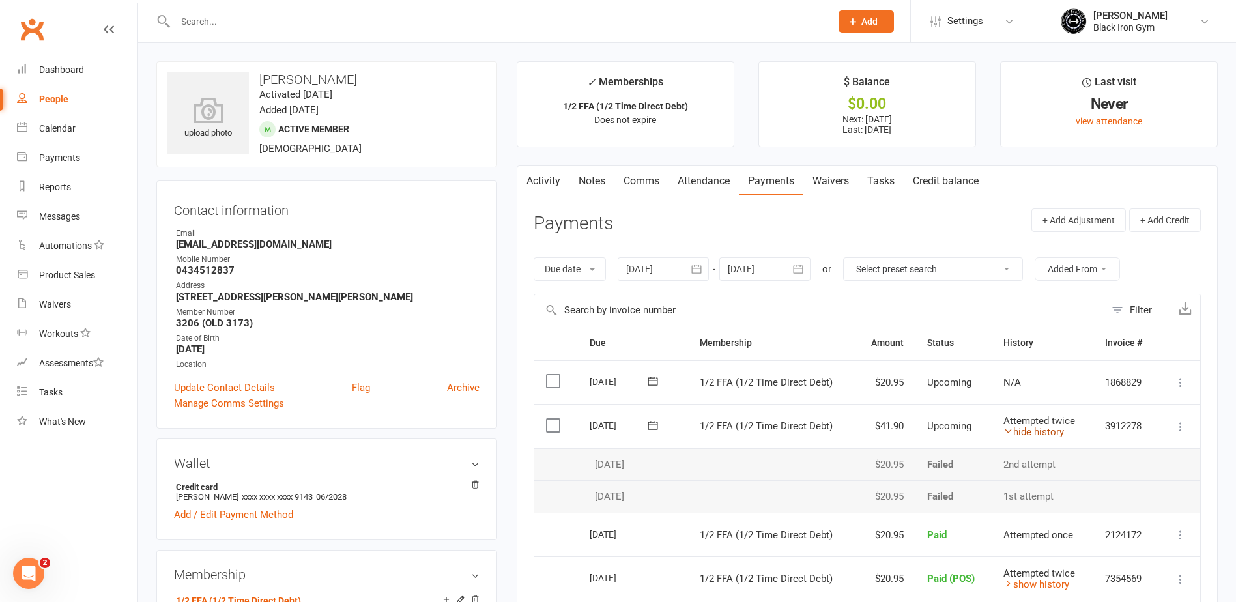
click at [1008, 428] on icon at bounding box center [1009, 431] width 10 height 10
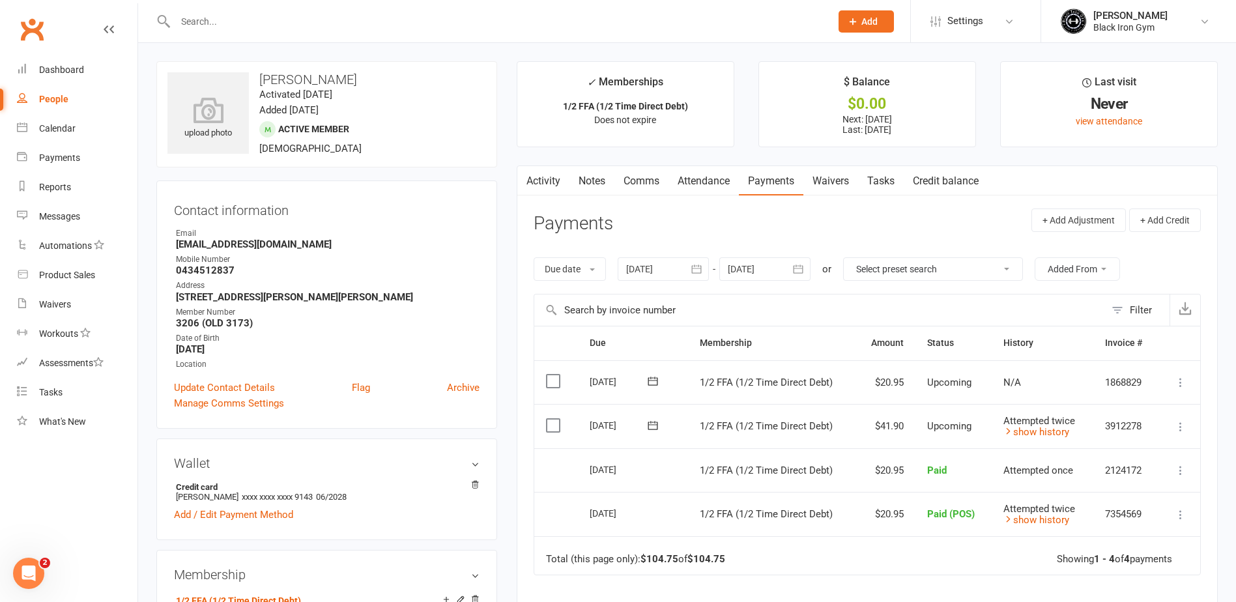
click at [1179, 429] on icon at bounding box center [1180, 426] width 13 height 13
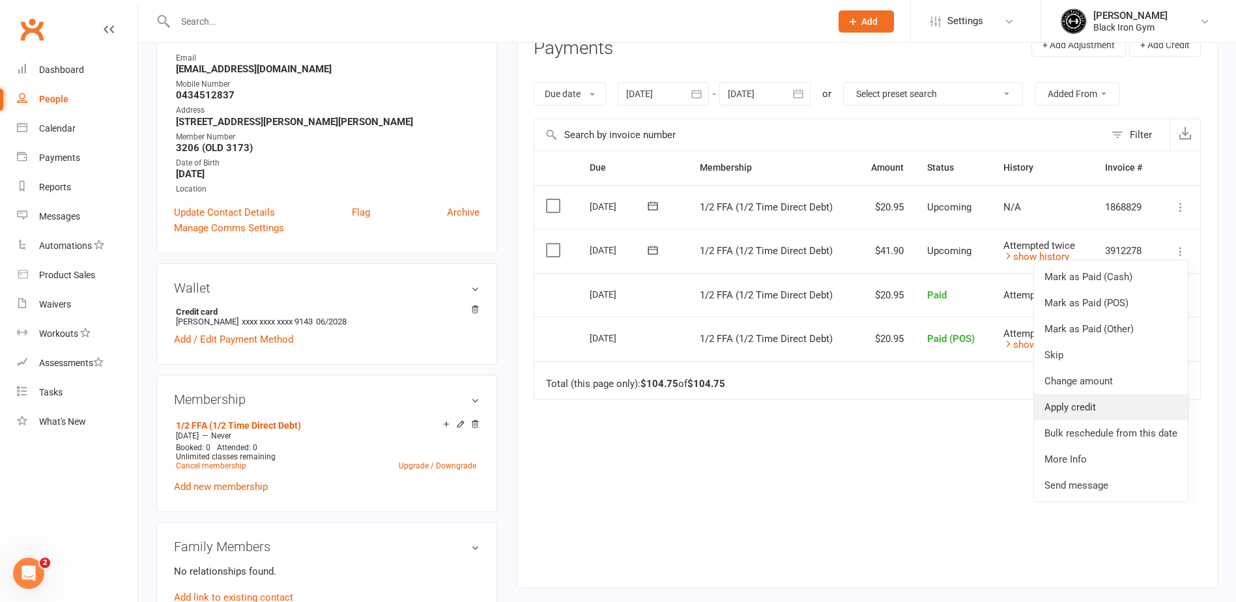
scroll to position [195, 0]
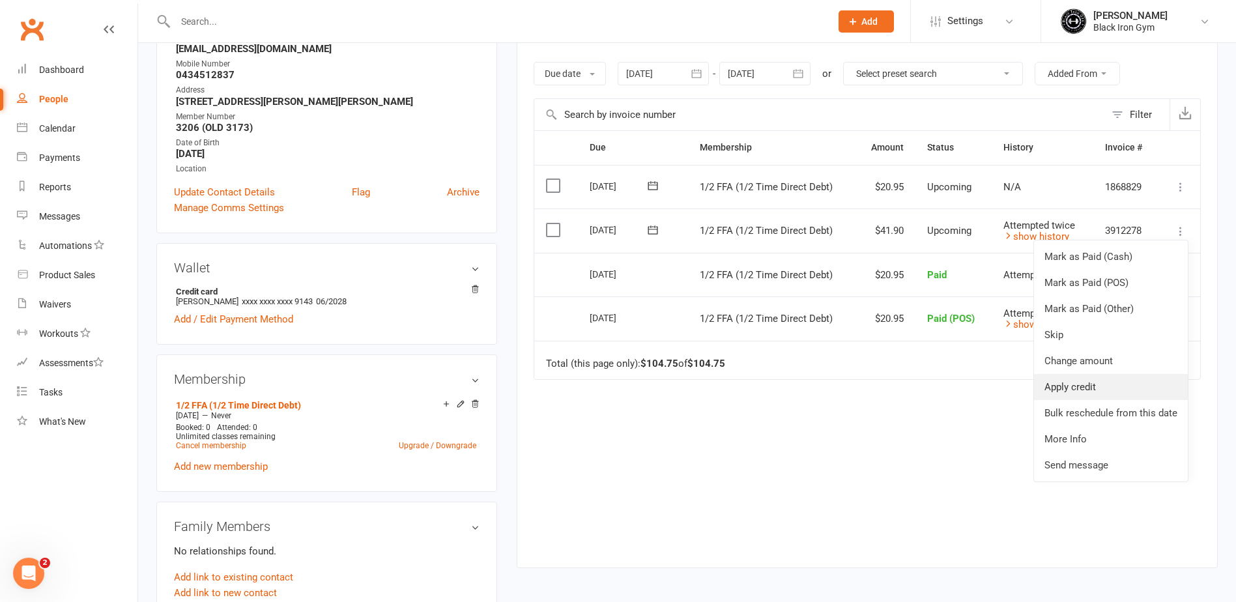
click at [1070, 389] on link "Apply credit" at bounding box center [1111, 387] width 154 height 26
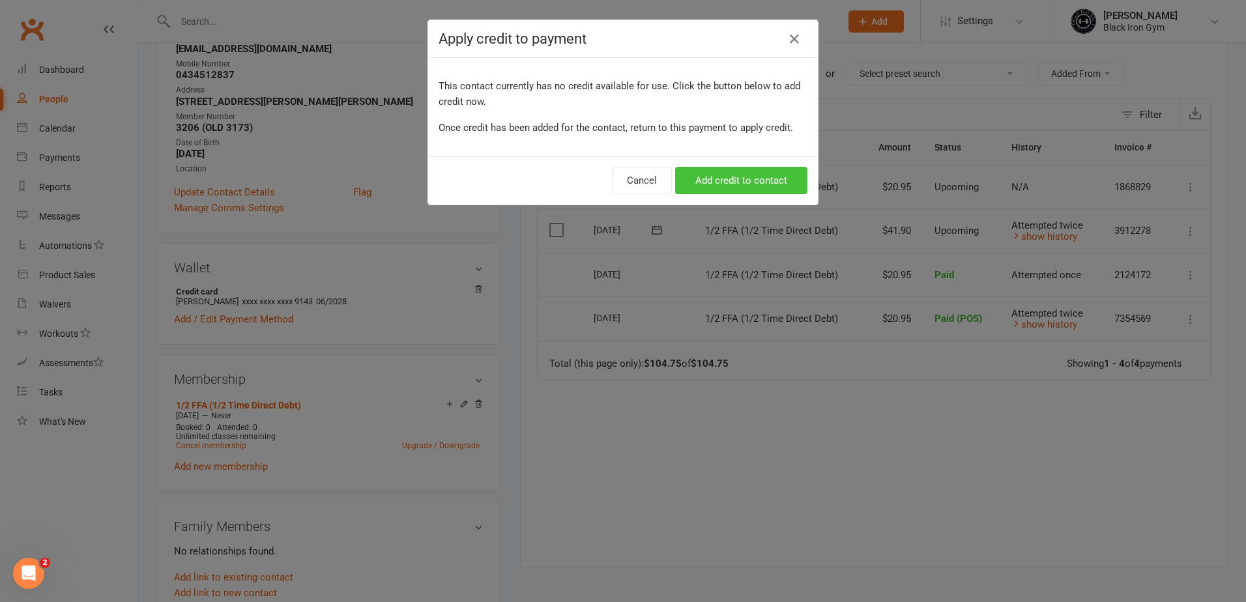
click at [717, 177] on button "Add credit to contact" at bounding box center [741, 180] width 132 height 27
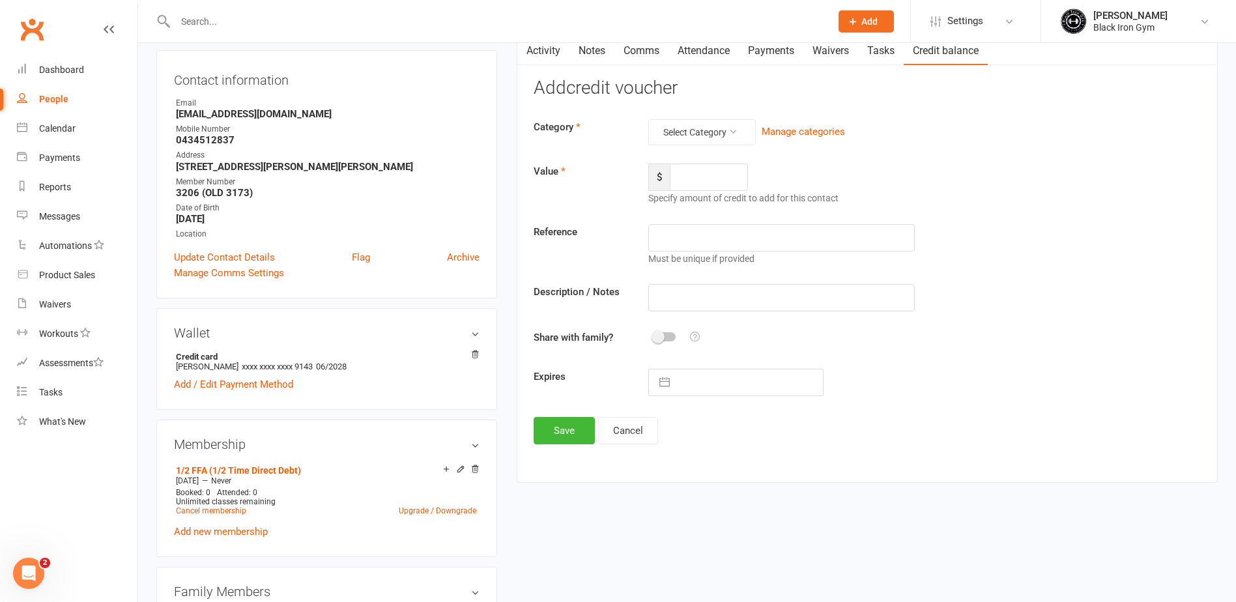
scroll to position [65, 0]
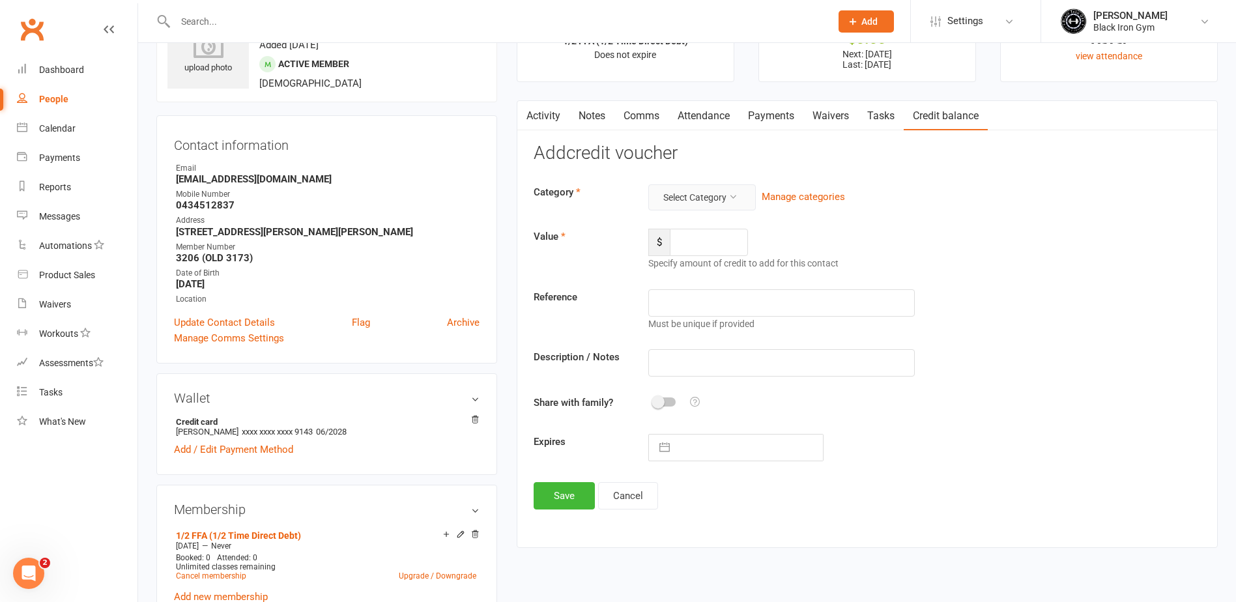
click at [736, 193] on icon at bounding box center [733, 196] width 9 height 9
click at [796, 116] on link "Payments" at bounding box center [771, 116] width 65 height 30
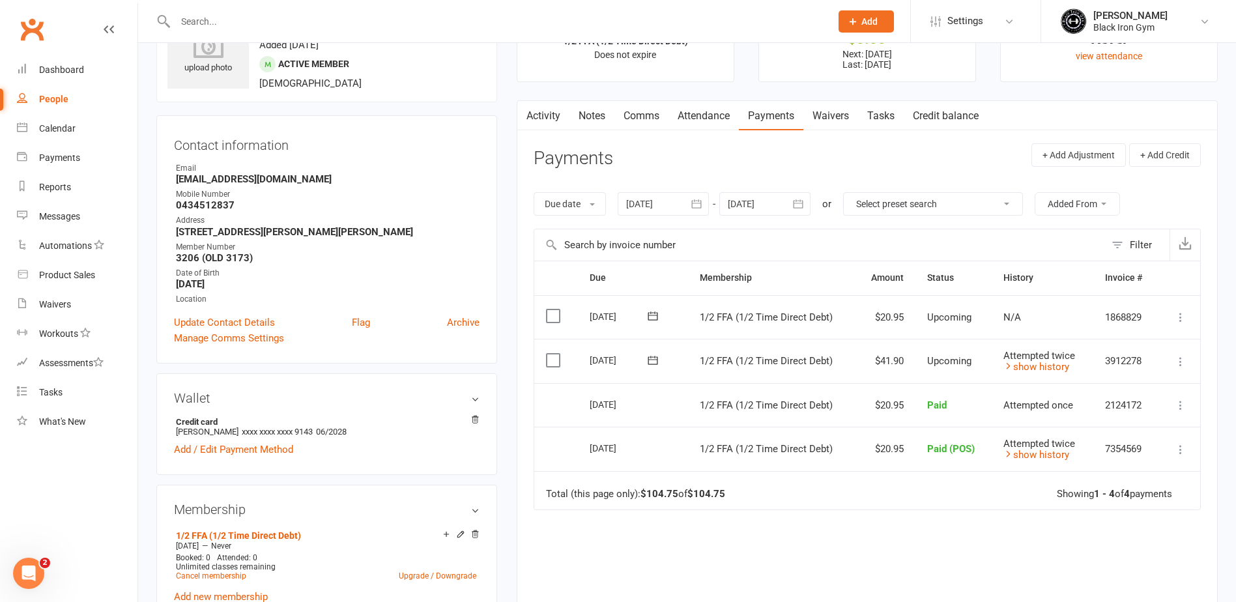
click at [1183, 362] on icon at bounding box center [1180, 361] width 13 height 13
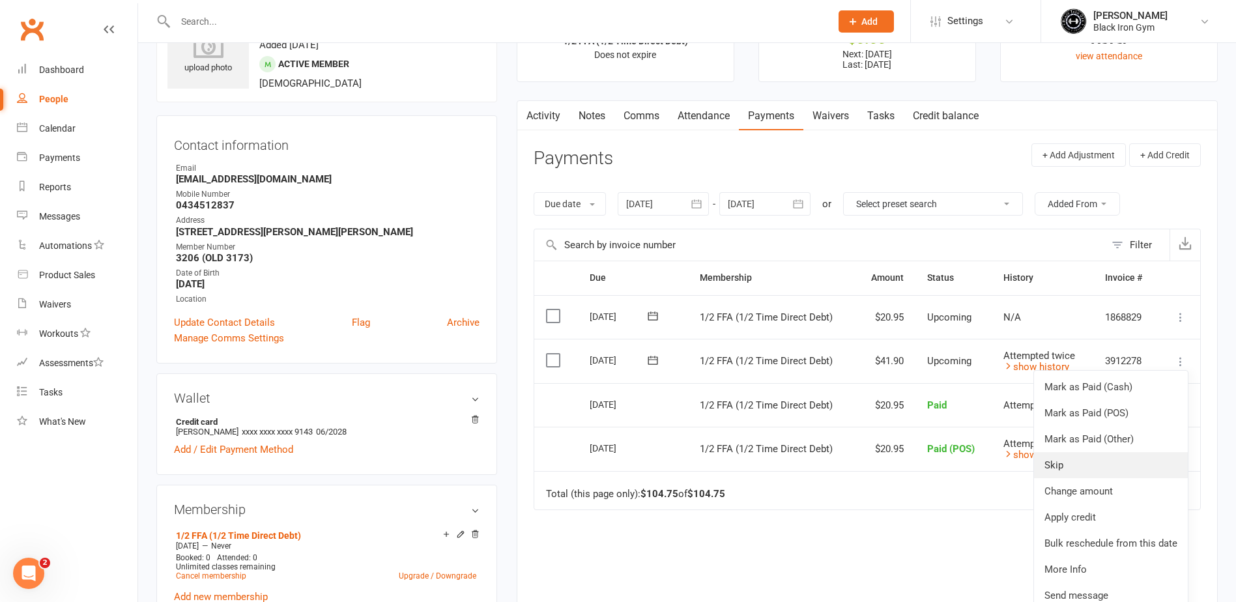
scroll to position [130, 0]
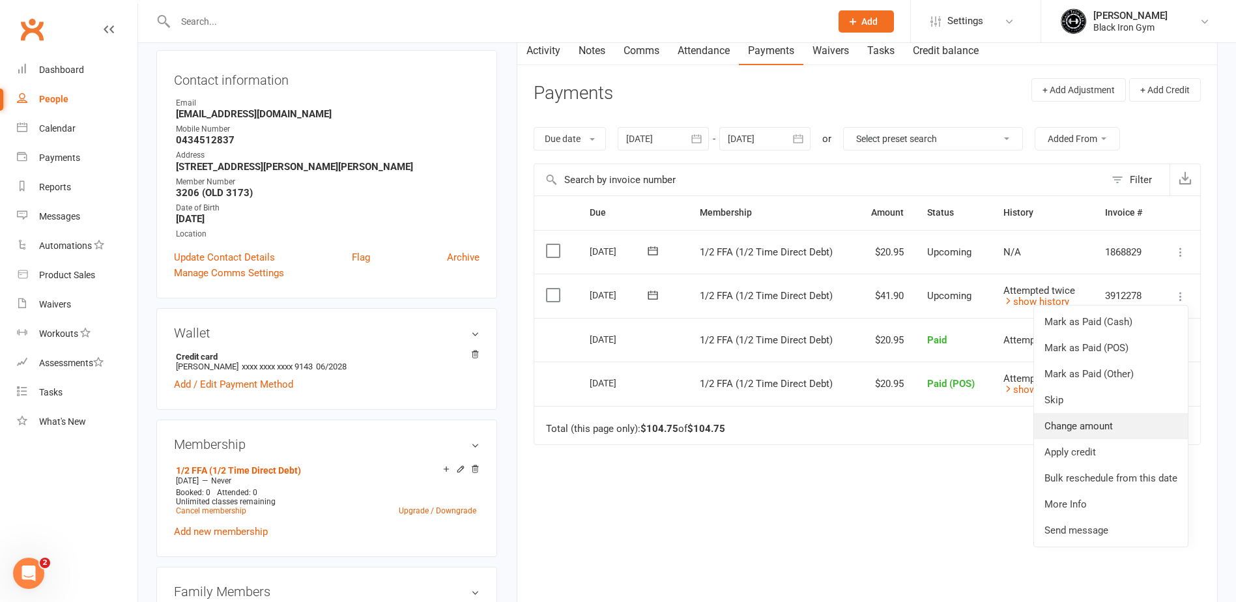
click at [1065, 429] on link "Change amount" at bounding box center [1111, 426] width 154 height 26
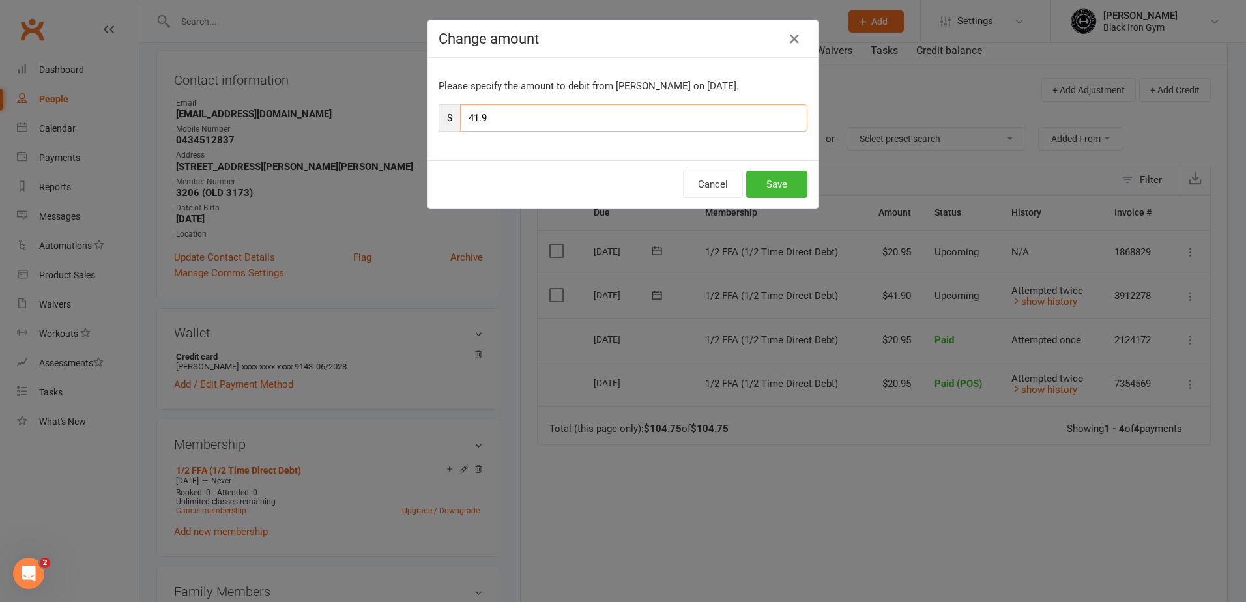
click at [569, 116] on input "41.9" at bounding box center [633, 117] width 347 height 27
type input "4"
type input "20.95"
click at [775, 183] on button "Save" at bounding box center [776, 184] width 61 height 27
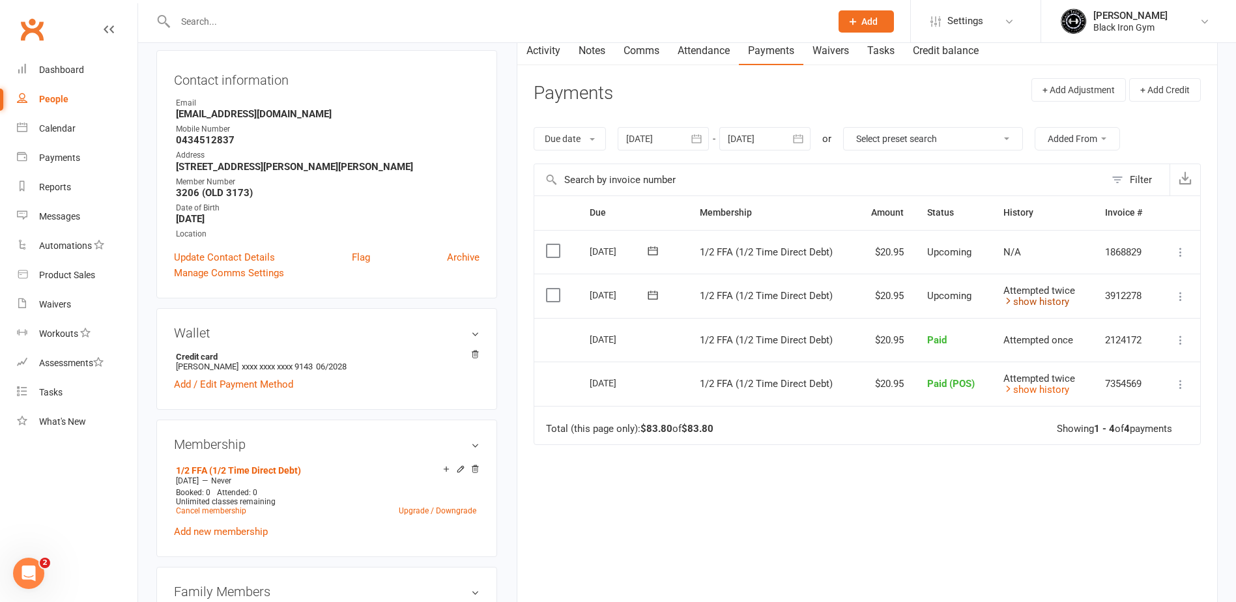
click at [1005, 299] on icon at bounding box center [1009, 301] width 10 height 10
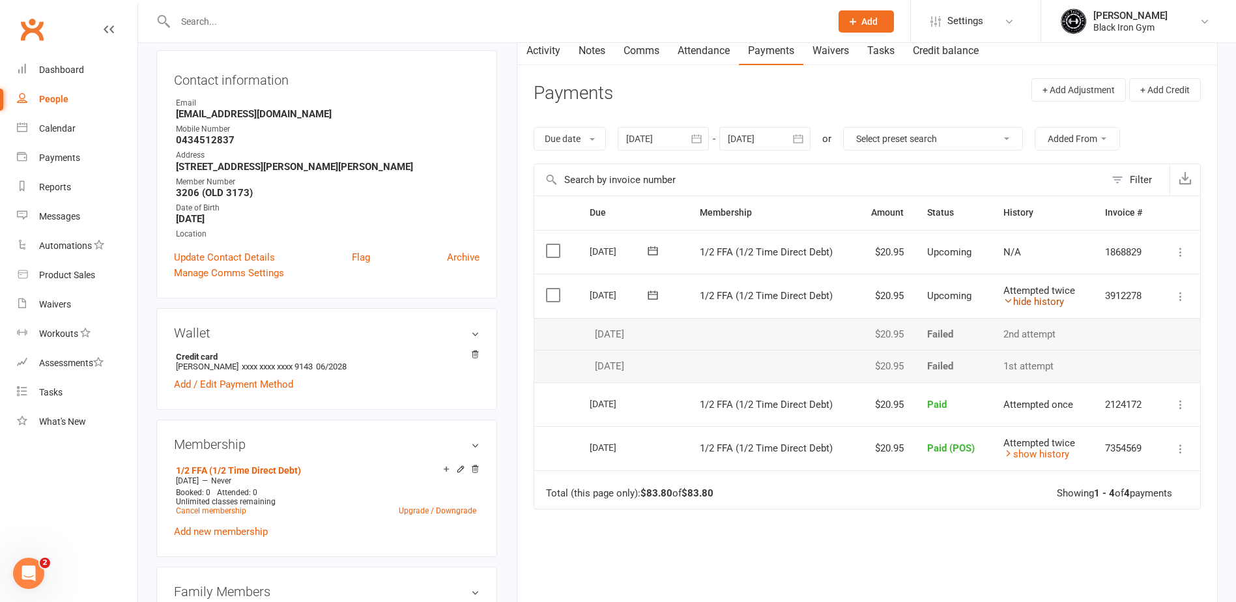
click at [1005, 299] on icon at bounding box center [1009, 301] width 10 height 10
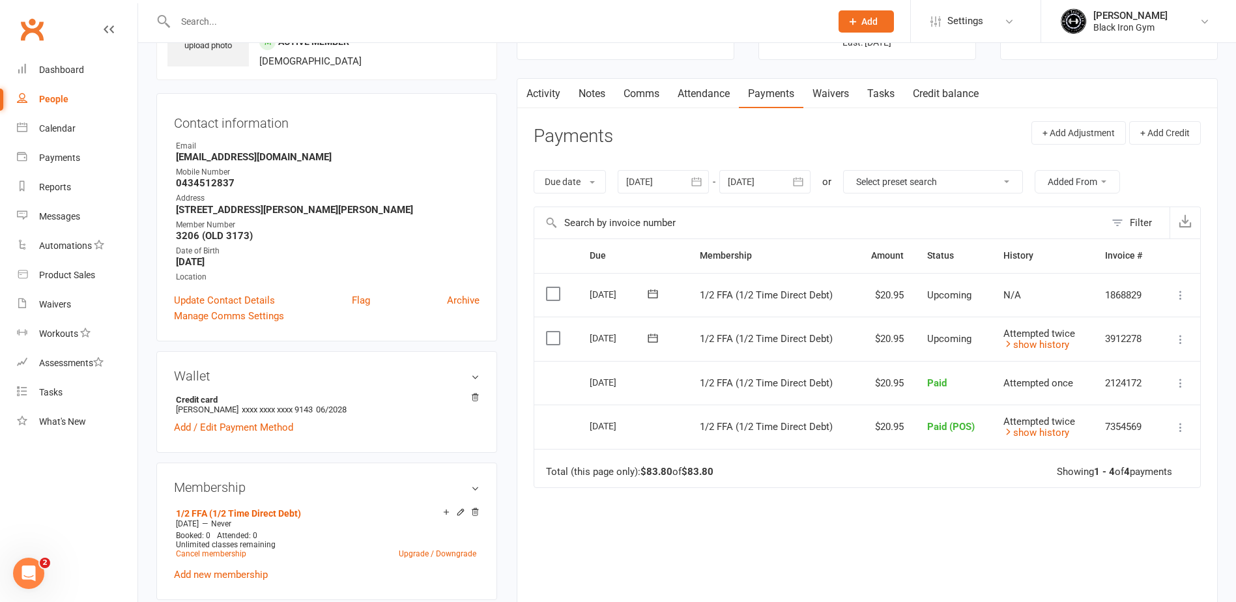
scroll to position [65, 0]
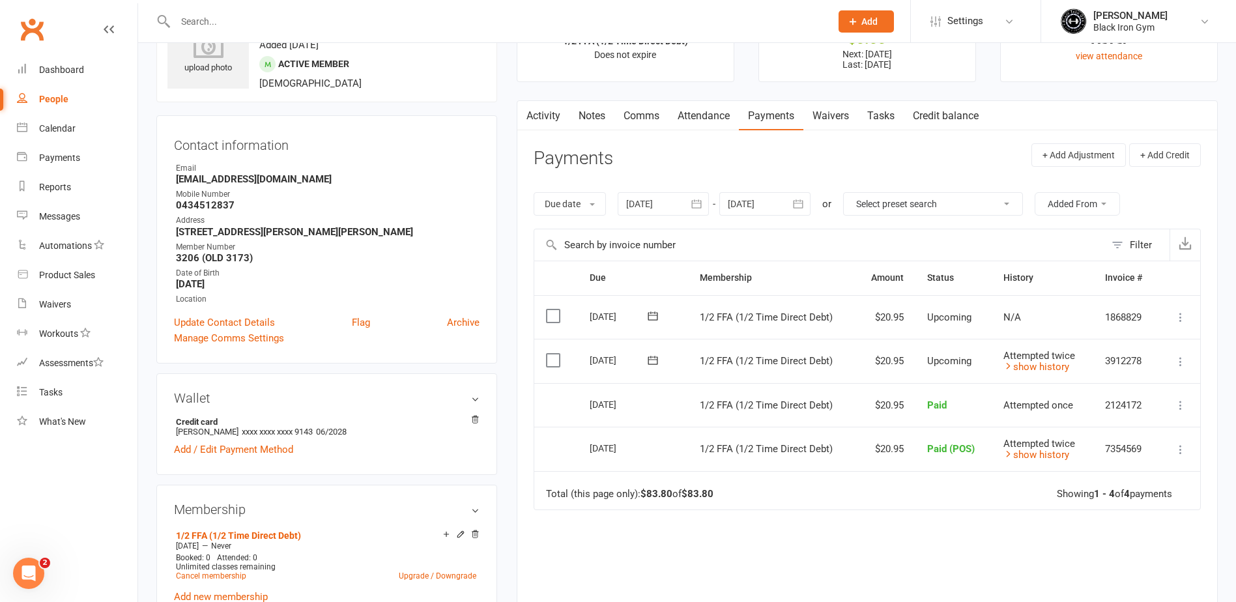
click at [606, 117] on link "Notes" at bounding box center [592, 116] width 45 height 30
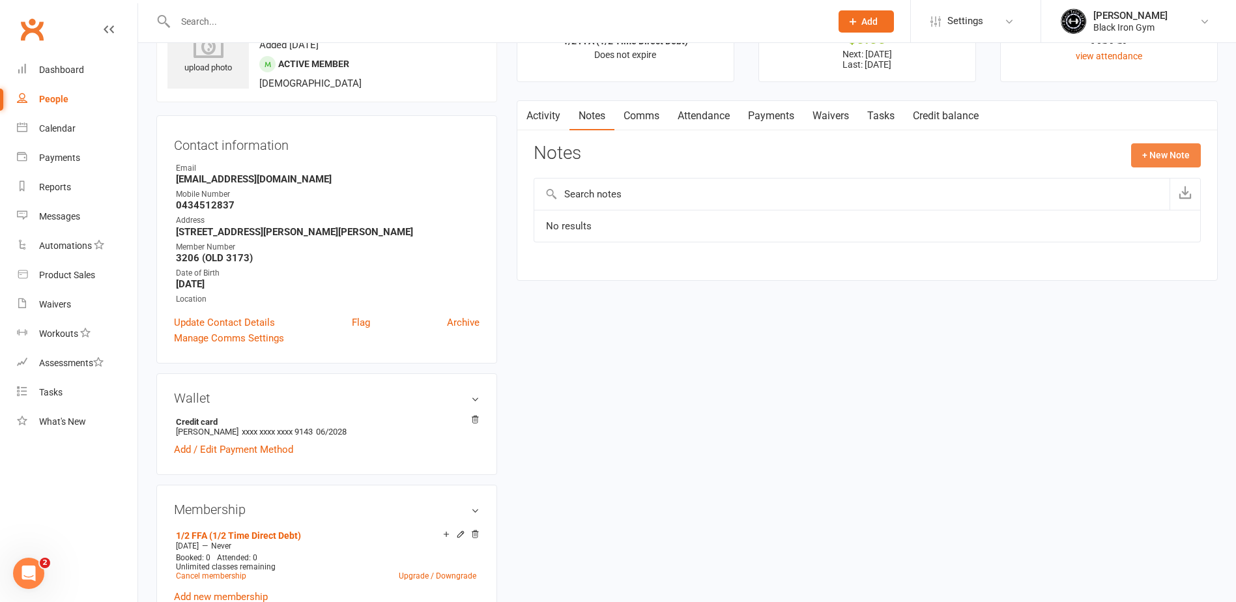
click at [1153, 160] on button "+ New Note" at bounding box center [1166, 154] width 70 height 23
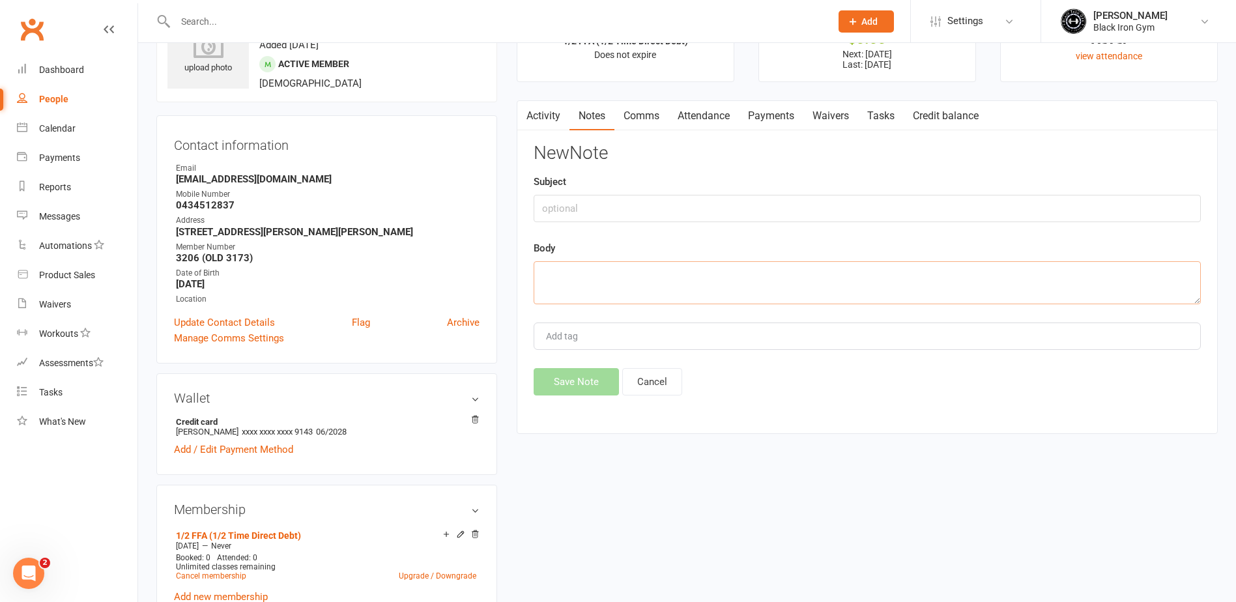
click at [607, 265] on textarea at bounding box center [867, 282] width 667 height 43
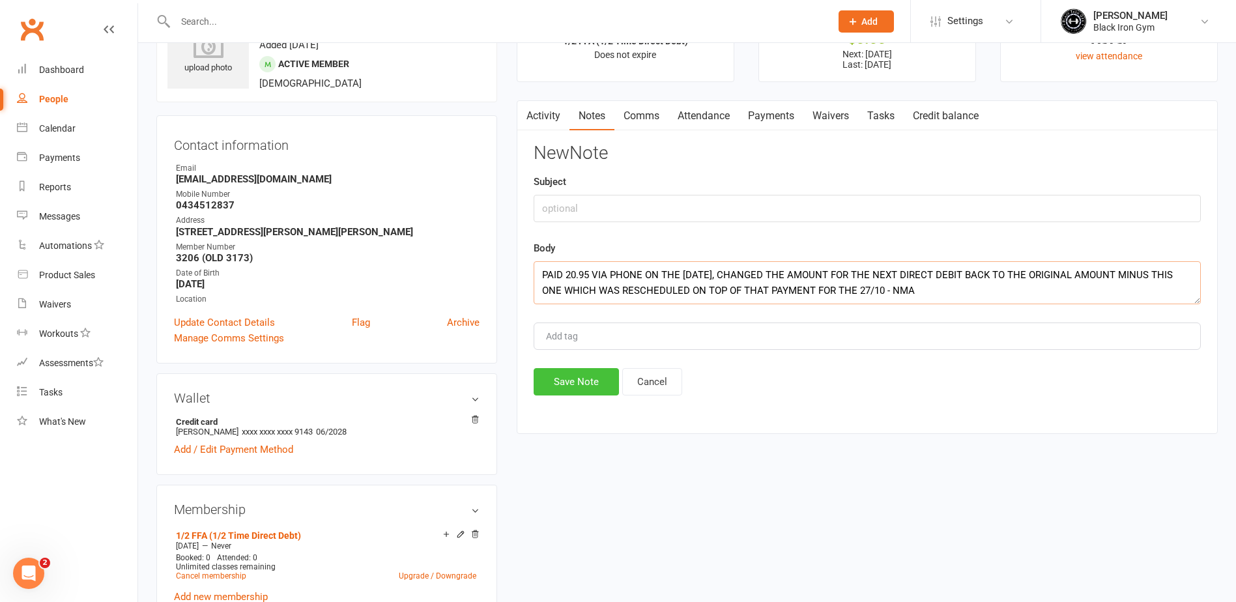
type textarea "PAID 20.95 VIA PHONE ON THE [DATE], CHANGED THE AMOUNT FOR THE NEXT DIRECT DEBI…"
click at [575, 381] on button "Save Note" at bounding box center [576, 381] width 85 height 27
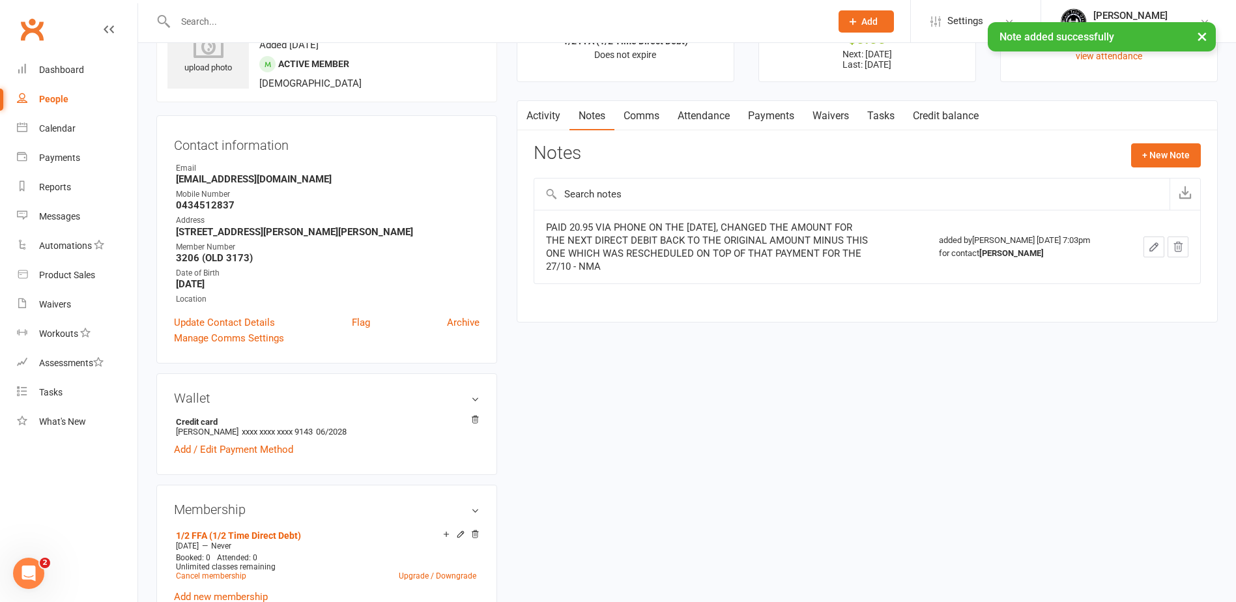
click at [555, 117] on link "Activity" at bounding box center [543, 116] width 52 height 30
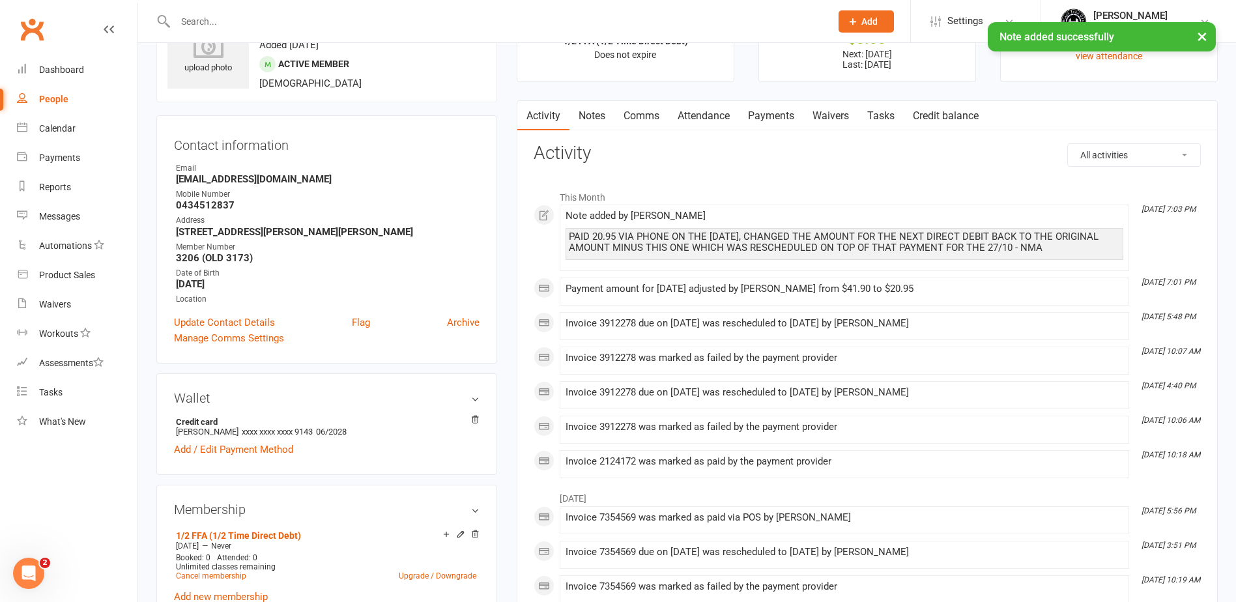
click at [788, 121] on link "Payments" at bounding box center [771, 116] width 65 height 30
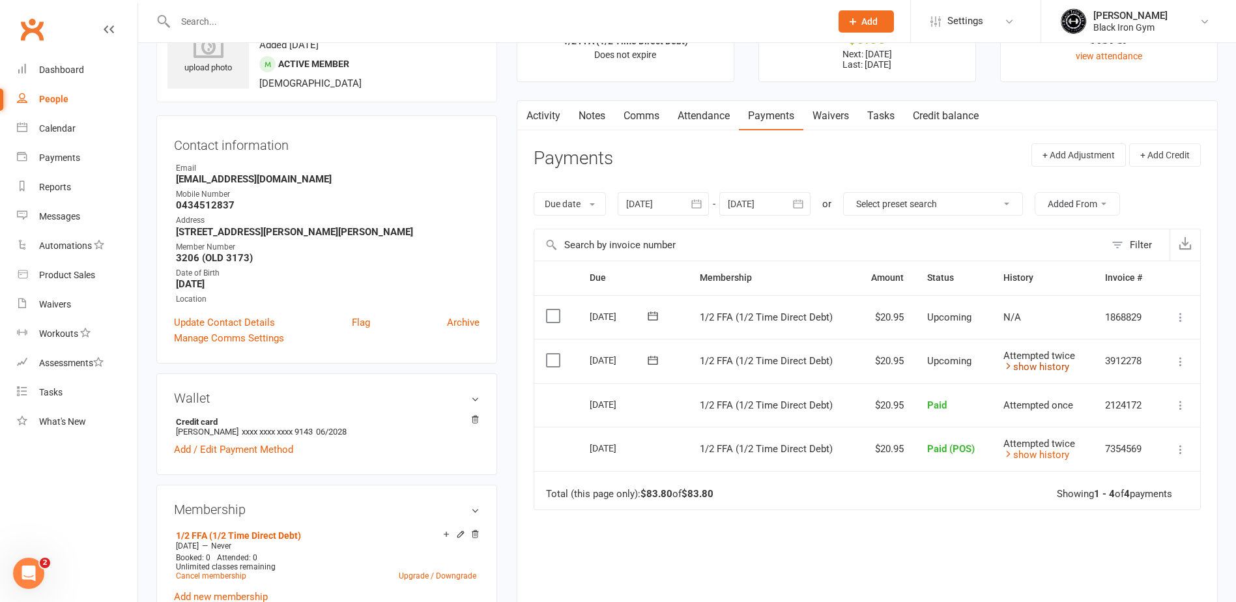
click at [1006, 363] on icon at bounding box center [1009, 366] width 10 height 10
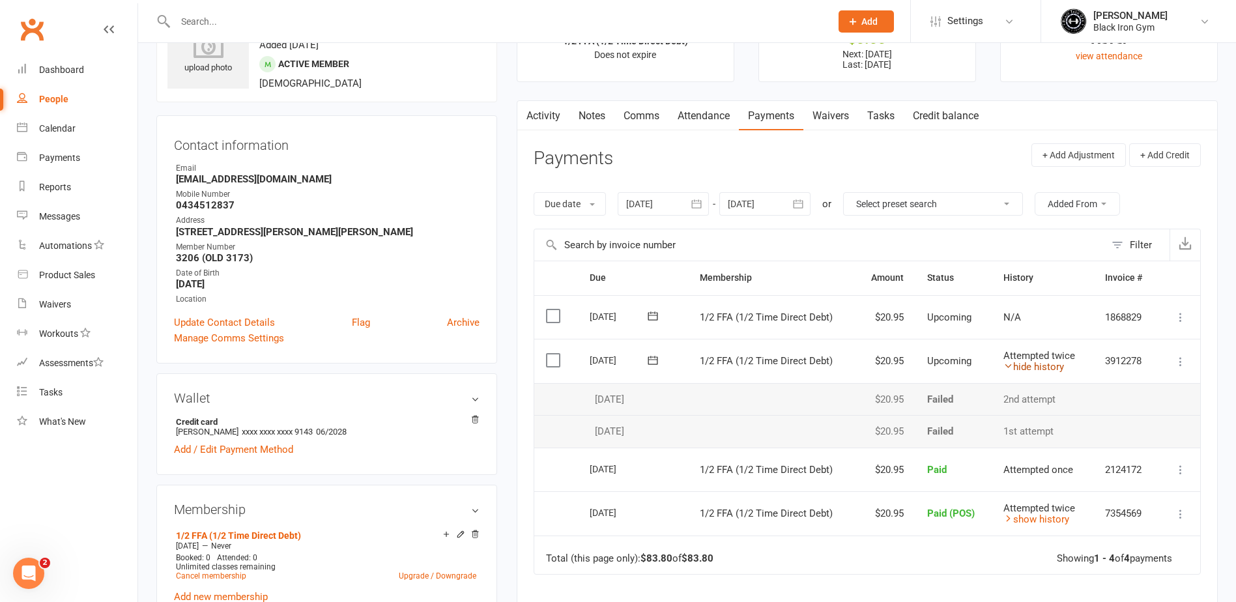
click at [1006, 363] on icon at bounding box center [1009, 366] width 10 height 10
